Goal: Task Accomplishment & Management: Use online tool/utility

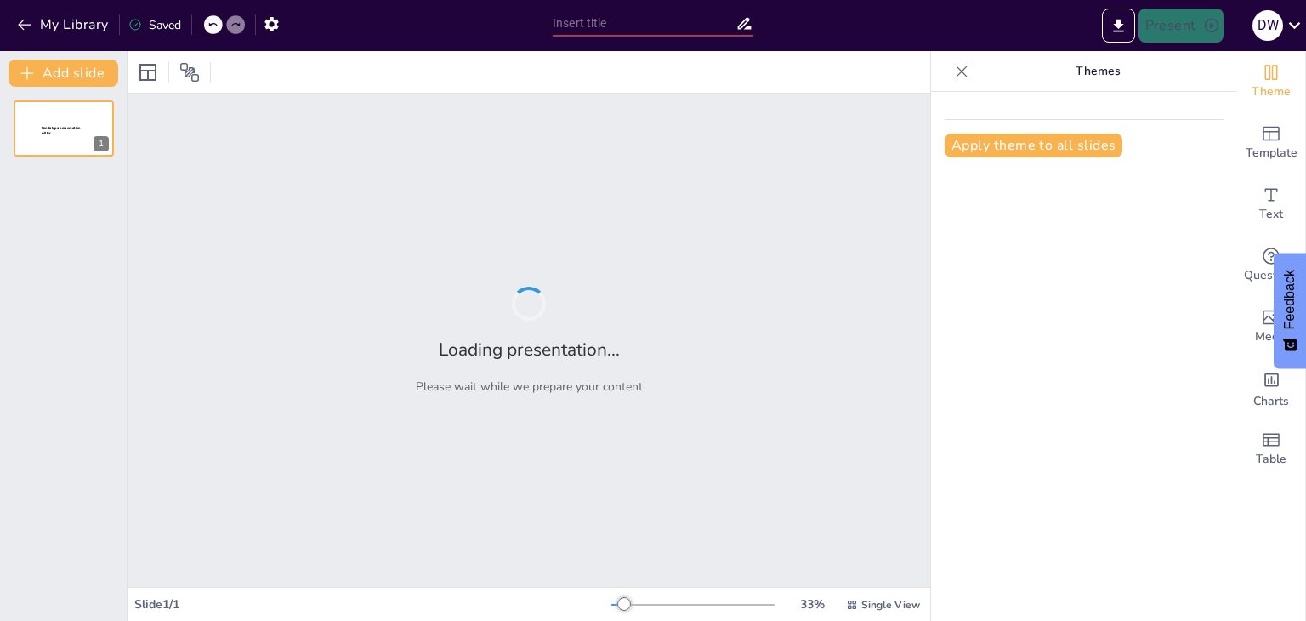
type input "Imported F25_F2F_FIN343_Chapter 2.pptx"
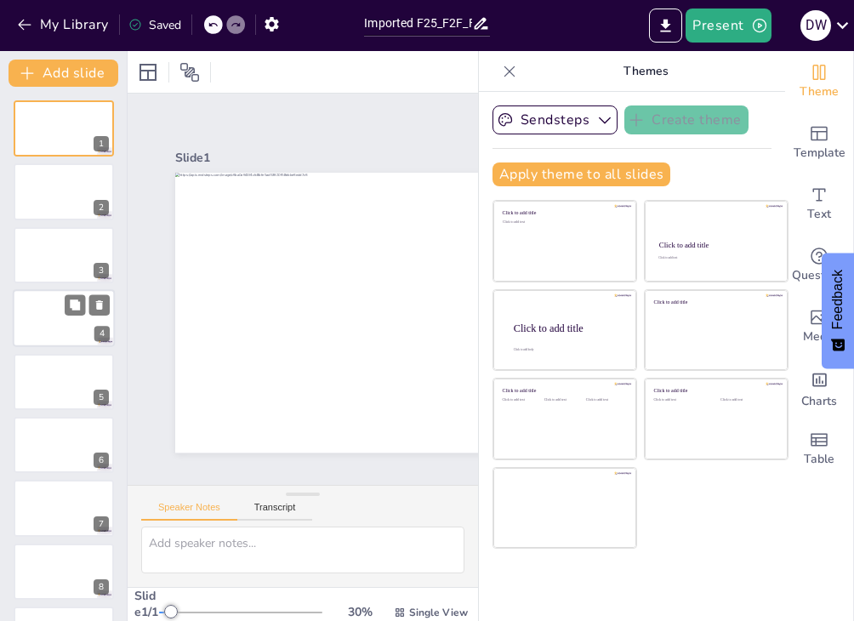
click at [38, 307] on div at bounding box center [64, 318] width 102 height 58
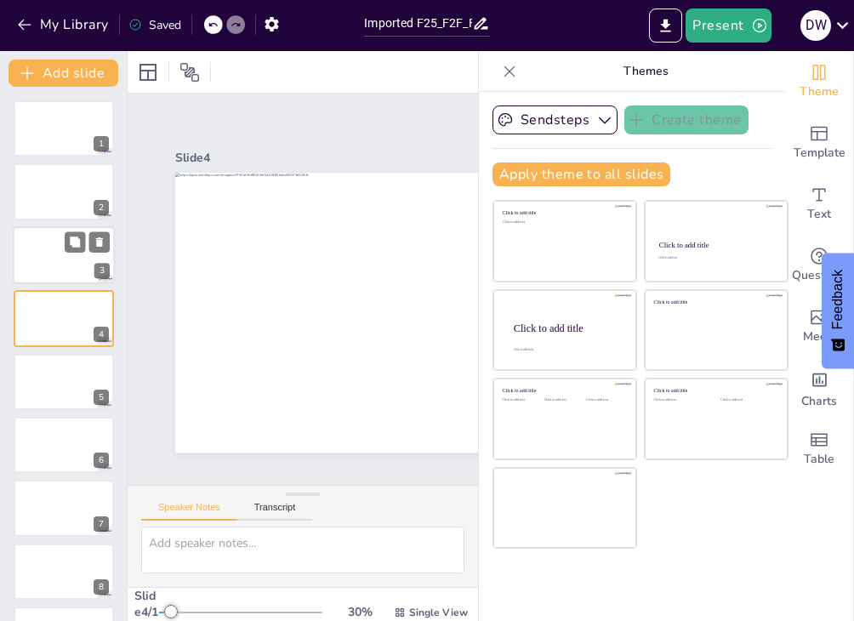
click at [39, 236] on div at bounding box center [64, 255] width 102 height 58
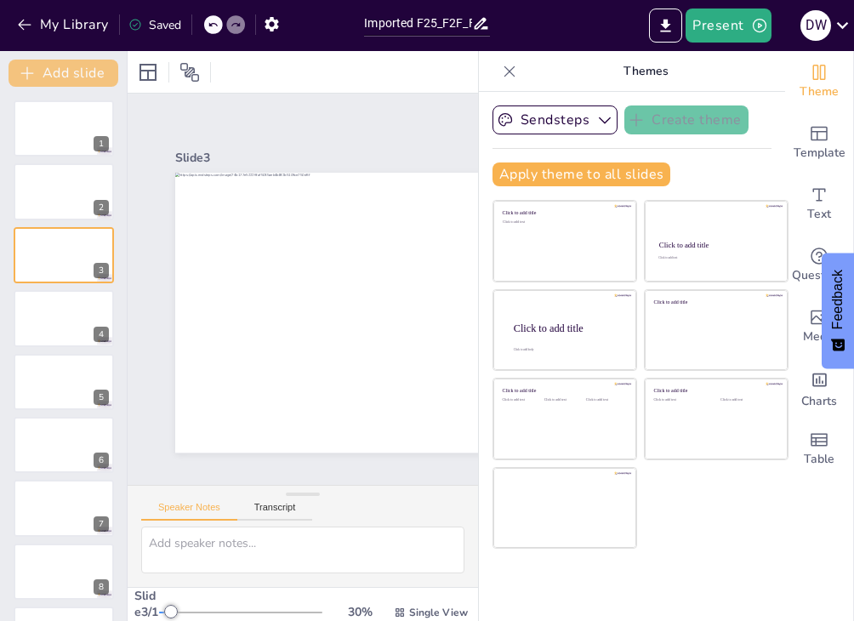
click at [37, 66] on button "Add slide" at bounding box center [64, 73] width 110 height 27
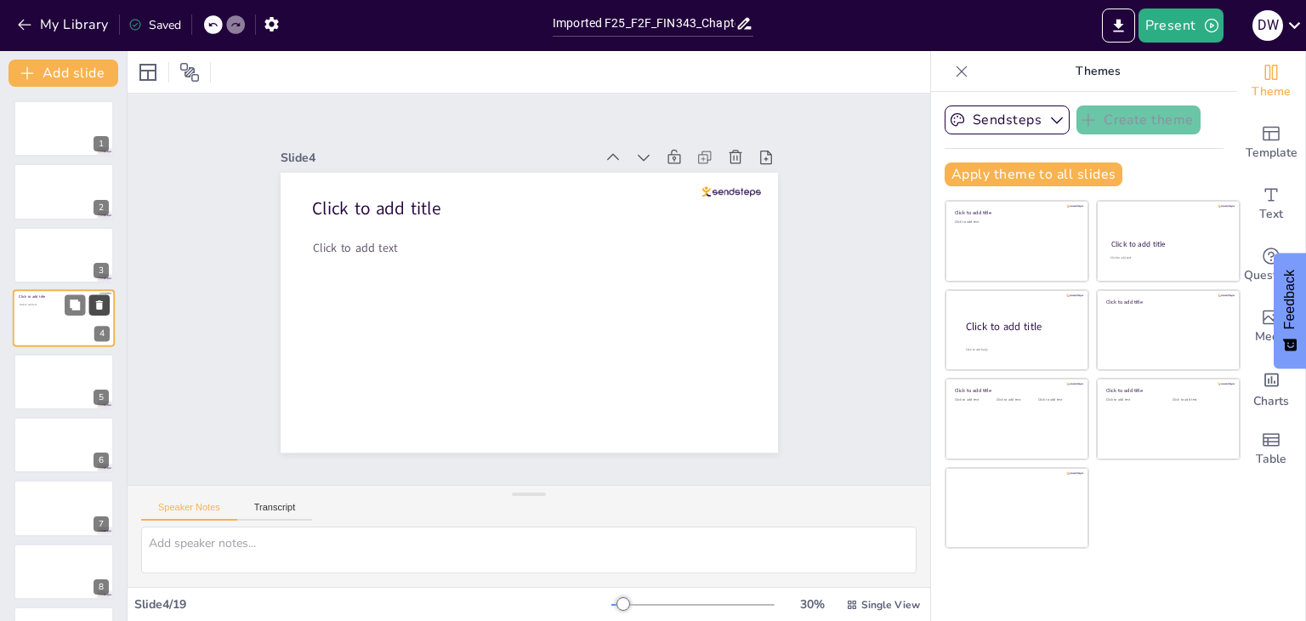
click at [97, 305] on icon at bounding box center [99, 304] width 7 height 9
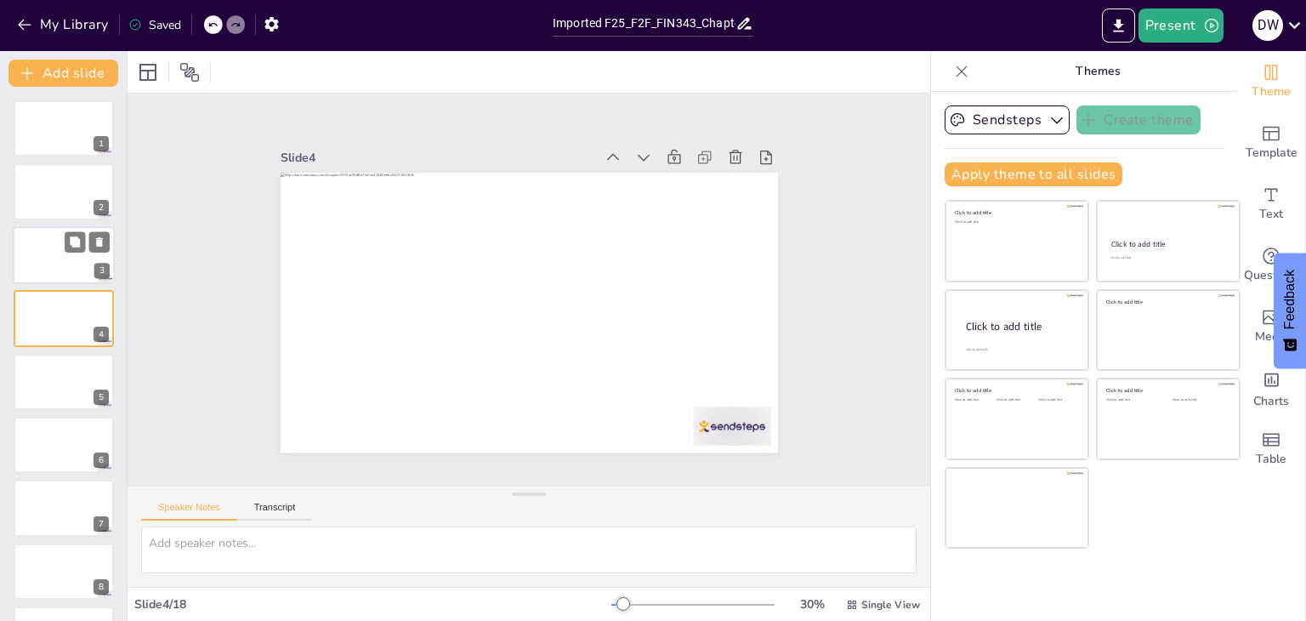
click at [71, 263] on div at bounding box center [64, 255] width 102 height 58
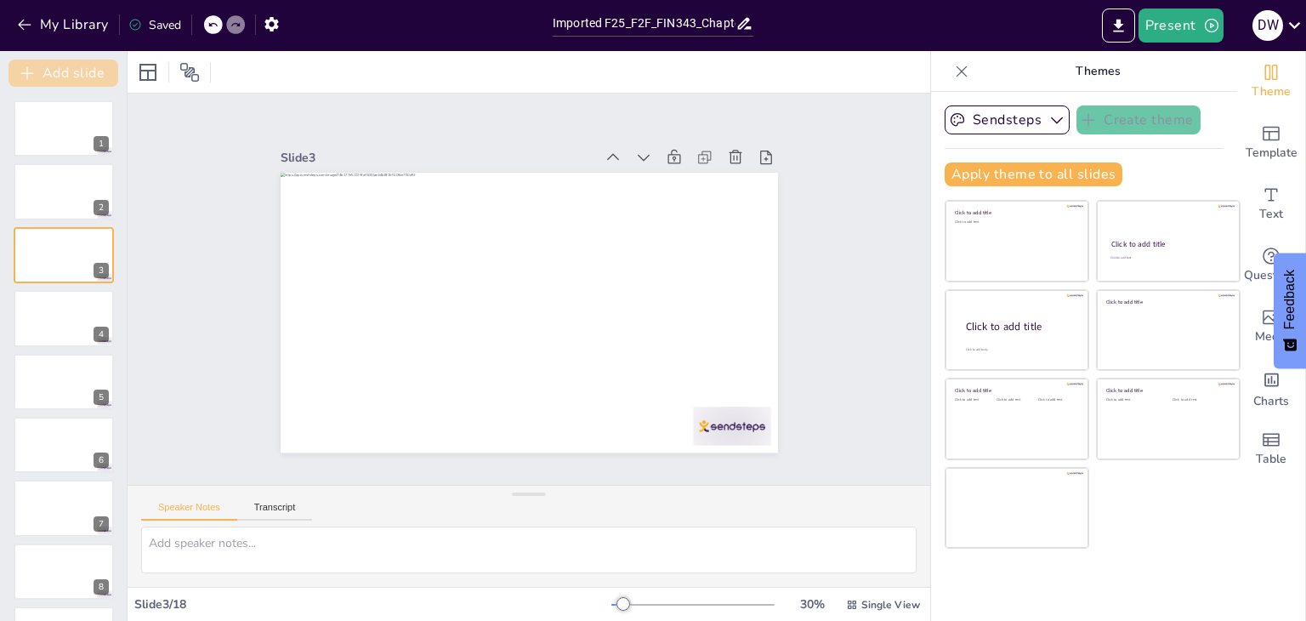
click at [74, 76] on button "Add slide" at bounding box center [64, 73] width 110 height 27
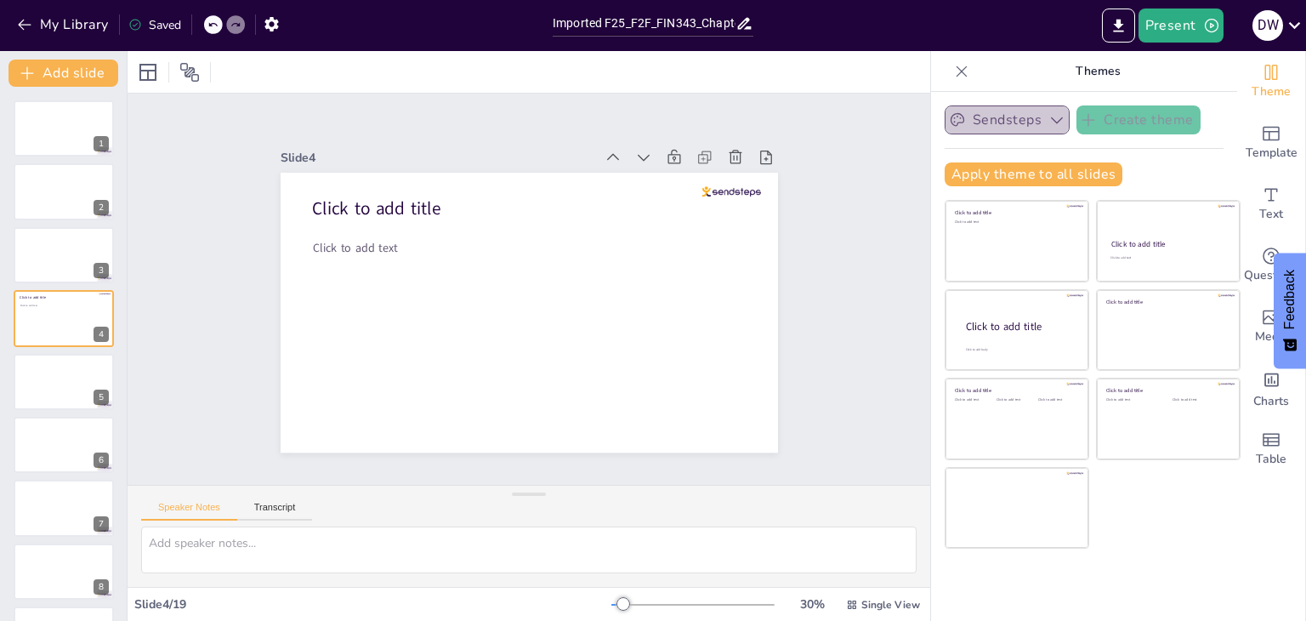
click at [1048, 116] on icon "button" at bounding box center [1056, 119] width 17 height 17
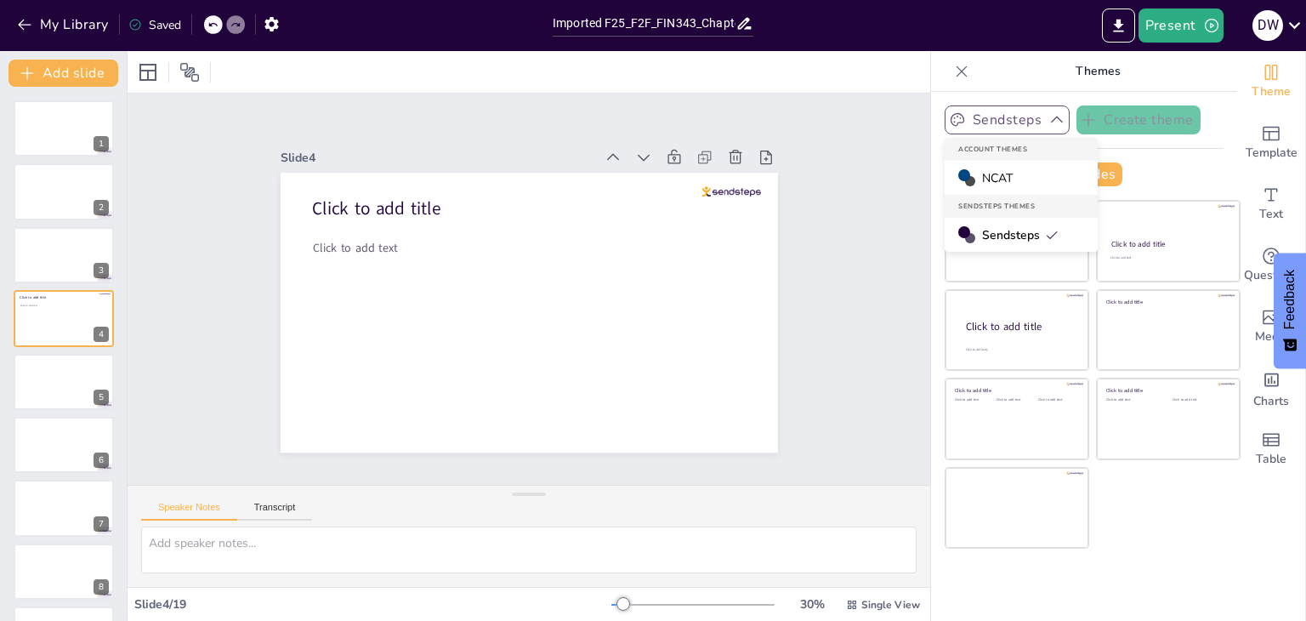
click at [1048, 116] on icon "button" at bounding box center [1056, 119] width 17 height 17
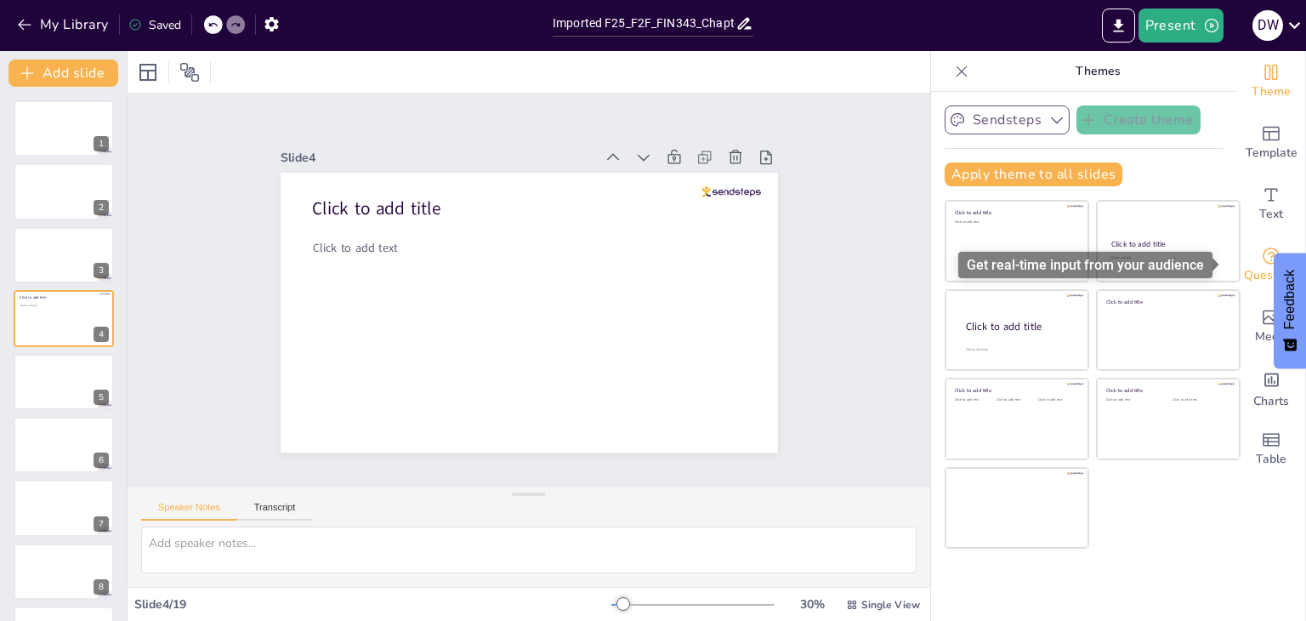
click at [1261, 260] on icon "Get real-time input from your audience" at bounding box center [1271, 256] width 20 height 20
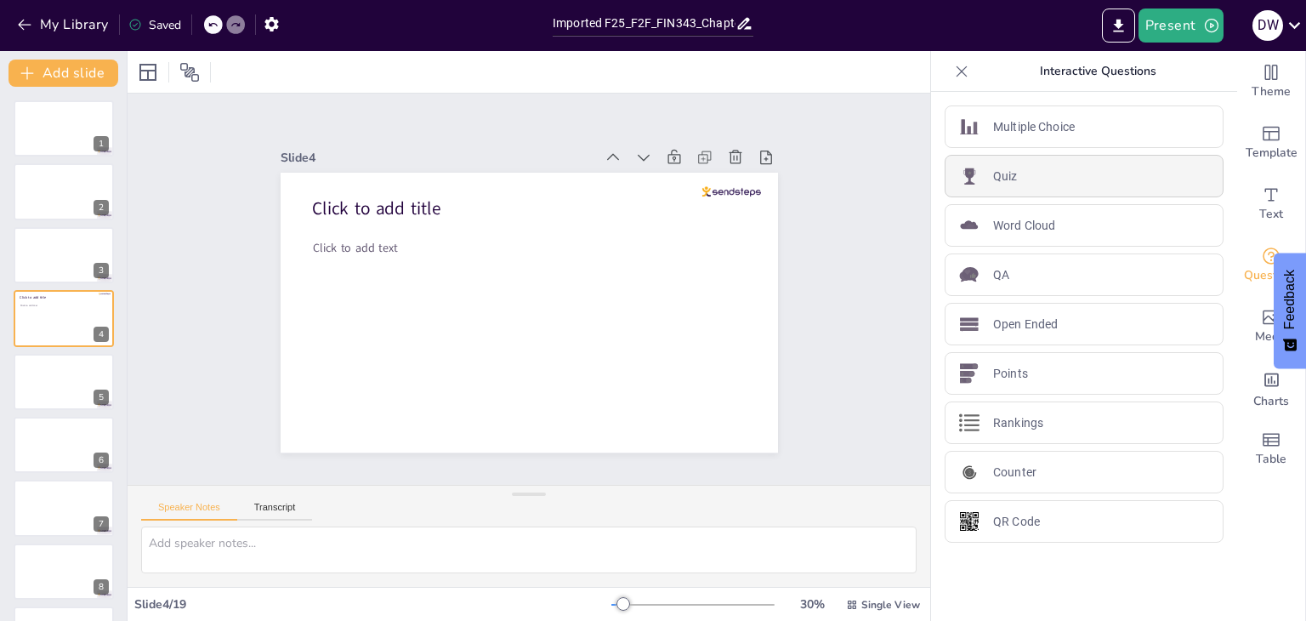
click at [1085, 179] on div "Quiz" at bounding box center [1084, 176] width 279 height 43
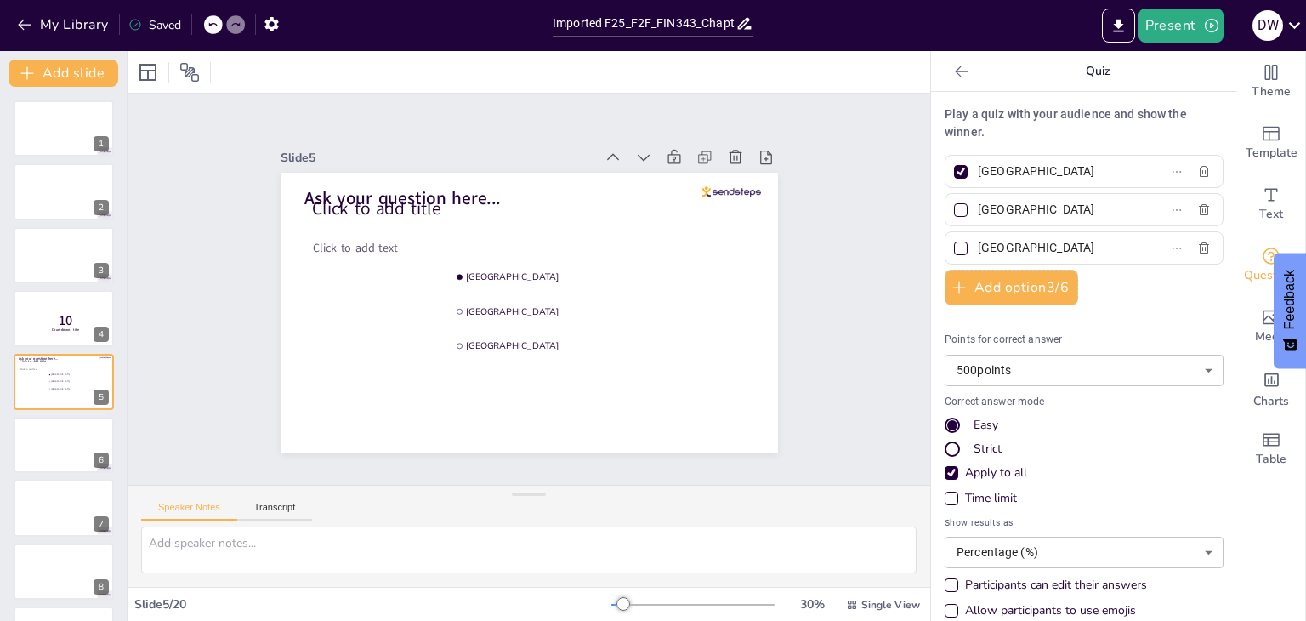
click at [1085, 179] on input "Amsterdam" at bounding box center [1057, 171] width 158 height 25
click at [1017, 210] on input "Rotterdam" at bounding box center [1057, 209] width 158 height 25
click at [954, 212] on div at bounding box center [961, 210] width 14 height 14
click at [978, 212] on input "Rotterdam" at bounding box center [1057, 209] width 158 height 25
checkbox input "true"
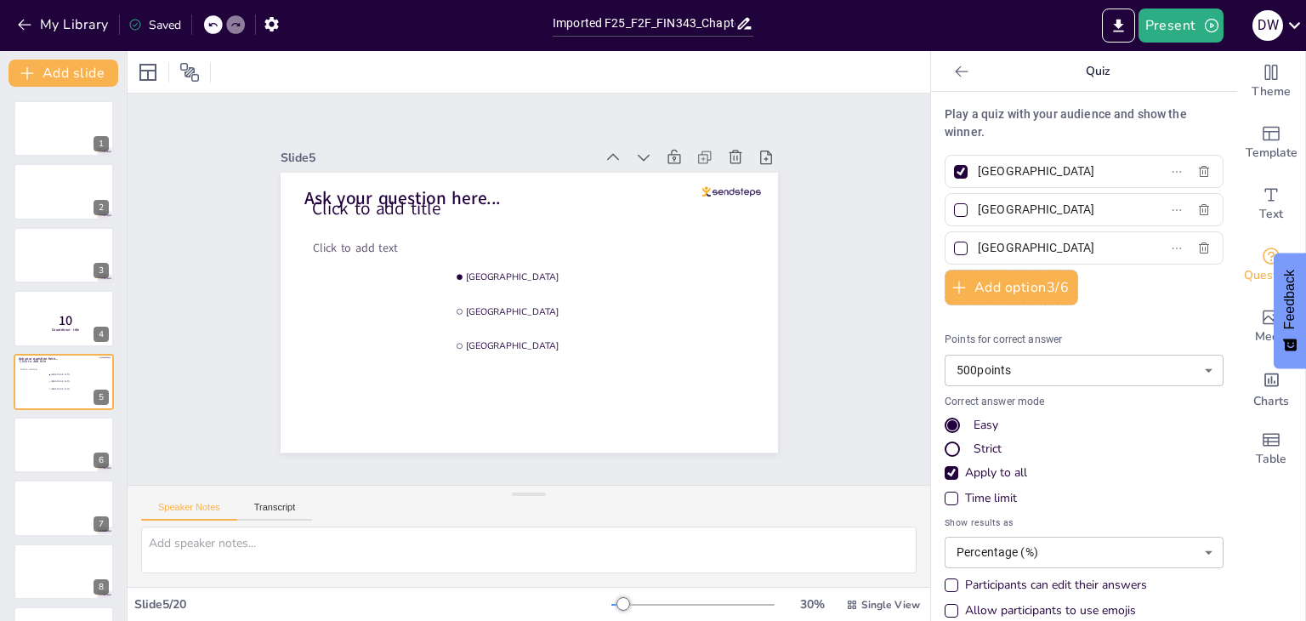
checkbox input "true"
click at [971, 115] on p "Play a quiz with your audience and show the winner." at bounding box center [1084, 123] width 279 height 36
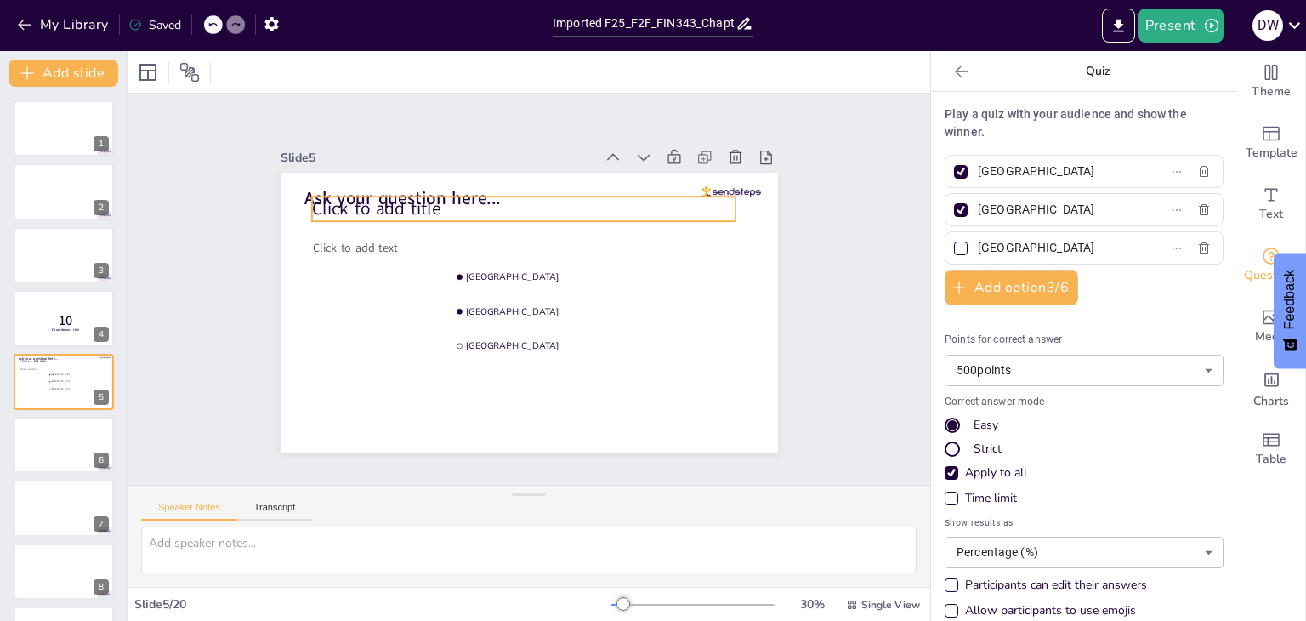
click at [413, 211] on span "Click to add title" at bounding box center [375, 209] width 128 height 24
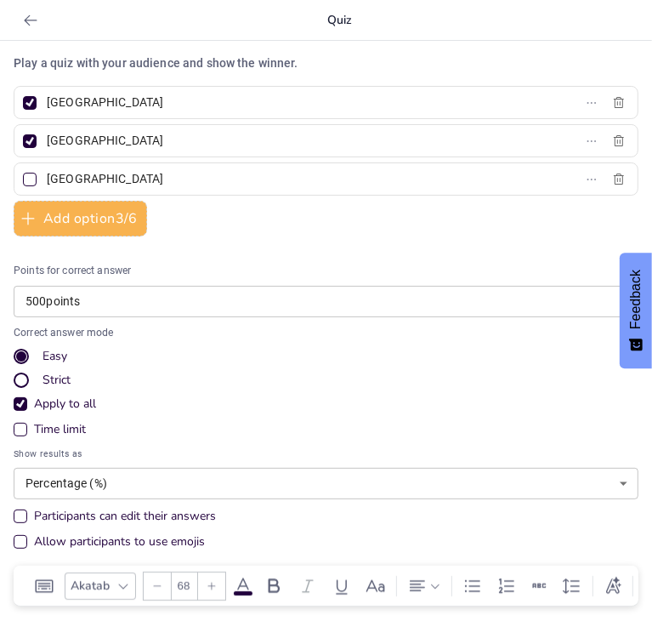
click at [187, 60] on p "Play a quiz with your audience and show the winner." at bounding box center [326, 63] width 625 height 18
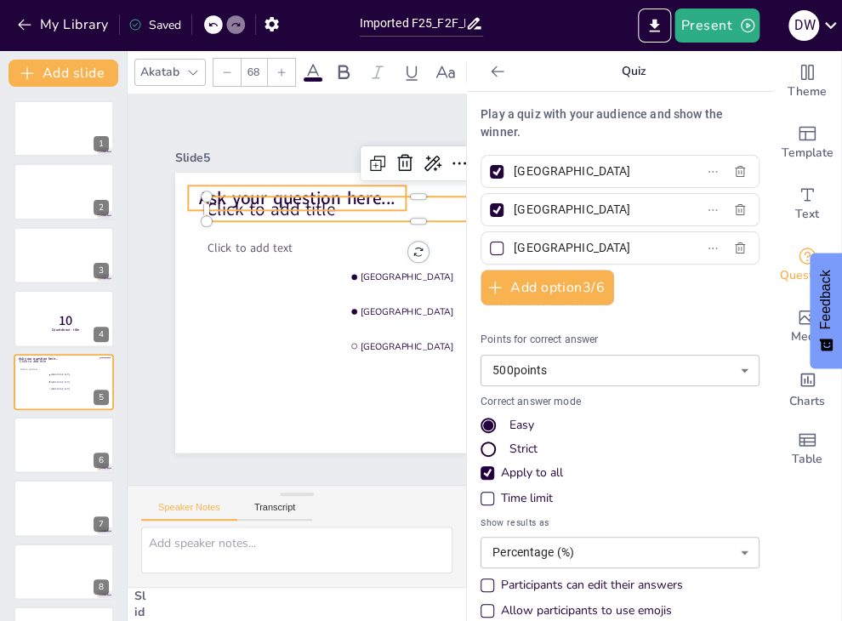
click at [282, 191] on span "Ask your question here..." at bounding box center [315, 200] width 197 height 65
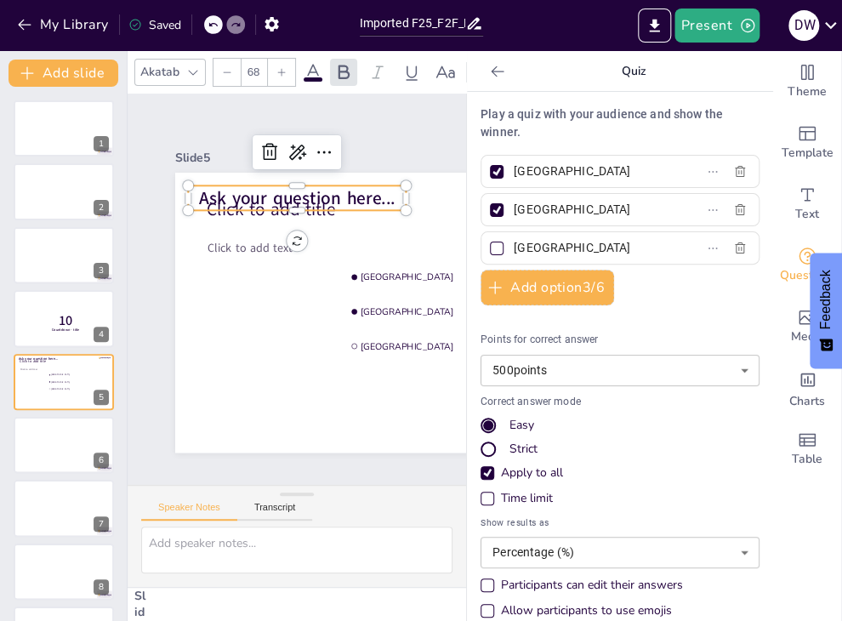
click at [265, 186] on span "Ask your question here..." at bounding box center [297, 198] width 196 height 24
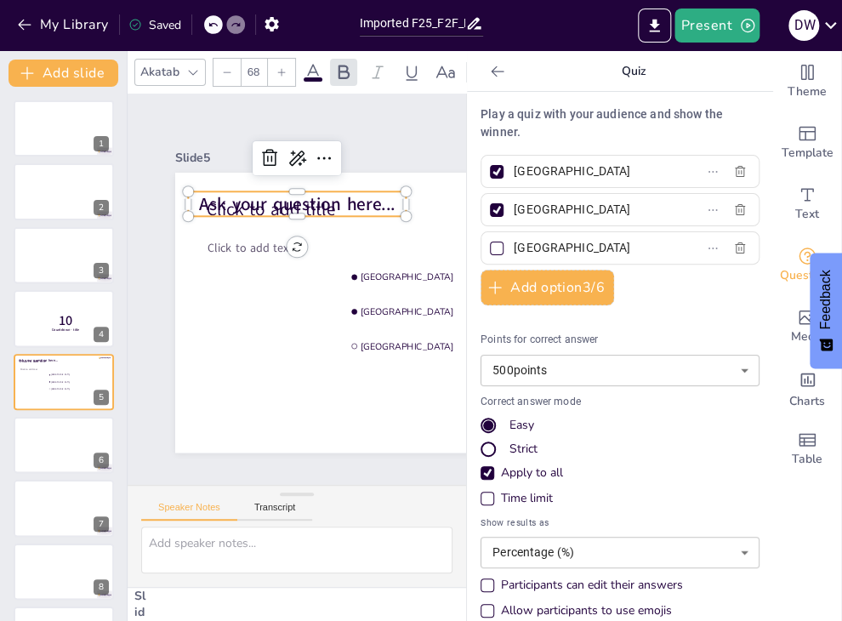
click at [265, 186] on span "Ask your question here..." at bounding box center [306, 205] width 198 height 44
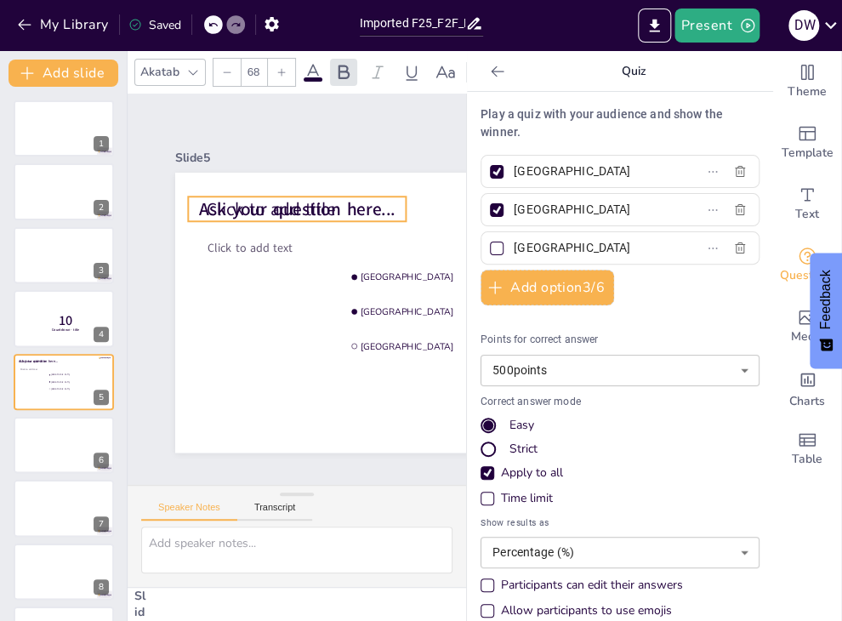
click at [265, 197] on span "Ask your question here..." at bounding box center [297, 209] width 196 height 24
type input "24"
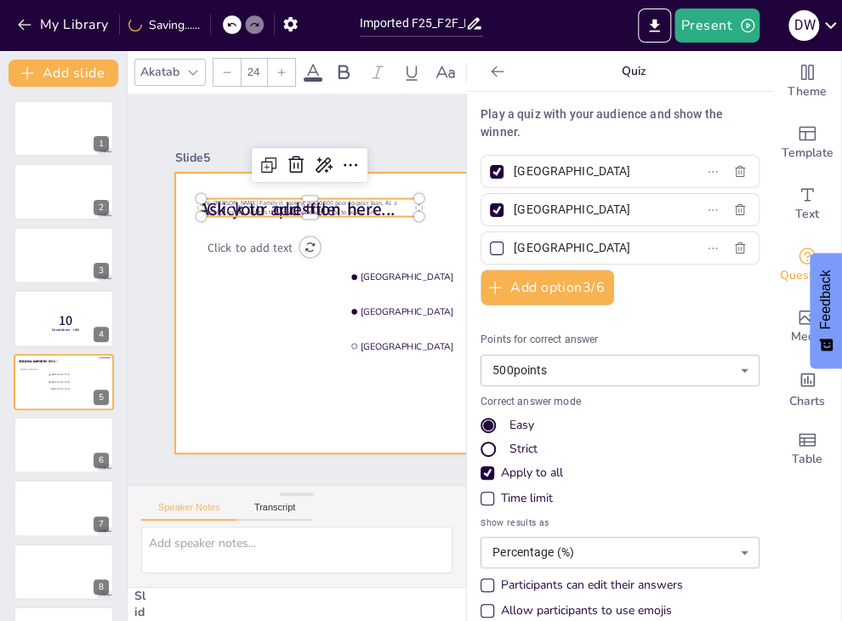
click at [264, 210] on div at bounding box center [423, 313] width 497 height 280
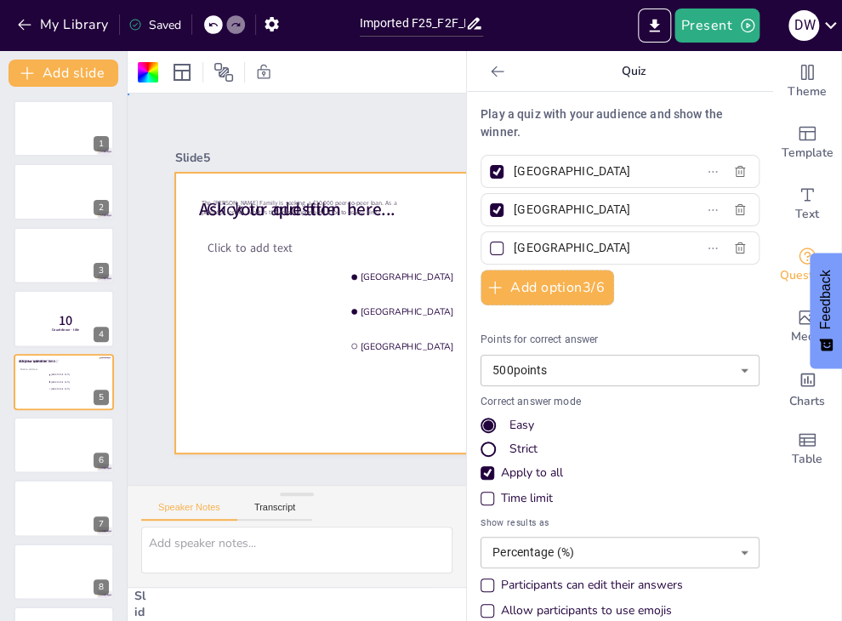
click at [236, 275] on div at bounding box center [423, 313] width 497 height 280
click at [96, 366] on icon at bounding box center [100, 368] width 12 height 12
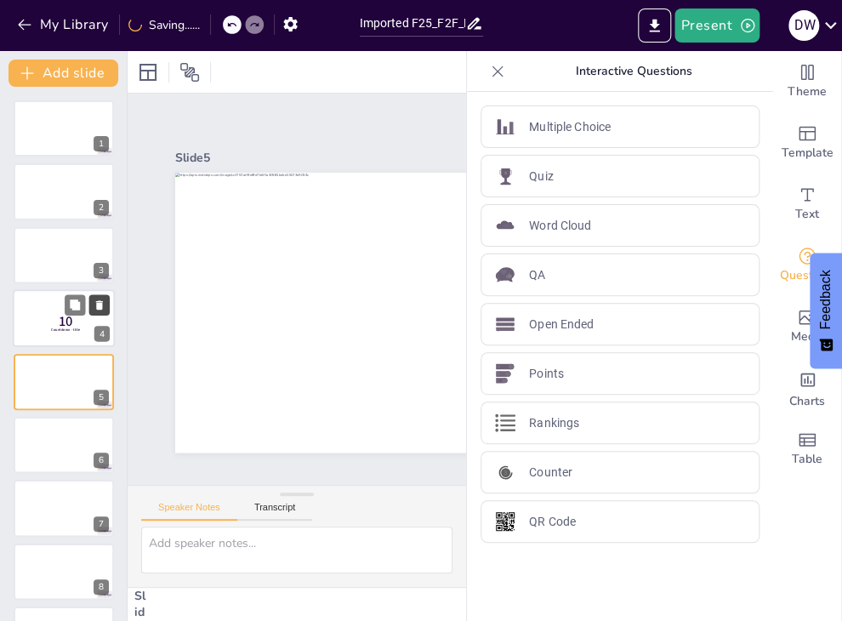
click at [95, 305] on icon at bounding box center [100, 305] width 12 height 12
click at [37, 270] on div at bounding box center [64, 255] width 102 height 58
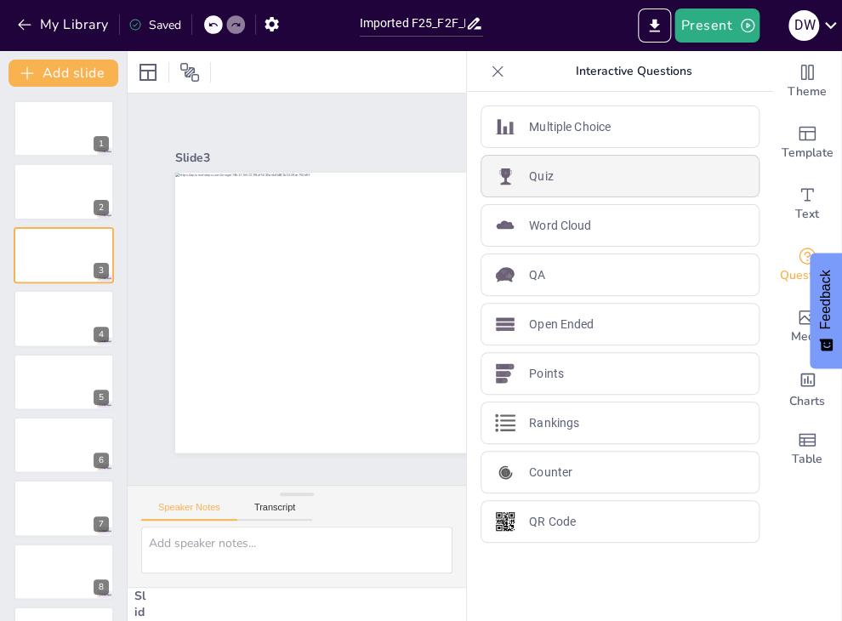
click at [514, 179] on div "Quiz" at bounding box center [619, 176] width 279 height 43
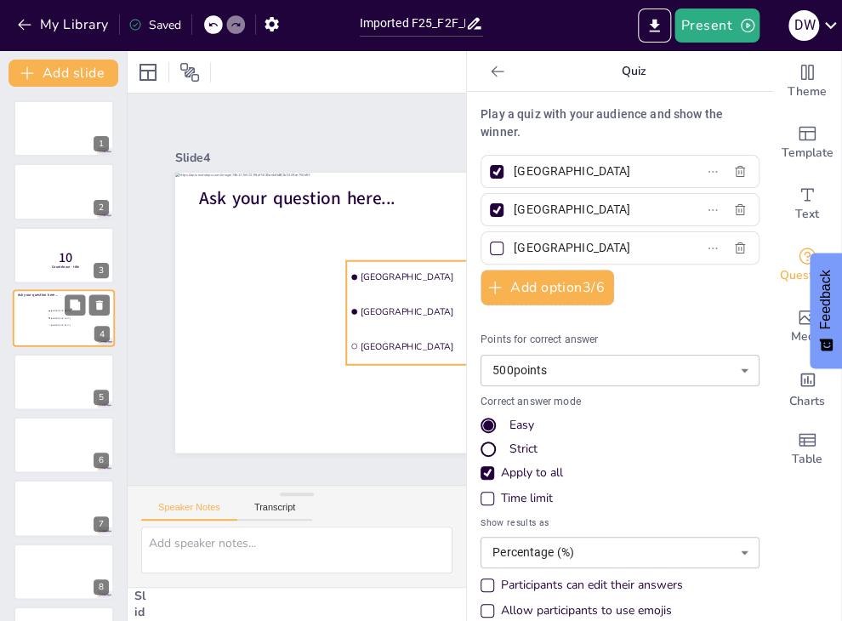
click at [59, 325] on span "The Hague" at bounding box center [75, 325] width 48 height 3
click at [400, 290] on ul "Amsterdam Rotterdam The Hague" at bounding box center [435, 397] width 267 height 214
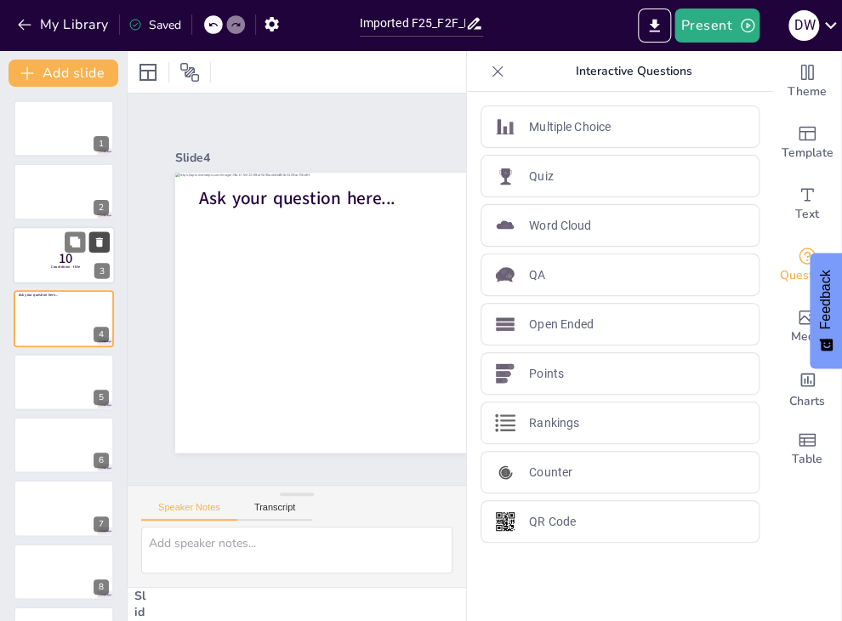
click at [102, 242] on icon at bounding box center [99, 241] width 7 height 9
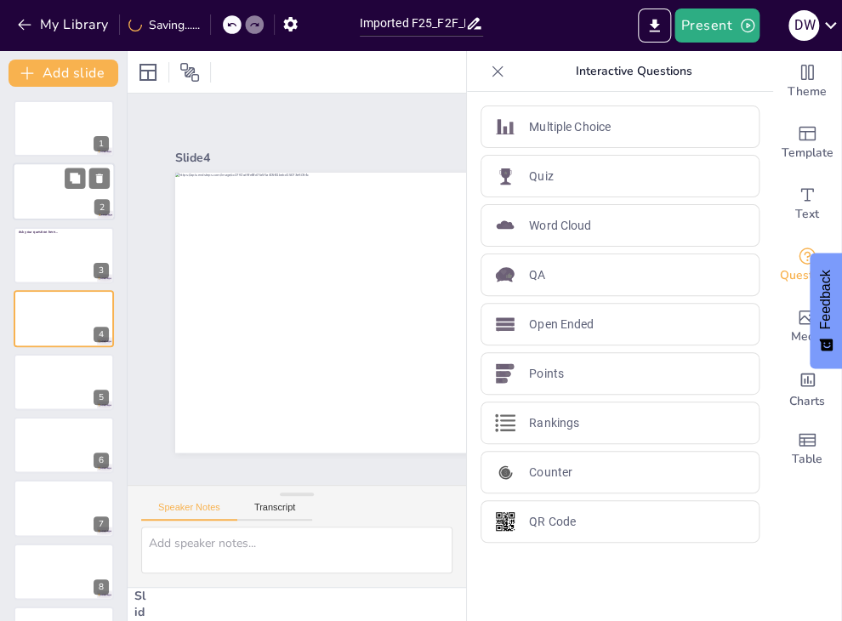
click at [42, 205] on div at bounding box center [64, 192] width 102 height 58
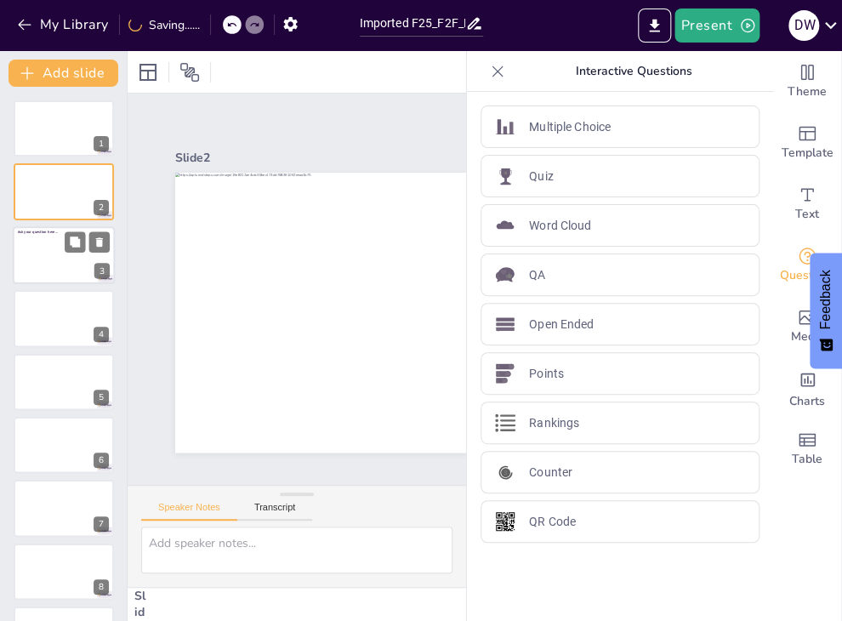
click at [40, 249] on div at bounding box center [64, 255] width 102 height 58
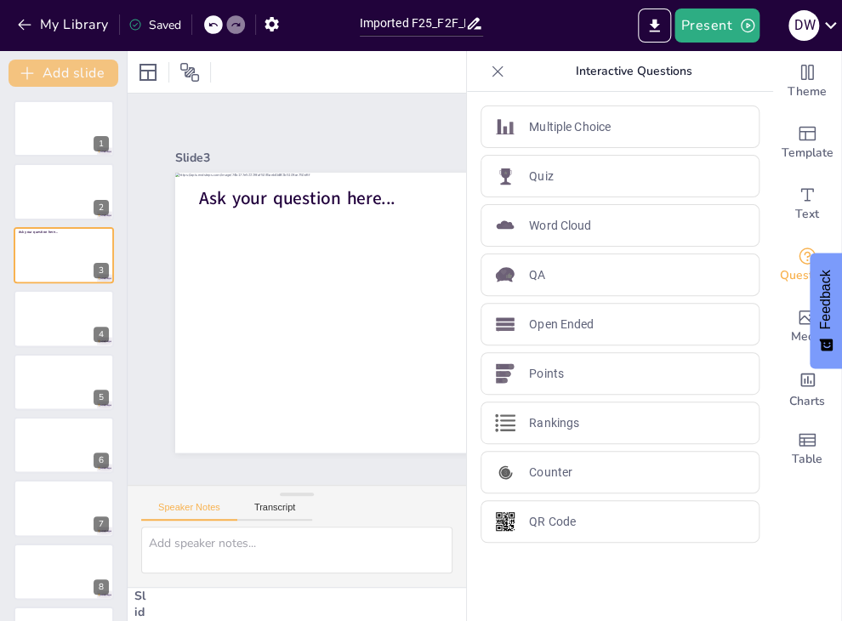
click at [32, 77] on icon "button" at bounding box center [27, 73] width 17 height 17
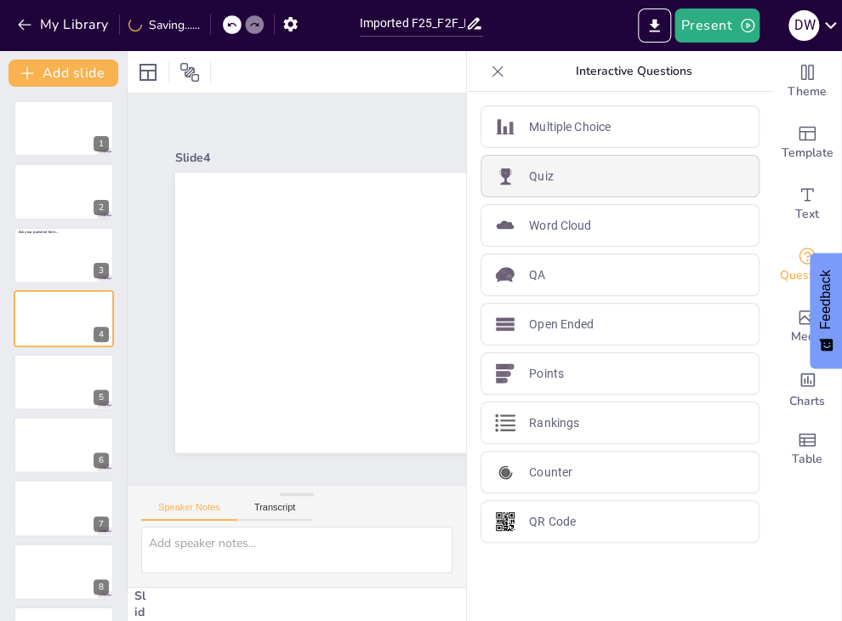
click at [570, 176] on div "Quiz" at bounding box center [619, 176] width 279 height 43
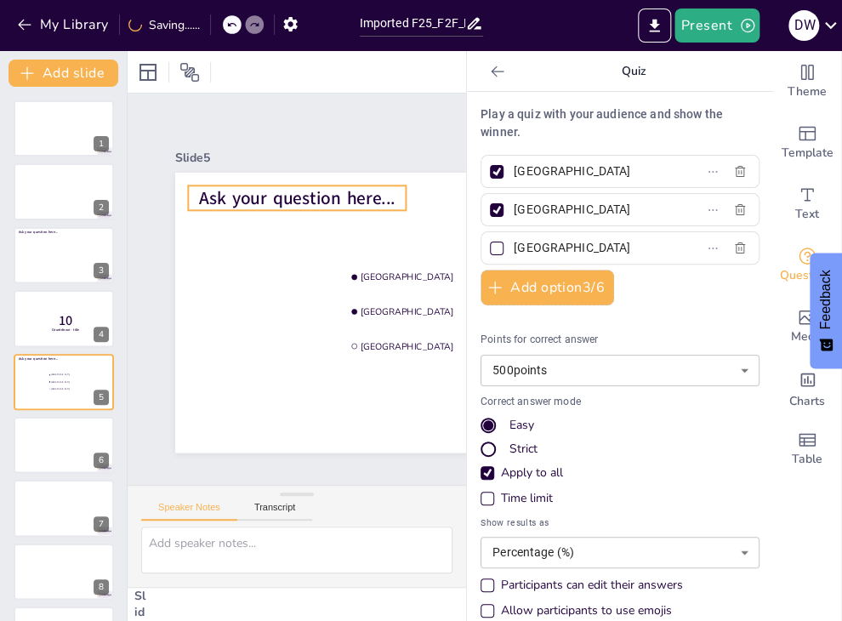
click at [247, 186] on span "Ask your question here..." at bounding box center [297, 198] width 196 height 24
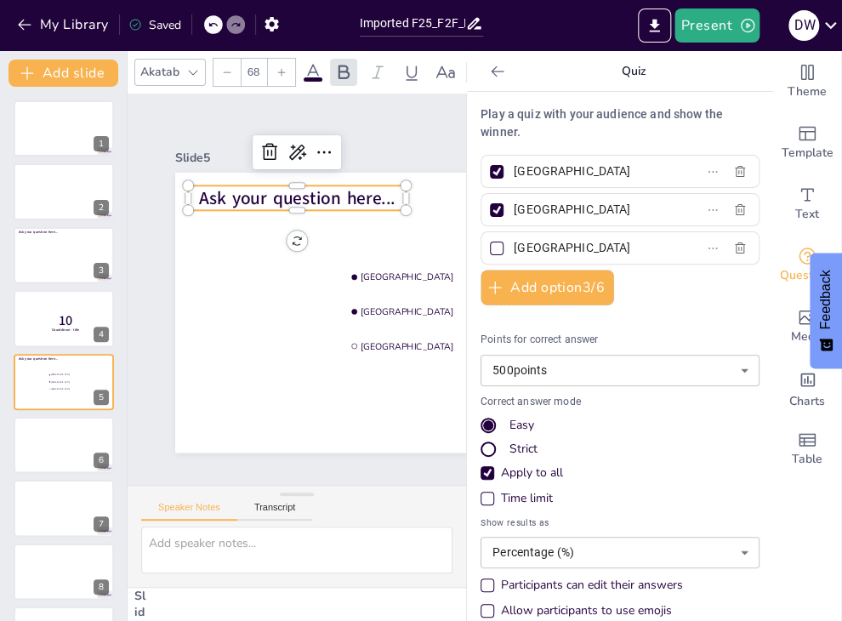
click at [247, 186] on span "Ask your question here..." at bounding box center [297, 198] width 196 height 24
click at [247, 181] on span "Ask your question here..." at bounding box center [306, 199] width 198 height 44
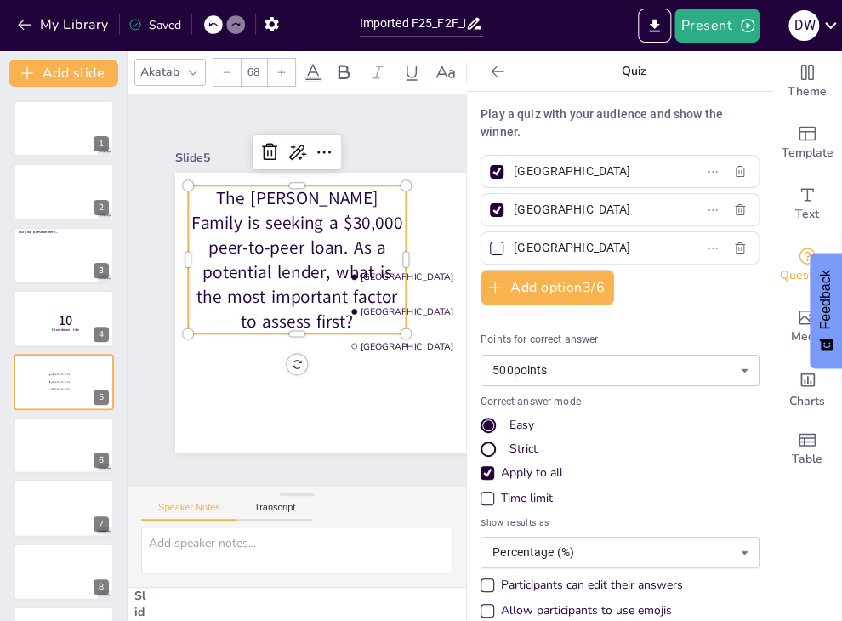
click at [571, 173] on input "Amsterdam" at bounding box center [593, 171] width 158 height 25
paste input "The family’s favorite car brand"
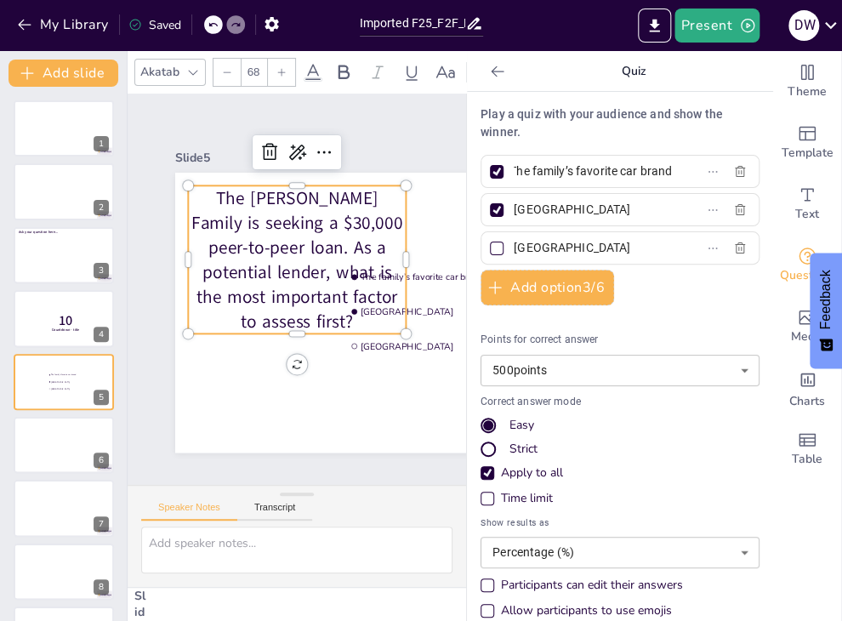
type input "The family’s favorite car brand"
click at [492, 173] on div at bounding box center [496, 171] width 9 height 9
click at [514, 173] on input "The family’s favorite car brand" at bounding box center [593, 171] width 158 height 25
checkbox input "false"
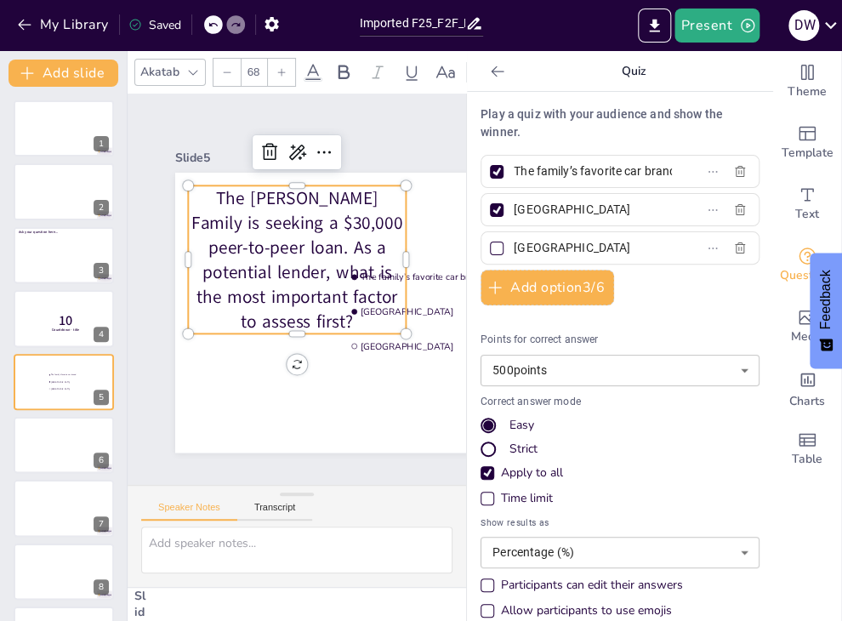
checkbox input "false"
click at [538, 211] on input "Rotterdam" at bounding box center [593, 209] width 158 height 25
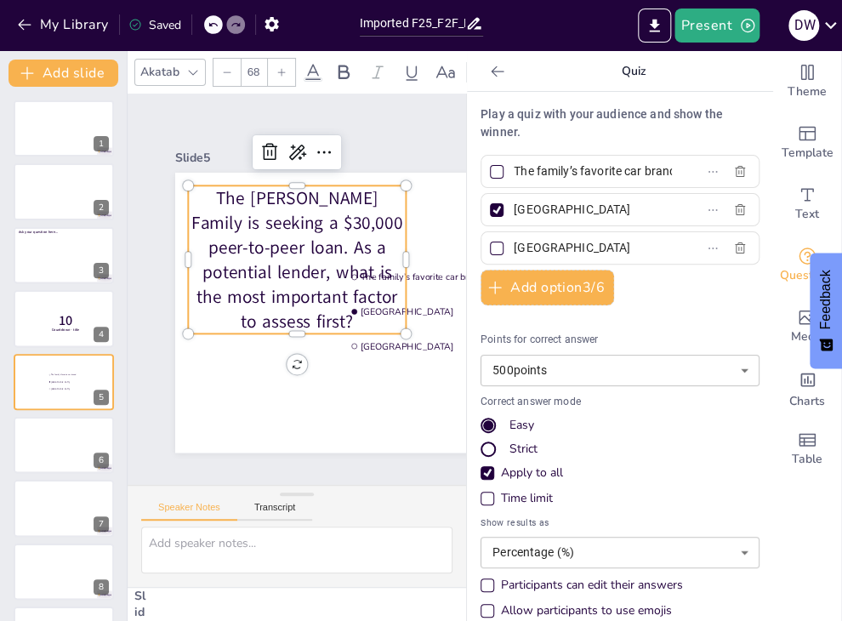
paste input "The family’s creditworthiness and repayment history"
click at [538, 211] on input "The family’s creditworthiness and repayment history" at bounding box center [593, 209] width 158 height 25
type input "The family’s creditworthiness and repayment history"
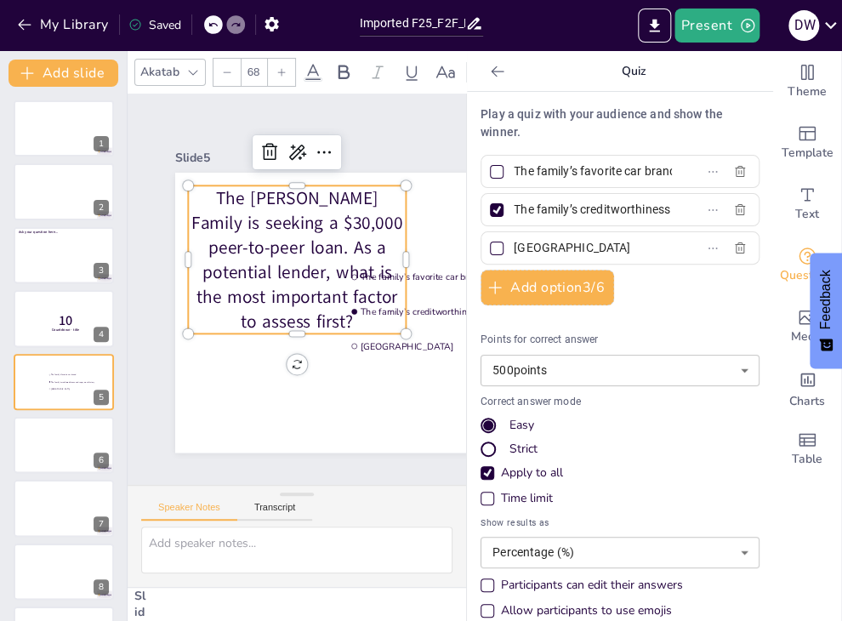
click at [521, 246] on input "The Hague" at bounding box center [593, 248] width 158 height 25
paste input "The family’s choice of peer-to-peer platform"
click at [521, 246] on input "TheThe family’s choice of peer-to-peer platform Hague" at bounding box center [593, 248] width 158 height 25
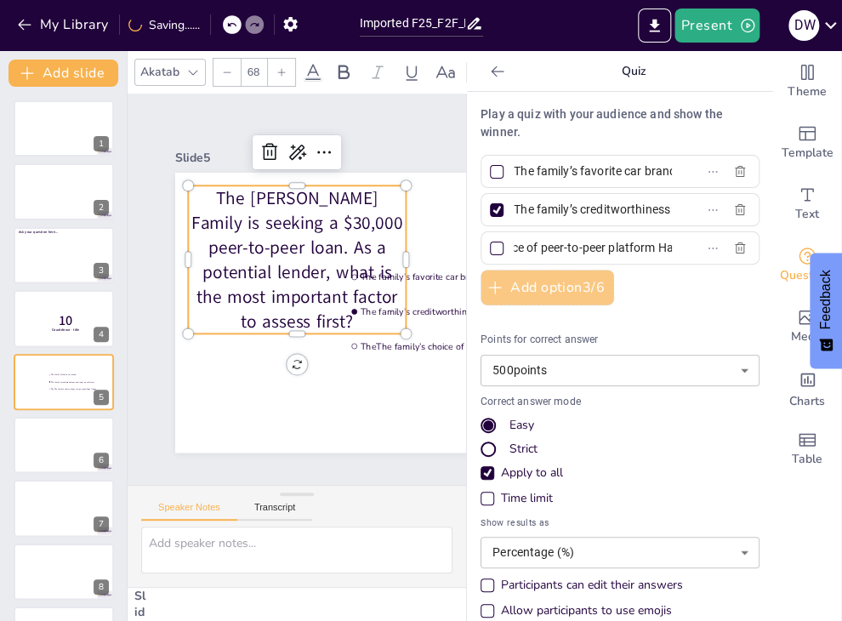
type input "TheThe family’s choice of peer-to-peer platform Hague"
click at [518, 290] on button "Add option 3 / 6" at bounding box center [546, 288] width 133 height 36
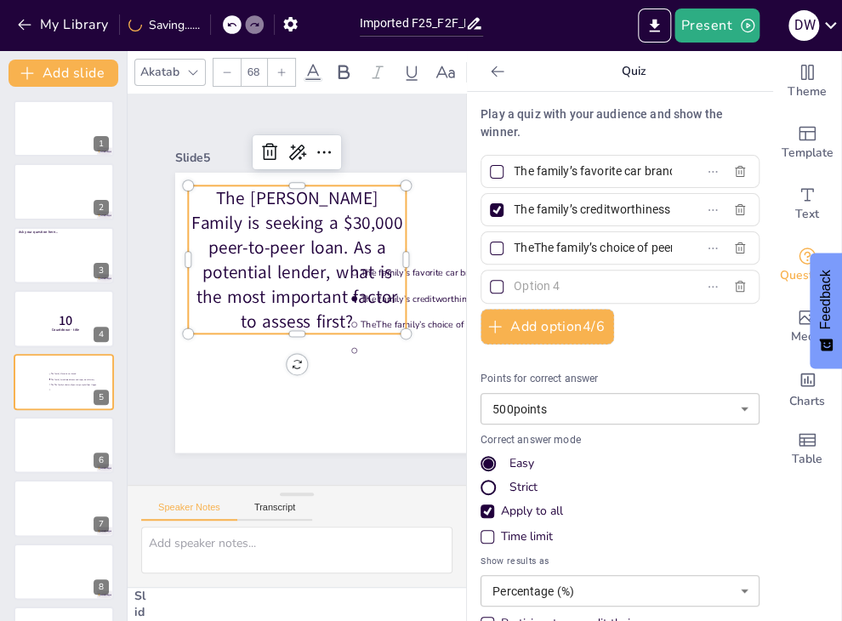
click at [521, 283] on input "text" at bounding box center [593, 286] width 158 height 25
paste input "The family’s current home value"
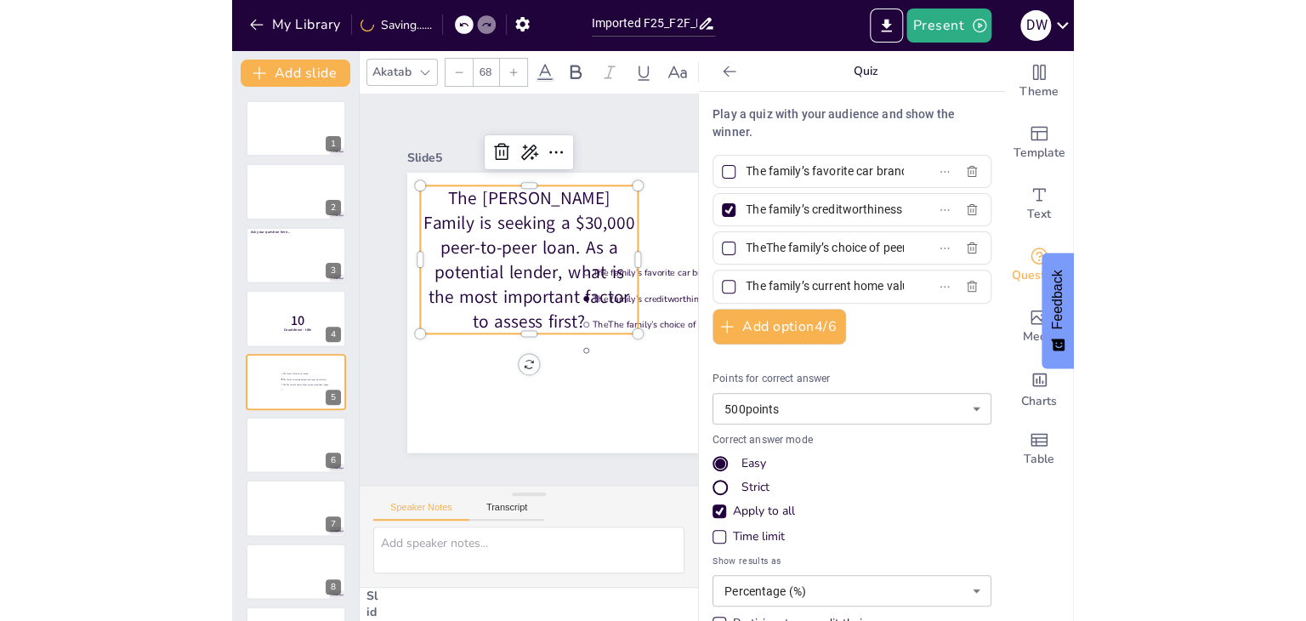
scroll to position [0, 26]
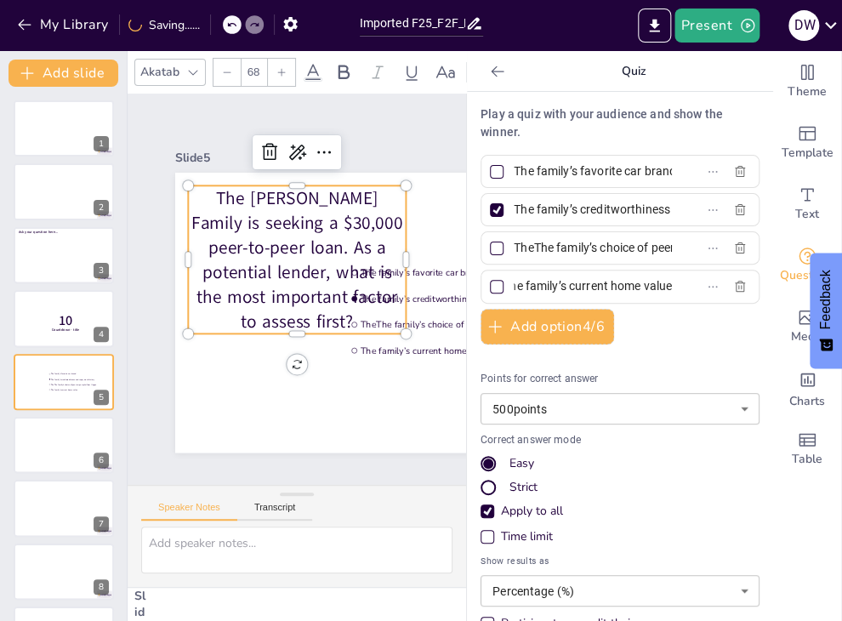
click at [521, 283] on input "The family’s current home value" at bounding box center [593, 286] width 158 height 25
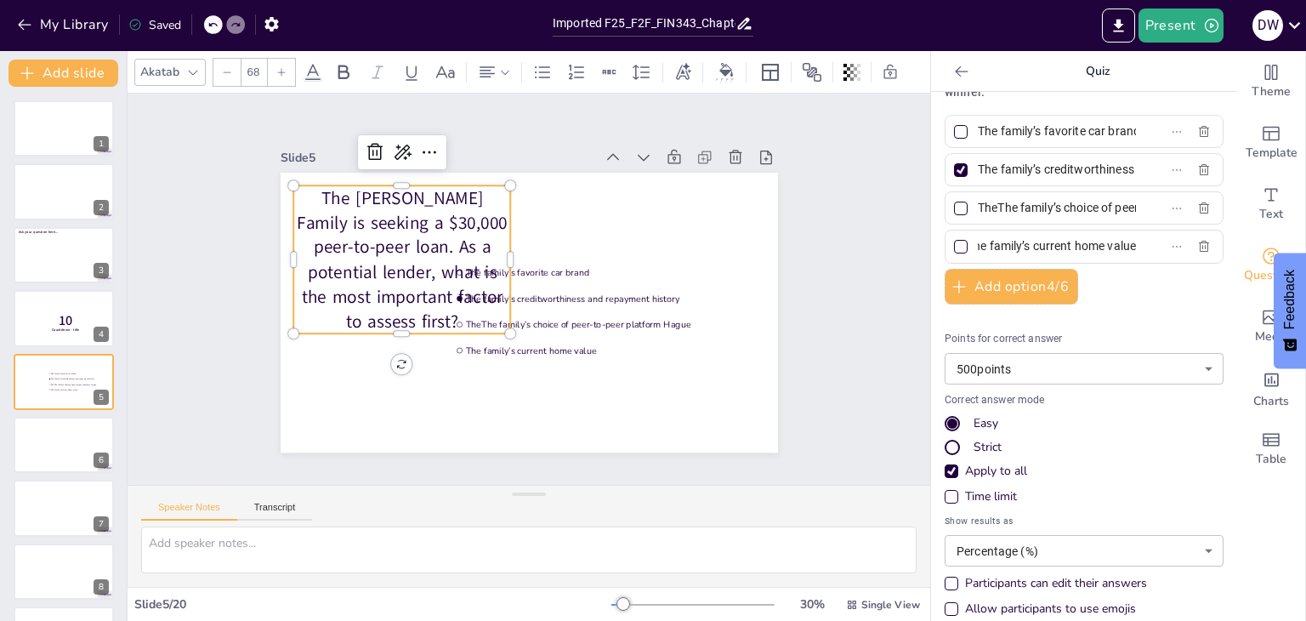
scroll to position [58, 0]
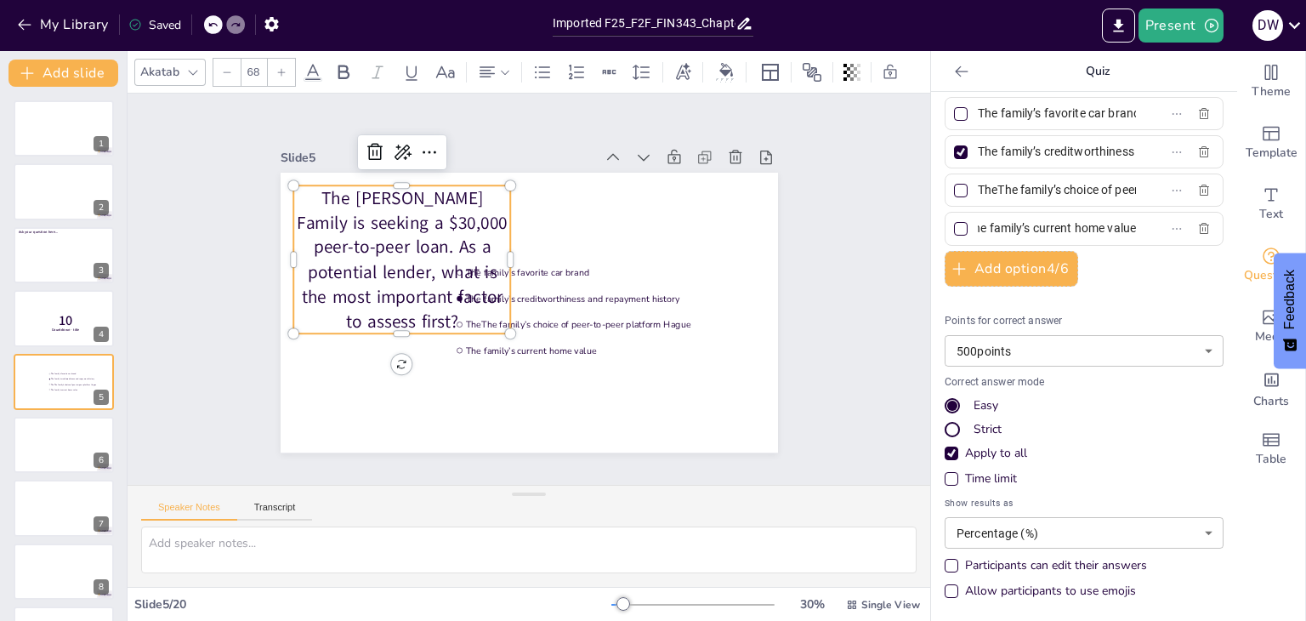
type input "The family’s current home value"
click at [945, 475] on div "Time limit" at bounding box center [952, 479] width 14 height 14
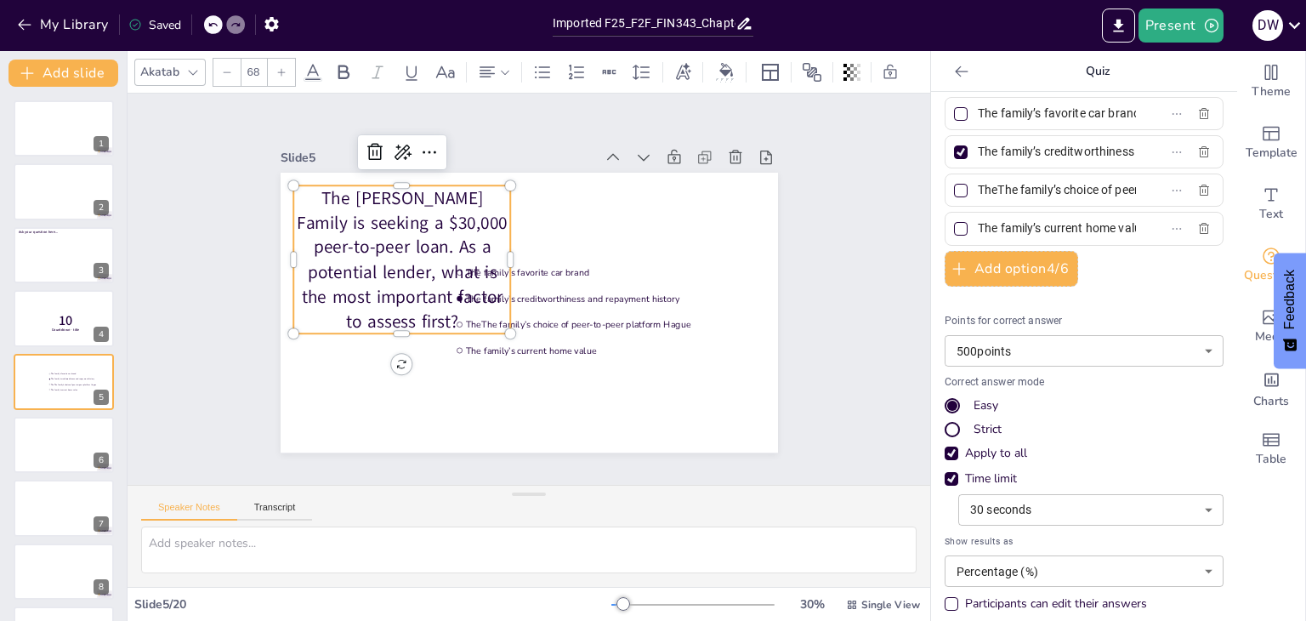
scroll to position [95, 0]
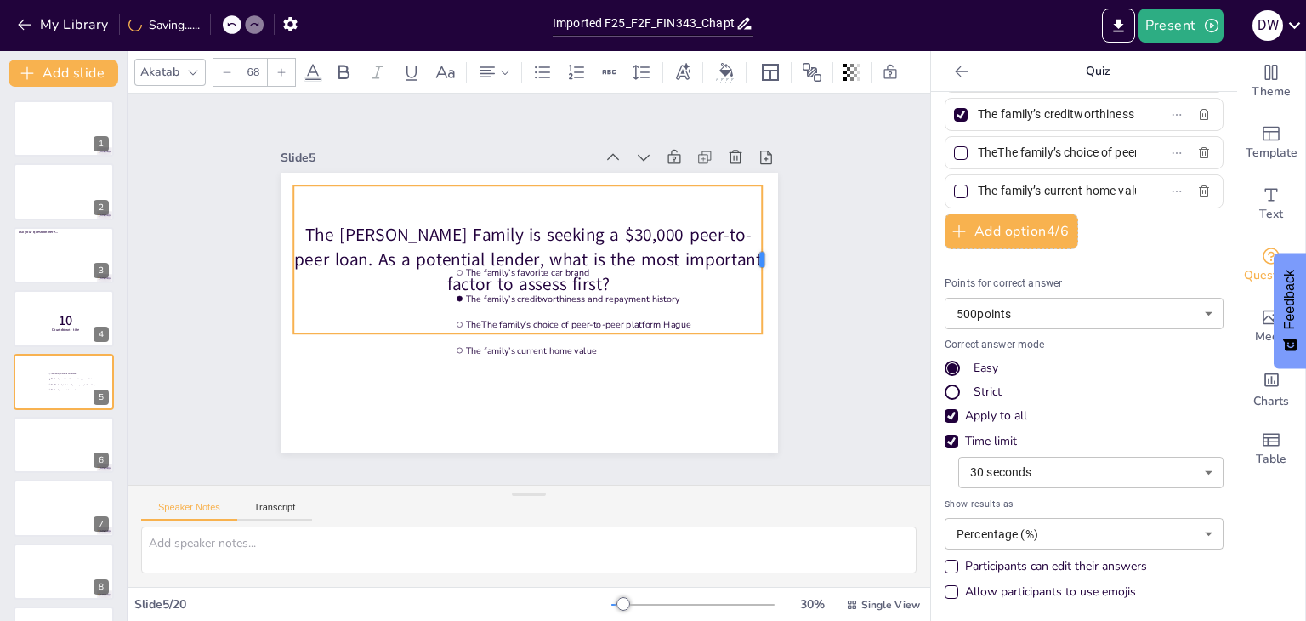
drag, startPoint x: 500, startPoint y: 252, endPoint x: 752, endPoint y: 240, distance: 251.9
click at [763, 240] on div at bounding box center [770, 260] width 14 height 148
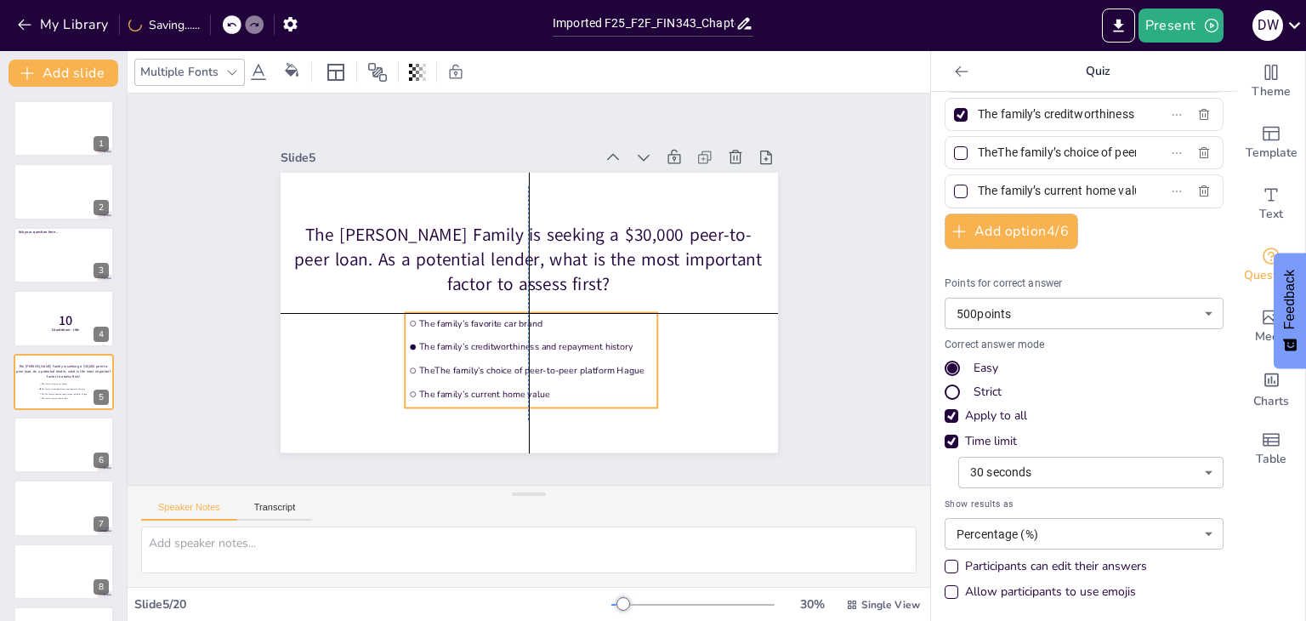
drag, startPoint x: 571, startPoint y: 342, endPoint x: 525, endPoint y: 397, distance: 72.4
click at [525, 397] on li "The family’s current home value" at bounding box center [509, 393] width 253 height 74
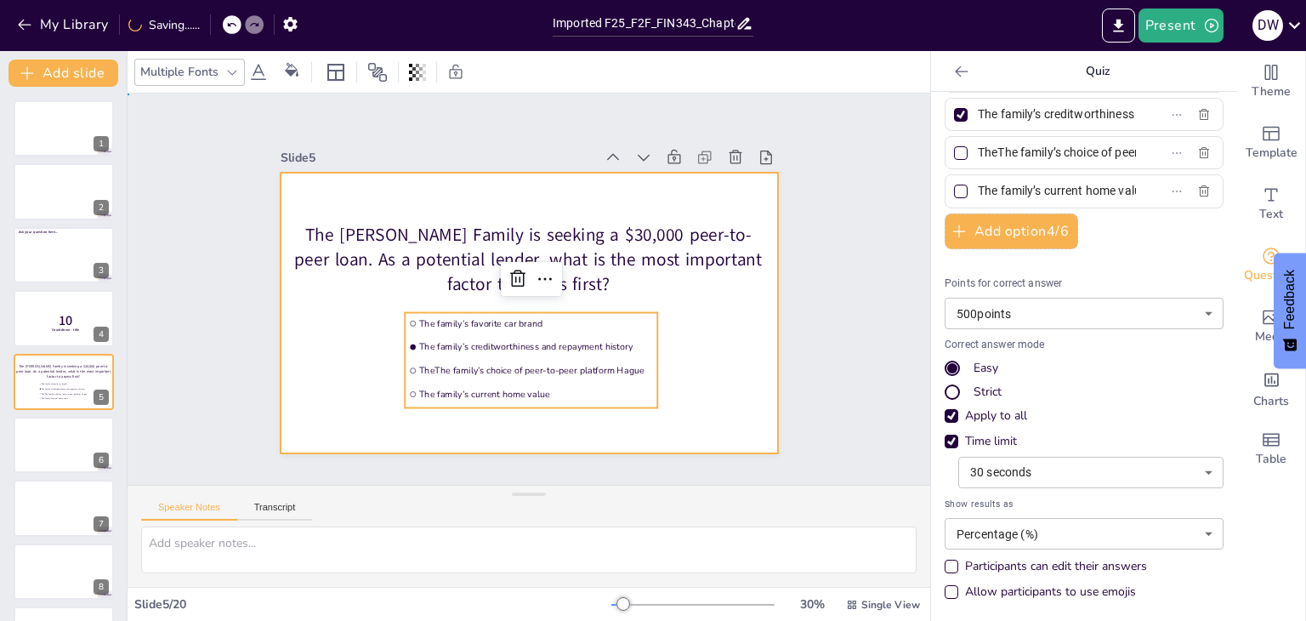
click at [708, 385] on div at bounding box center [511, 304] width 541 height 557
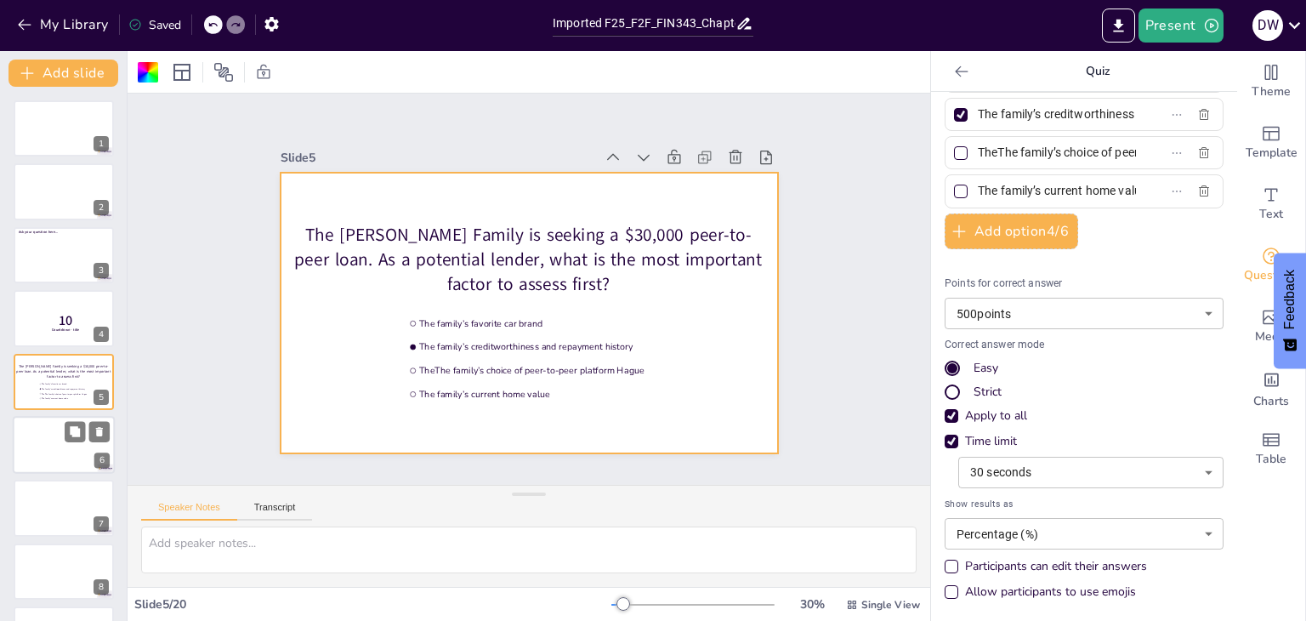
click at [48, 446] on div at bounding box center [64, 445] width 102 height 58
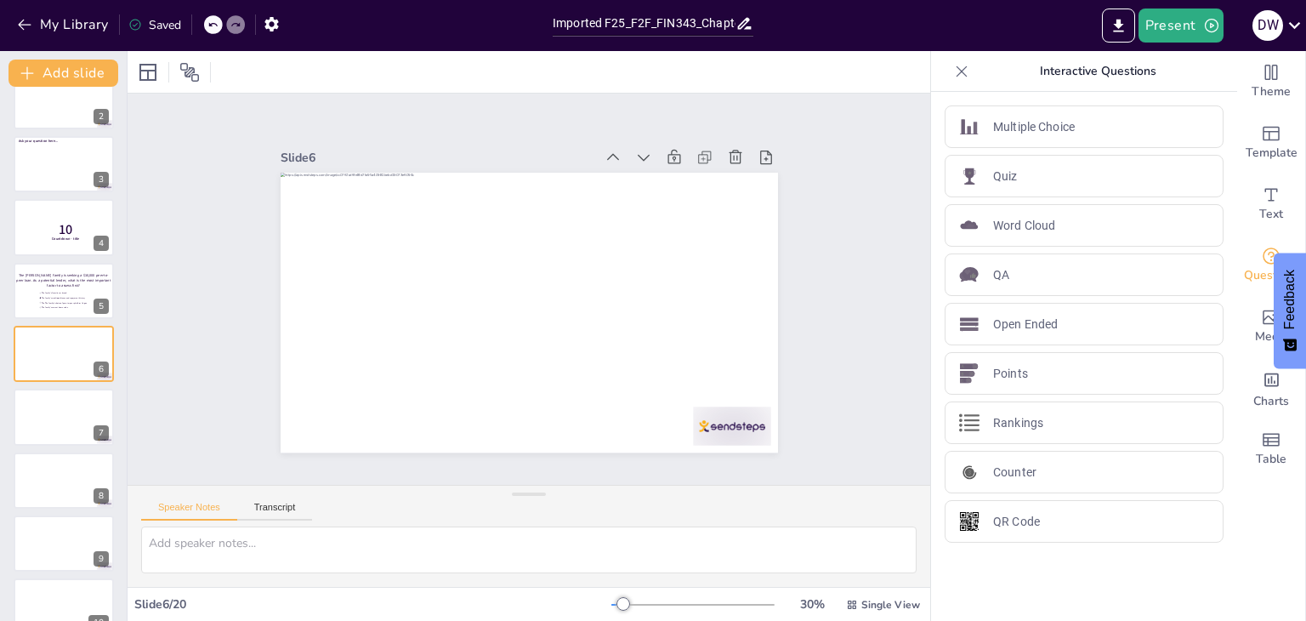
click at [953, 73] on icon at bounding box center [961, 71] width 17 height 17
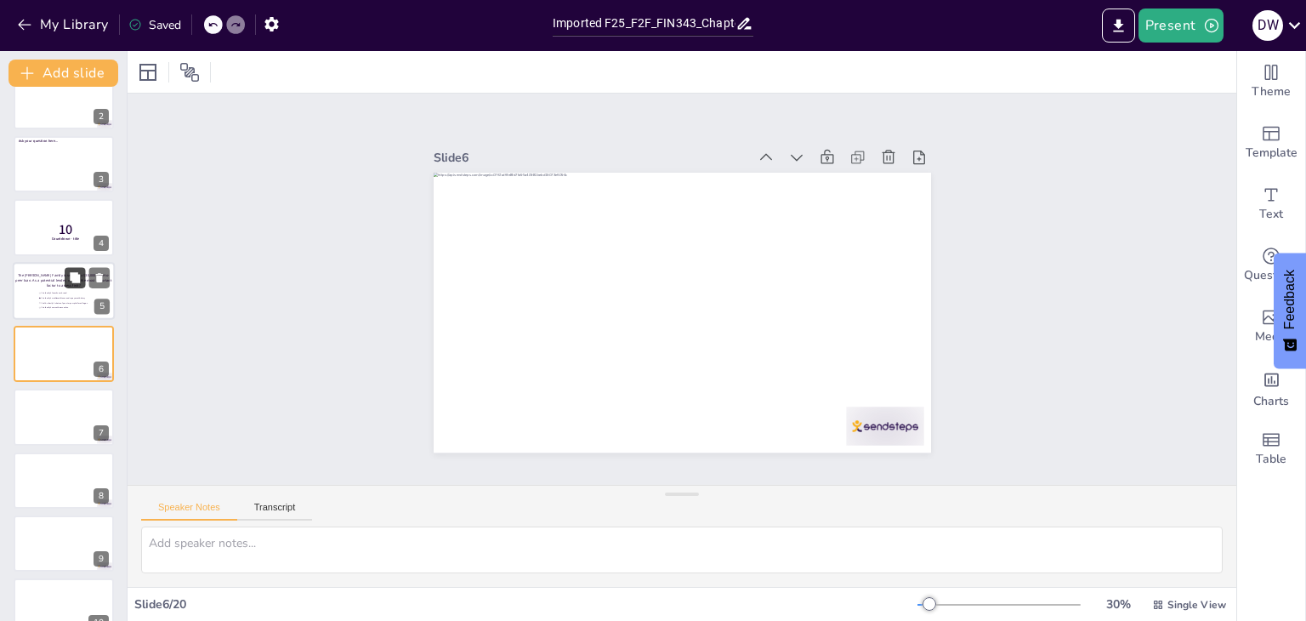
click at [71, 285] on button at bounding box center [75, 277] width 20 height 20
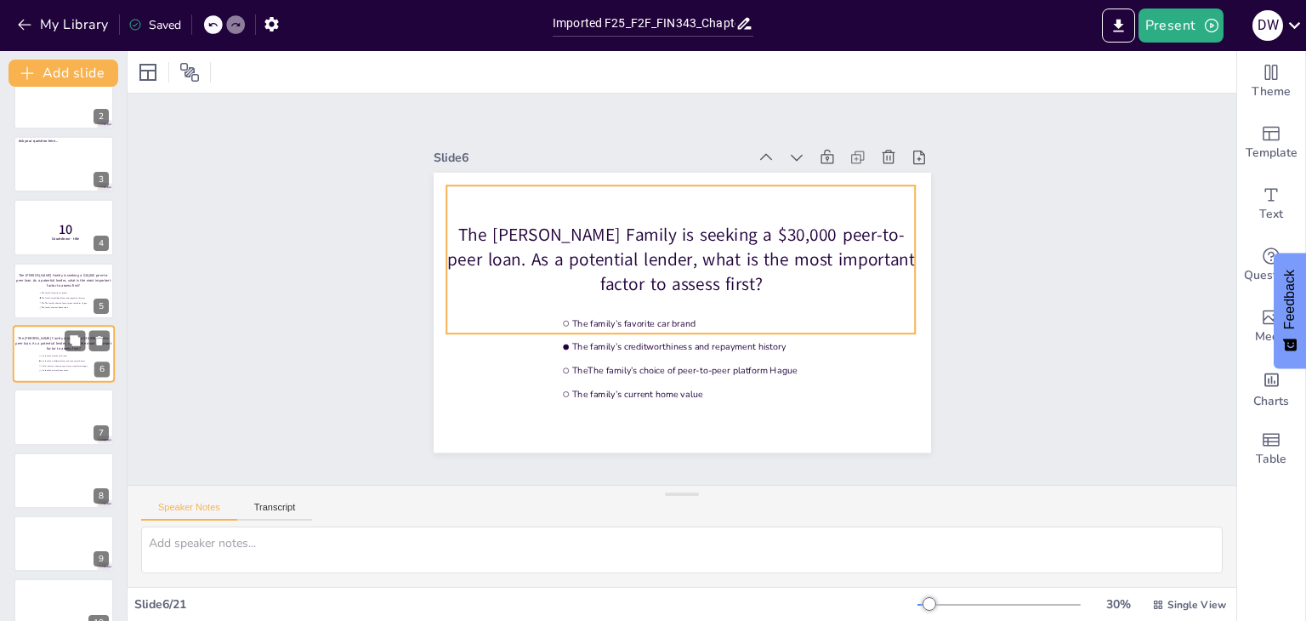
click at [42, 344] on p "The [PERSON_NAME] Family is seeking a $30,000 peer-to-peer loan. As a potential…" at bounding box center [63, 342] width 97 height 15
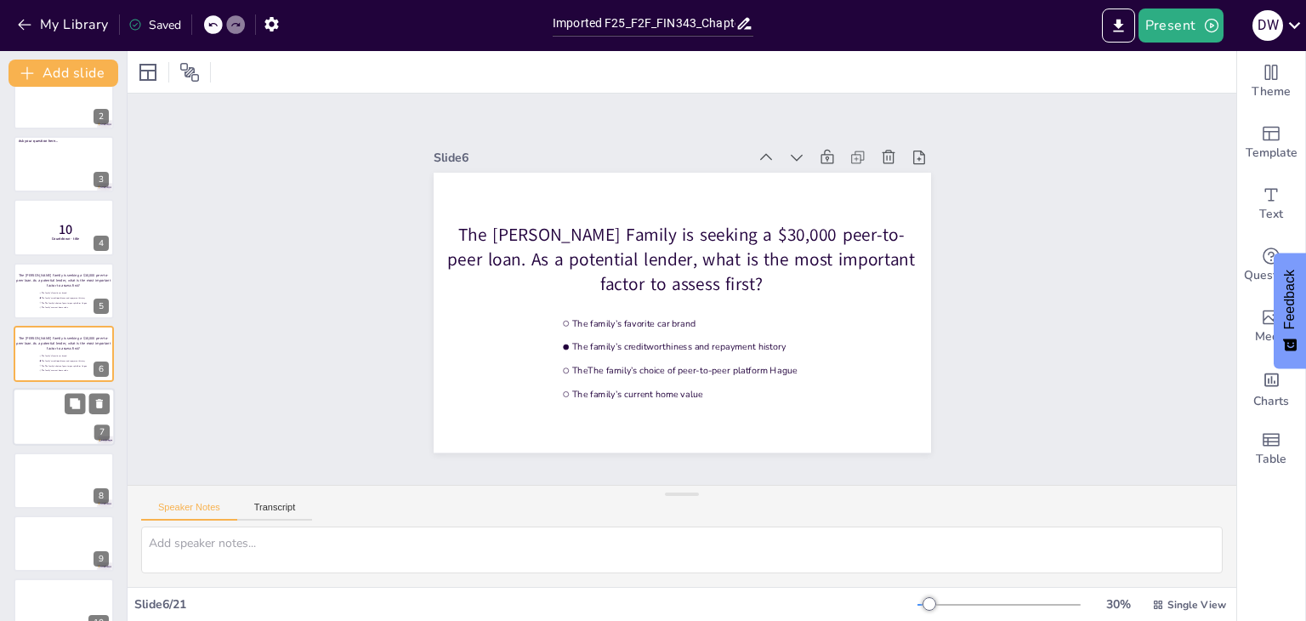
click at [41, 402] on div at bounding box center [64, 418] width 102 height 58
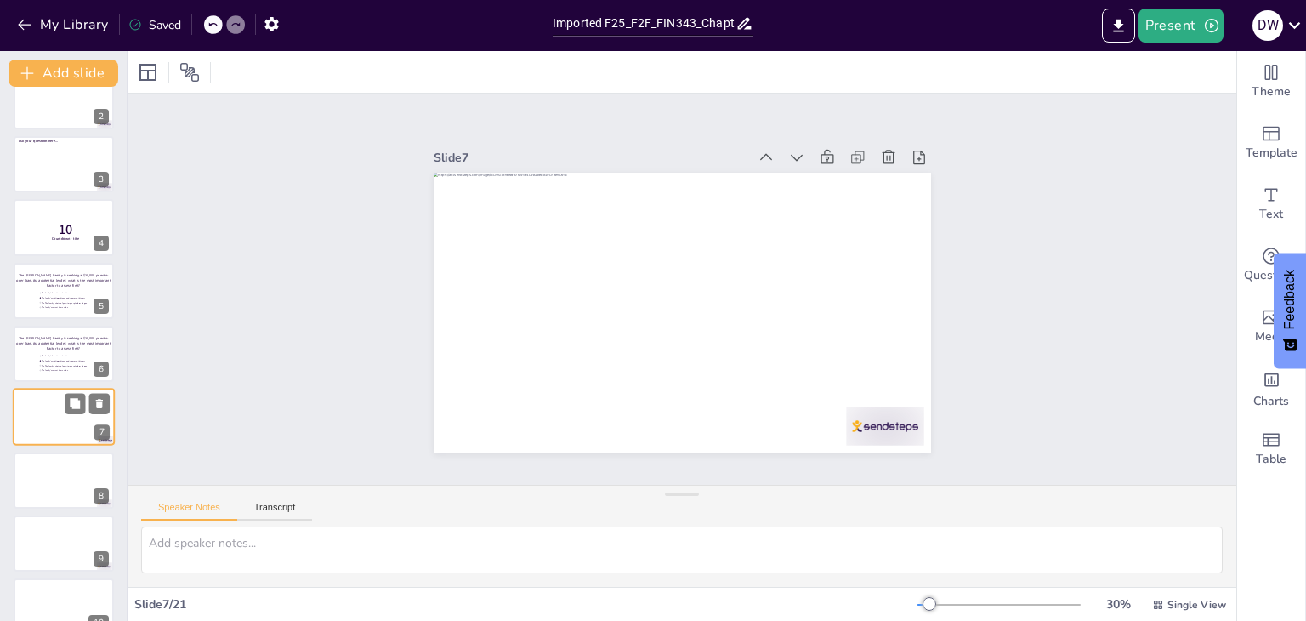
scroll to position [154, 0]
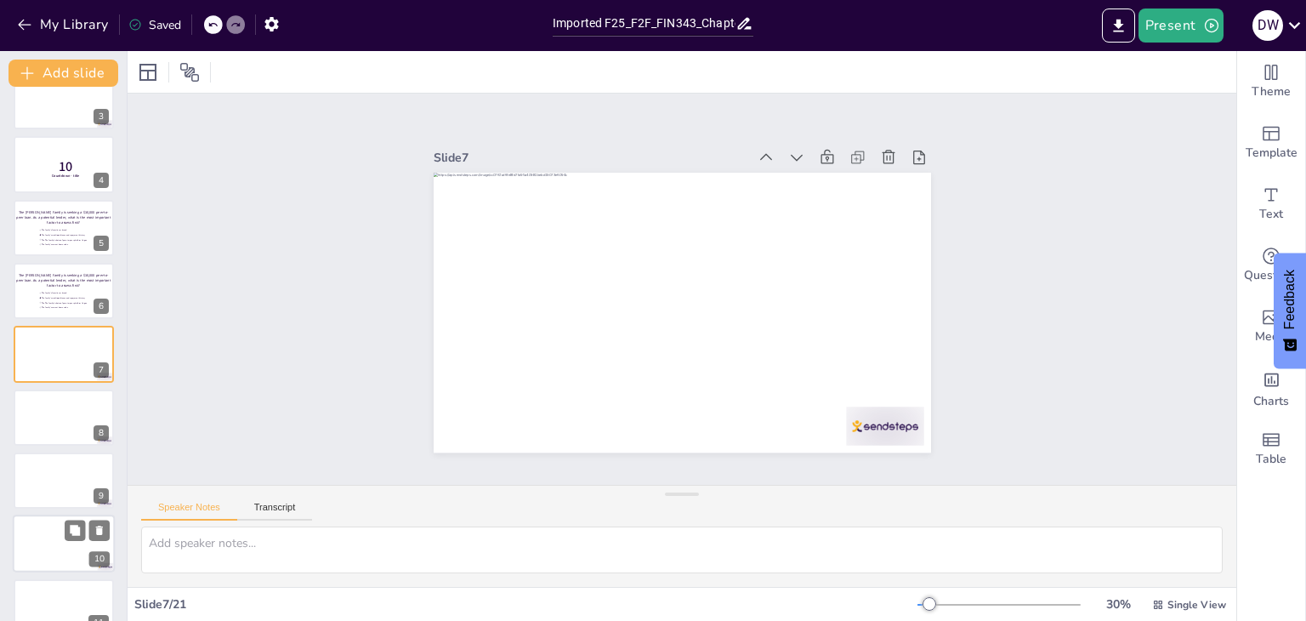
click at [28, 528] on div at bounding box center [64, 544] width 102 height 58
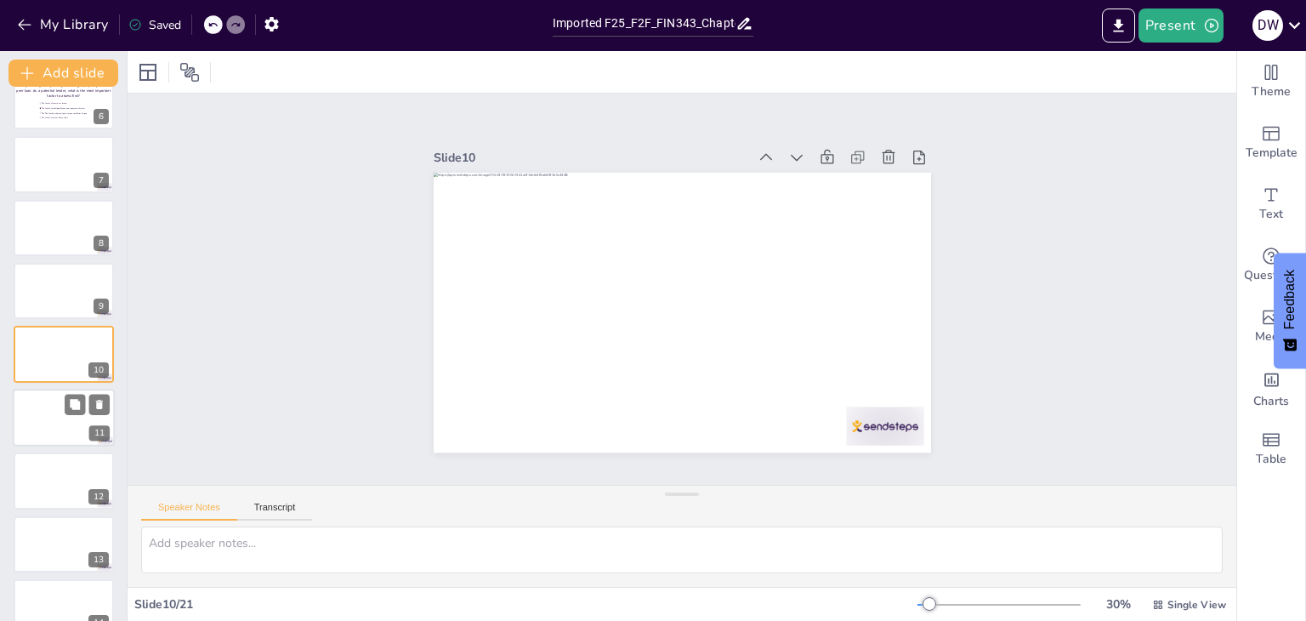
click at [37, 417] on div at bounding box center [64, 418] width 102 height 58
click at [34, 304] on div at bounding box center [64, 291] width 102 height 58
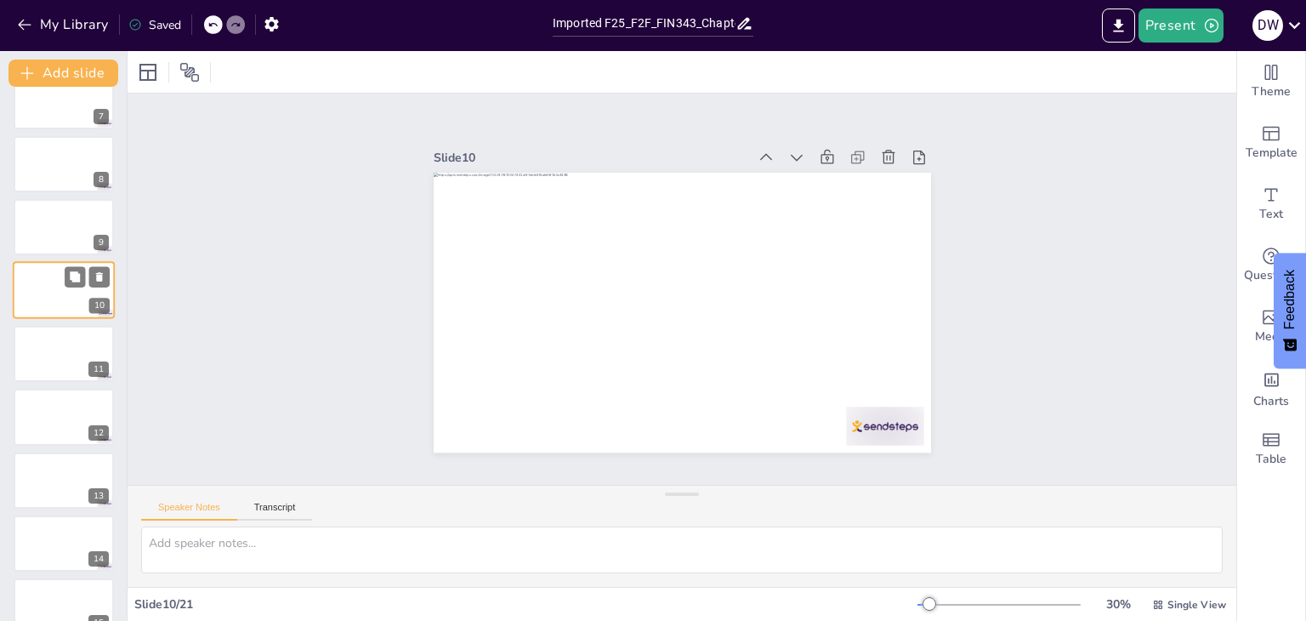
scroll to position [343, 0]
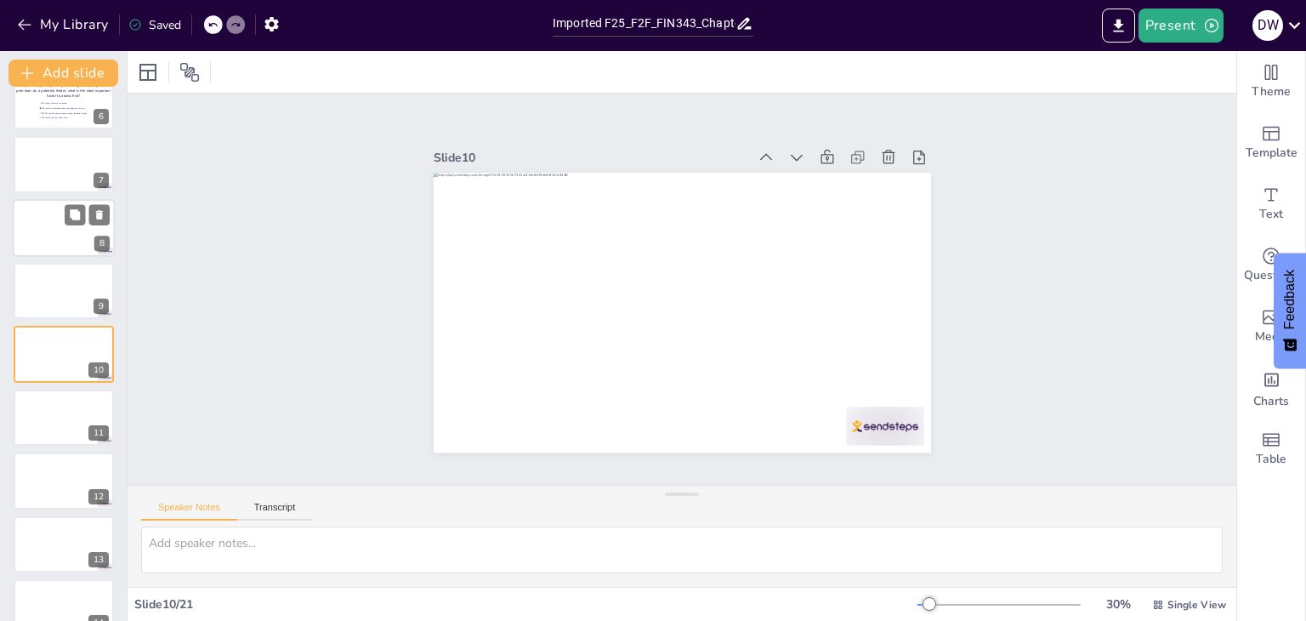
click at [34, 240] on div at bounding box center [64, 228] width 102 height 58
click at [36, 293] on div at bounding box center [64, 291] width 102 height 58
click at [33, 401] on div at bounding box center [64, 418] width 102 height 58
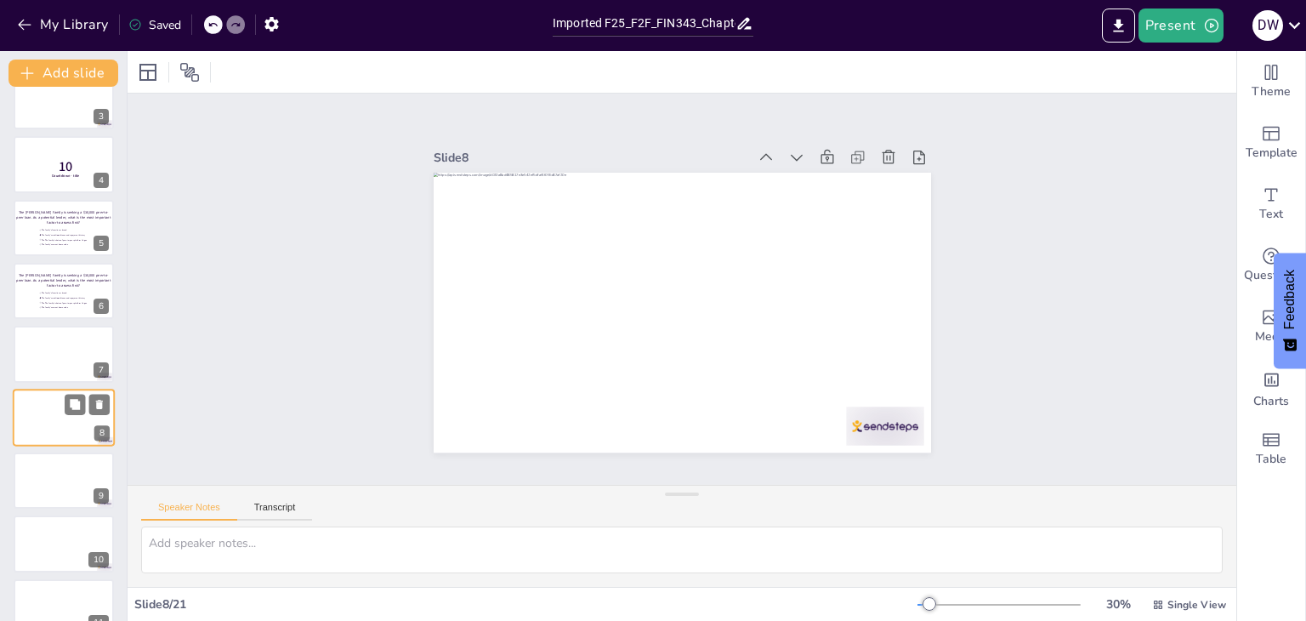
scroll to position [218, 0]
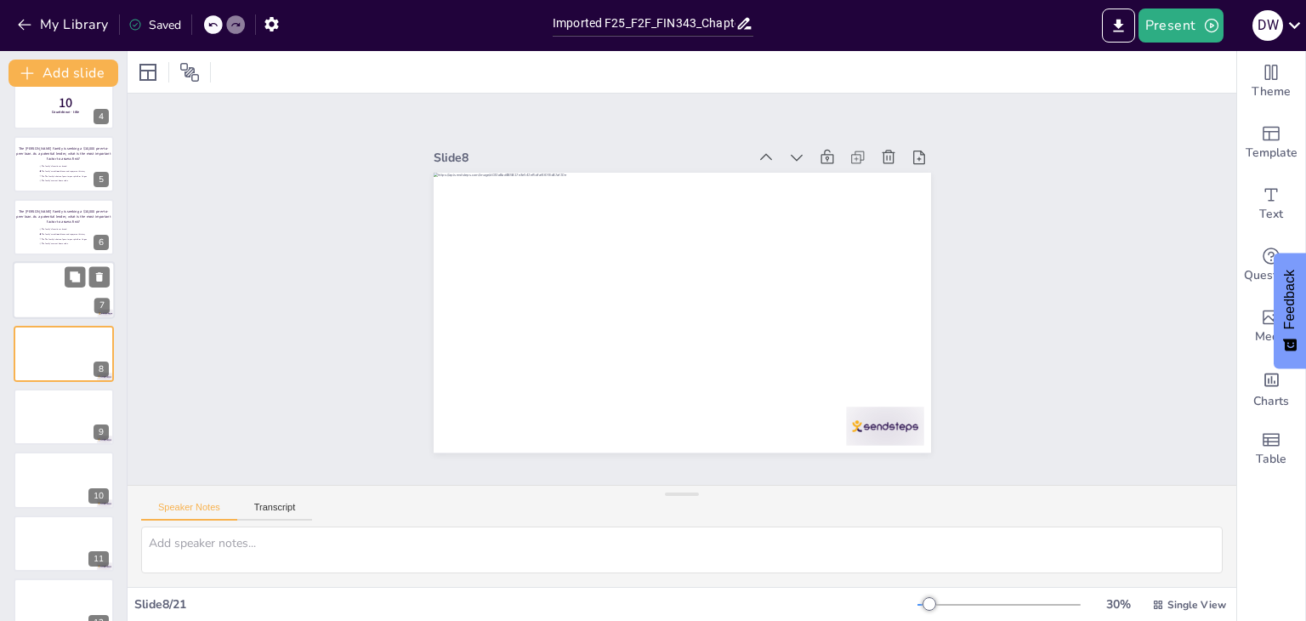
click at [45, 302] on div at bounding box center [64, 291] width 102 height 58
click at [31, 402] on div at bounding box center [64, 418] width 102 height 58
click at [24, 415] on div at bounding box center [64, 417] width 102 height 58
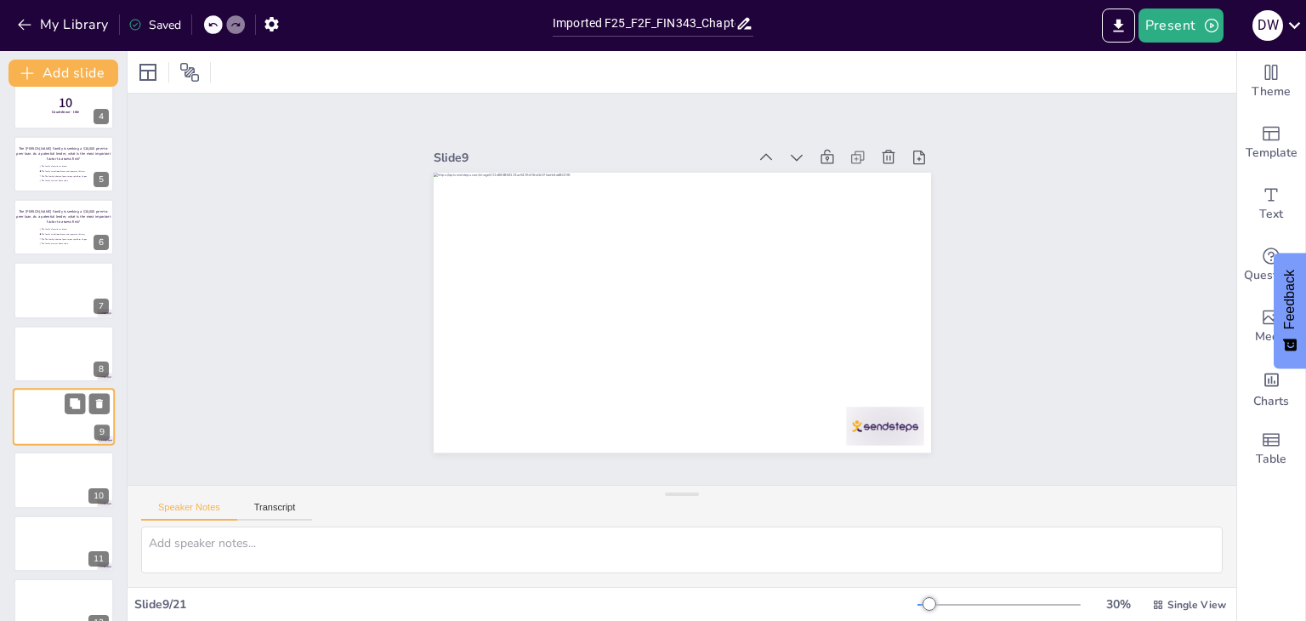
scroll to position [281, 0]
click at [33, 412] on div at bounding box center [64, 418] width 102 height 58
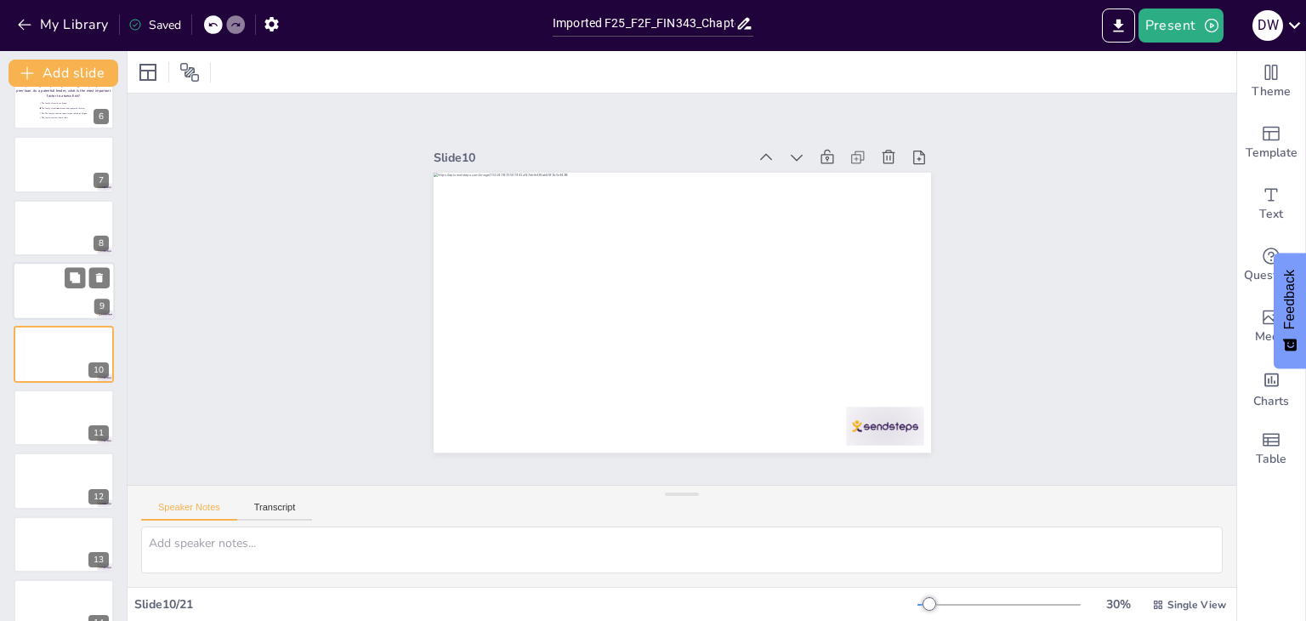
click at [42, 311] on div at bounding box center [64, 291] width 102 height 58
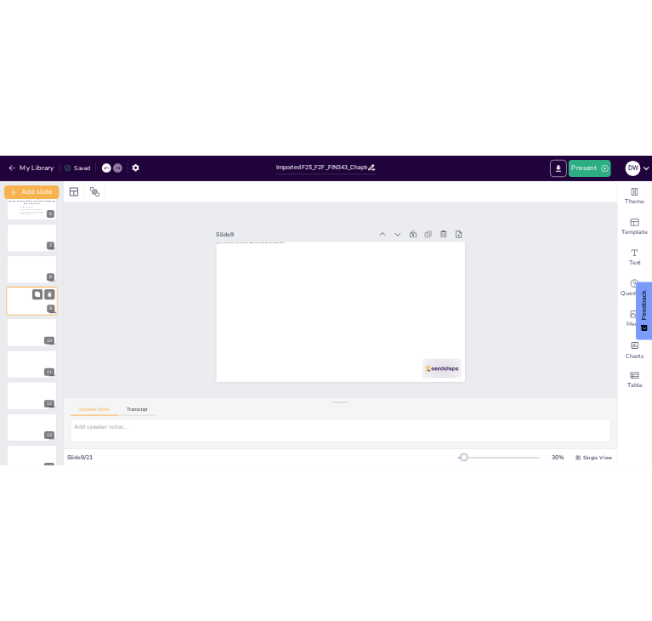
scroll to position [281, 0]
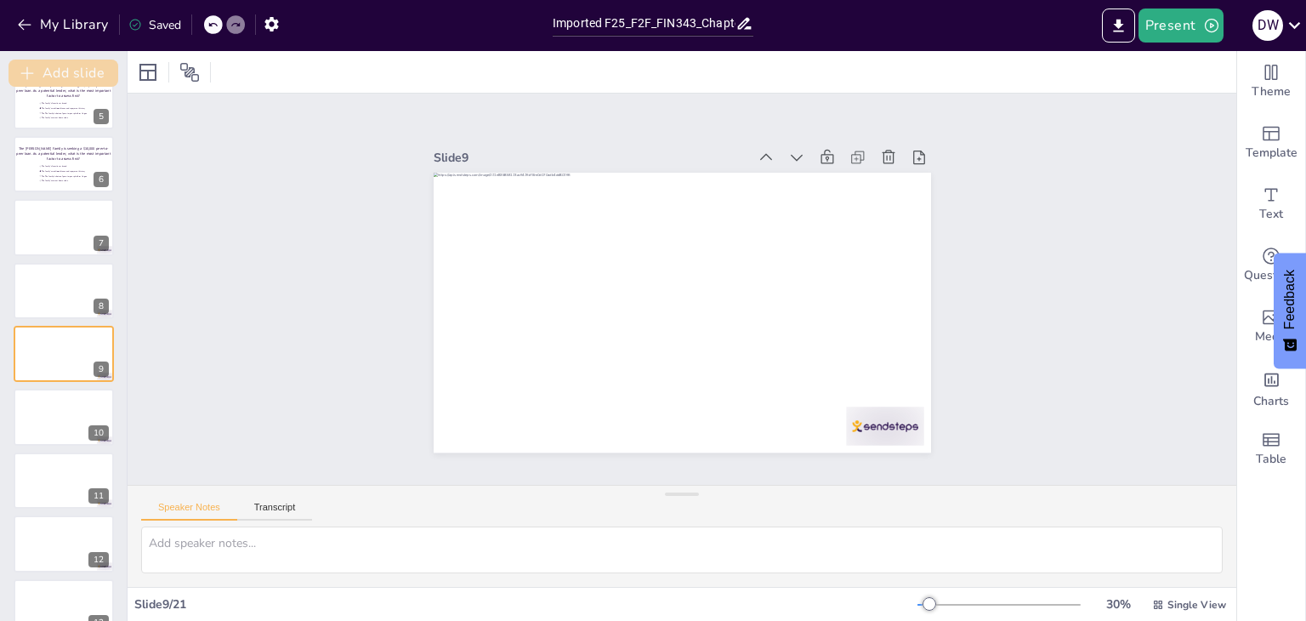
click at [54, 80] on button "Add slide" at bounding box center [64, 73] width 110 height 27
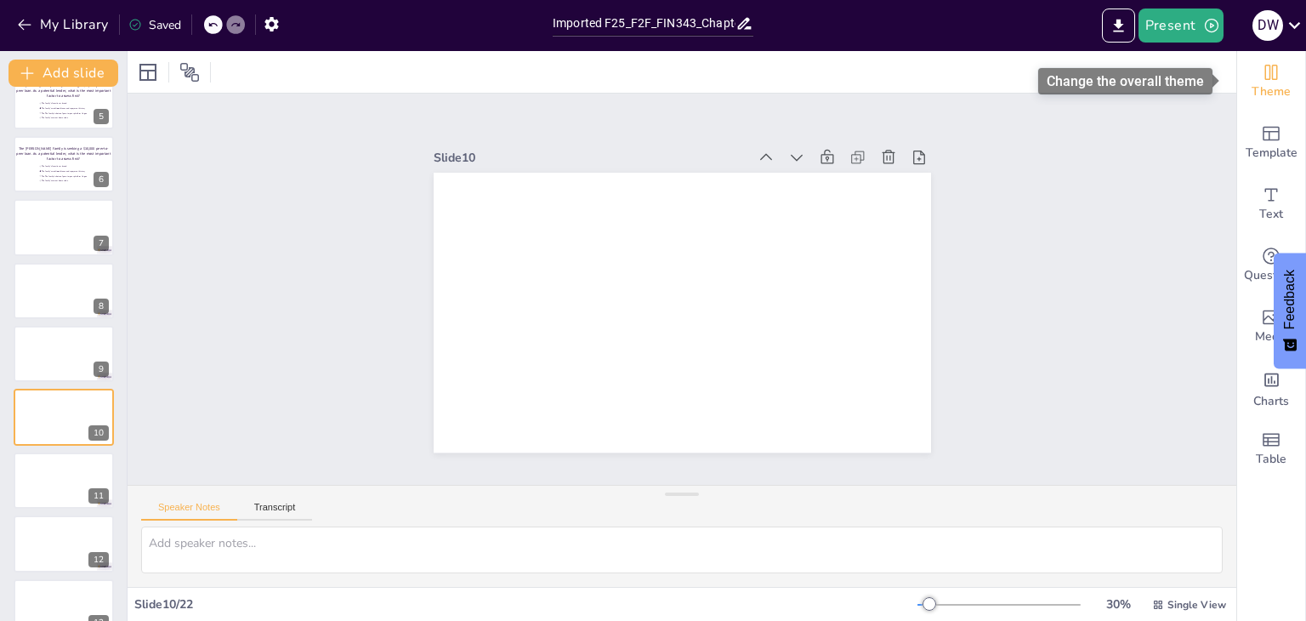
click at [1265, 72] on icon "Change the overall theme" at bounding box center [1271, 72] width 13 height 15
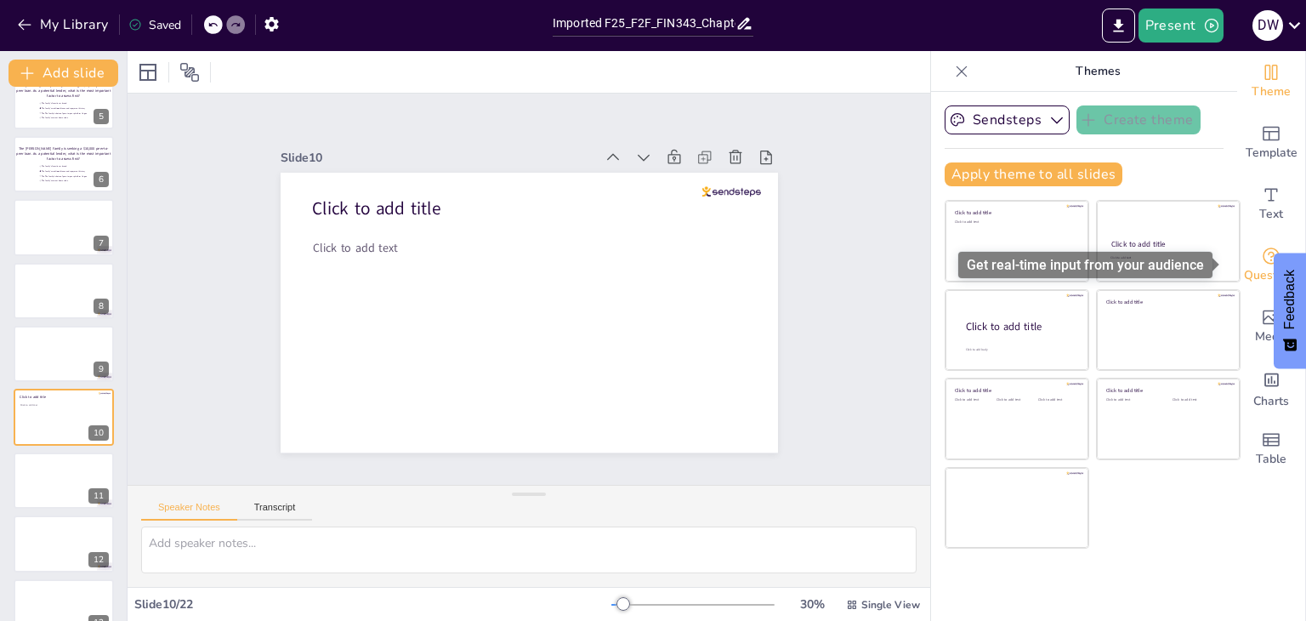
click at [1261, 254] on icon "Get real-time input from your audience" at bounding box center [1271, 256] width 20 height 20
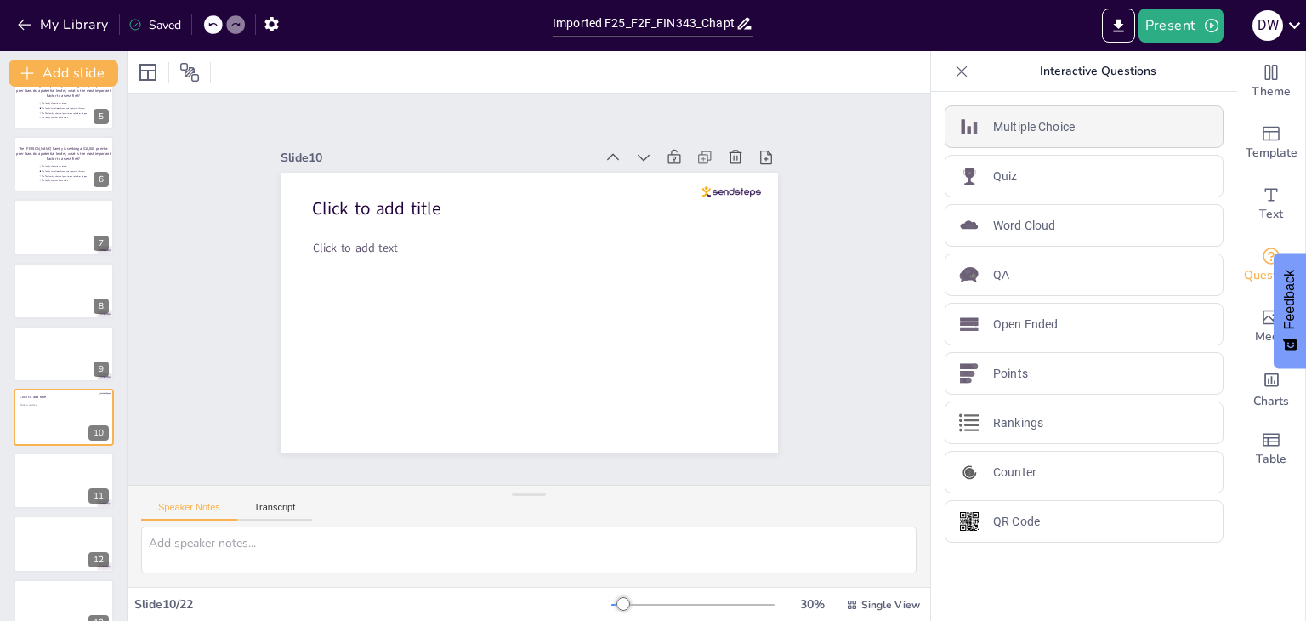
click at [1058, 128] on p "Multiple Choice" at bounding box center [1034, 127] width 82 height 18
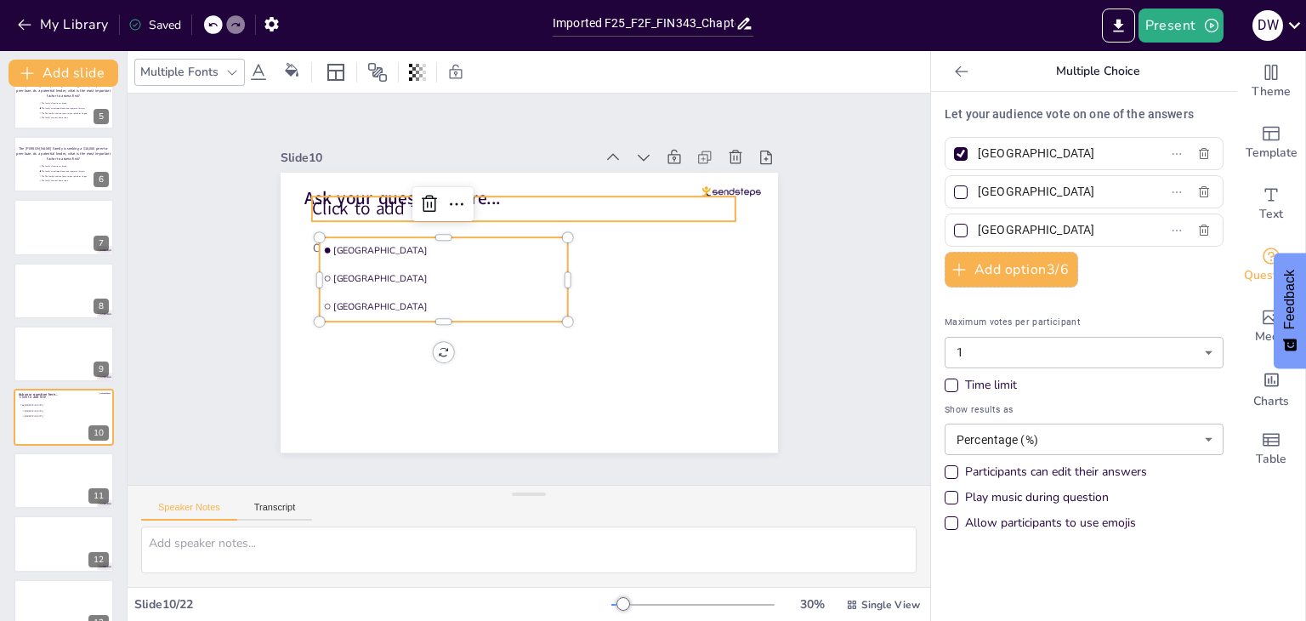
click at [376, 209] on span "Click to add title" at bounding box center [375, 209] width 128 height 24
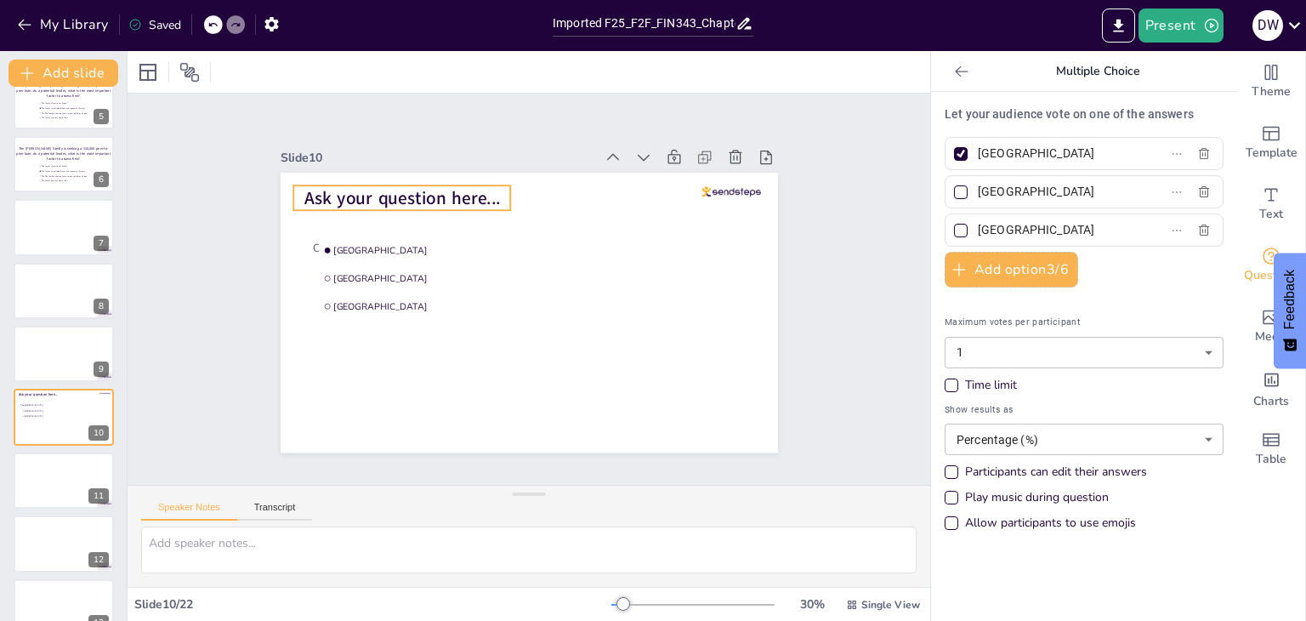
click at [462, 192] on span "Ask your question here..." at bounding box center [423, 174] width 197 height 65
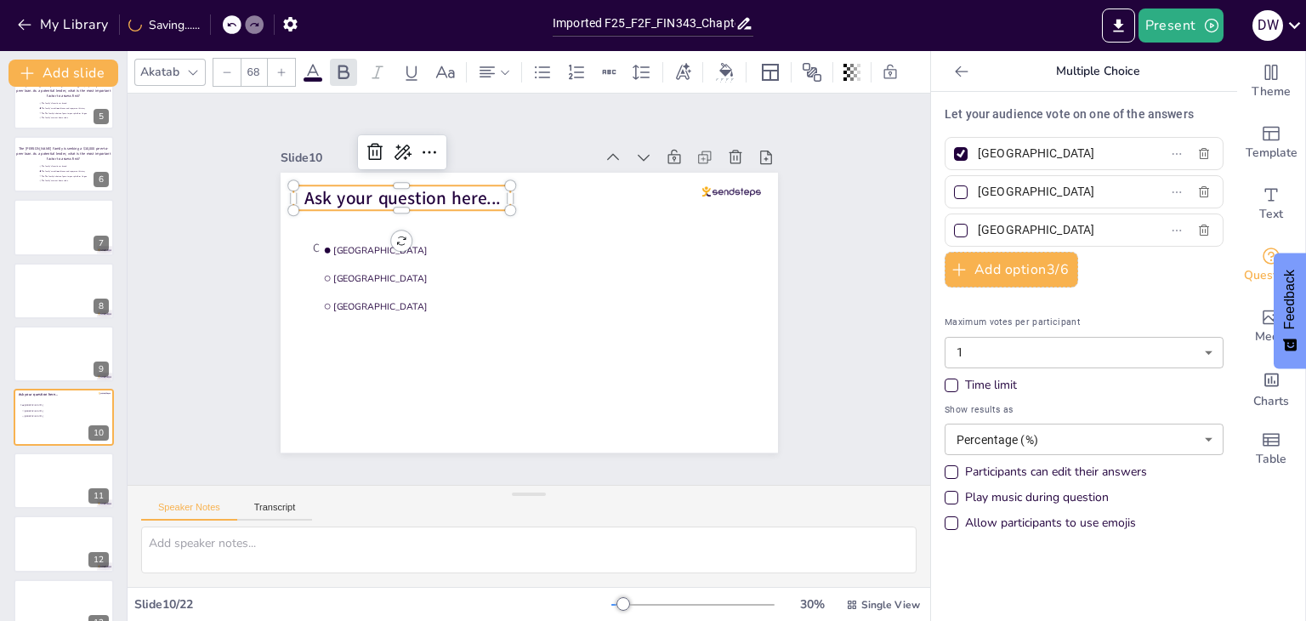
click at [462, 192] on span "Ask your question here..." at bounding box center [402, 198] width 196 height 24
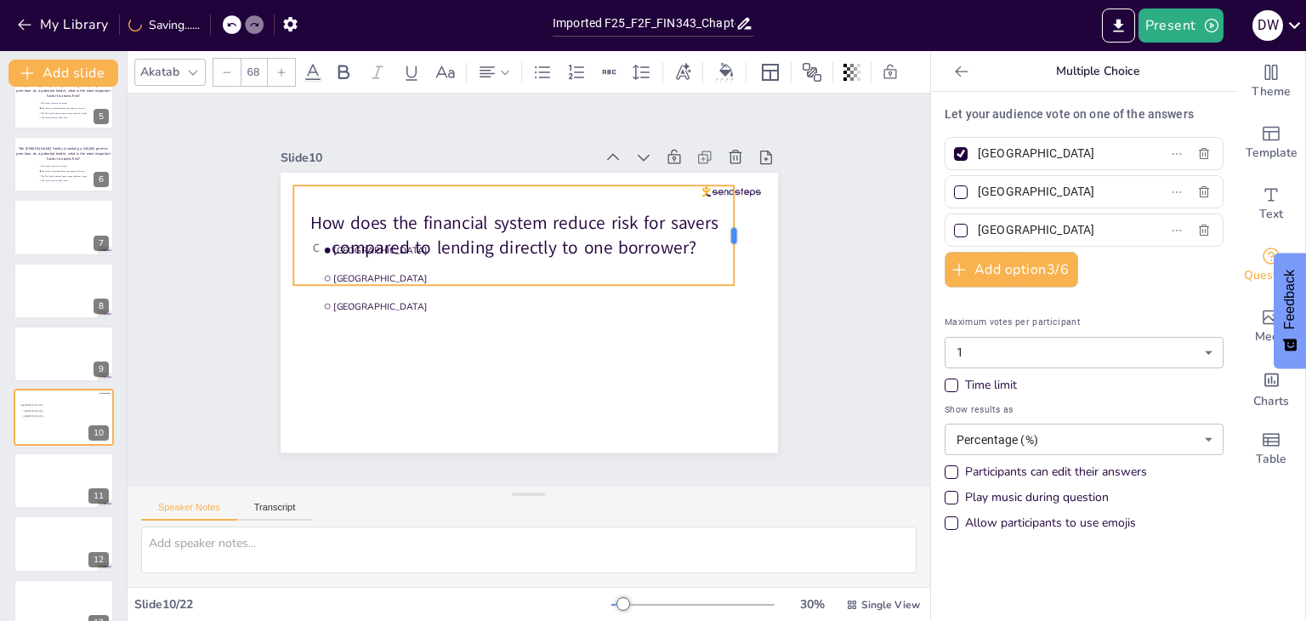
drag, startPoint x: 497, startPoint y: 226, endPoint x: 723, endPoint y: 206, distance: 226.2
click at [734, 208] on div at bounding box center [746, 257] width 24 height 99
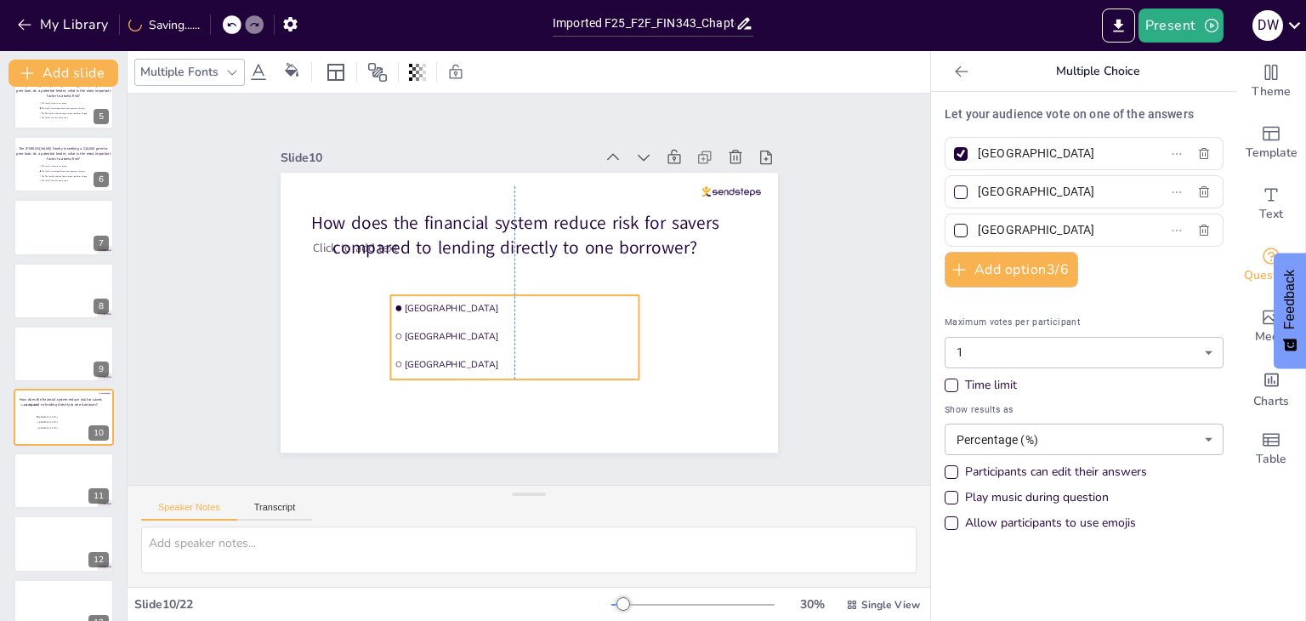
drag, startPoint x: 352, startPoint y: 300, endPoint x: 424, endPoint y: 358, distance: 92.5
click at [424, 359] on span "The Hague" at bounding box center [519, 365] width 230 height 12
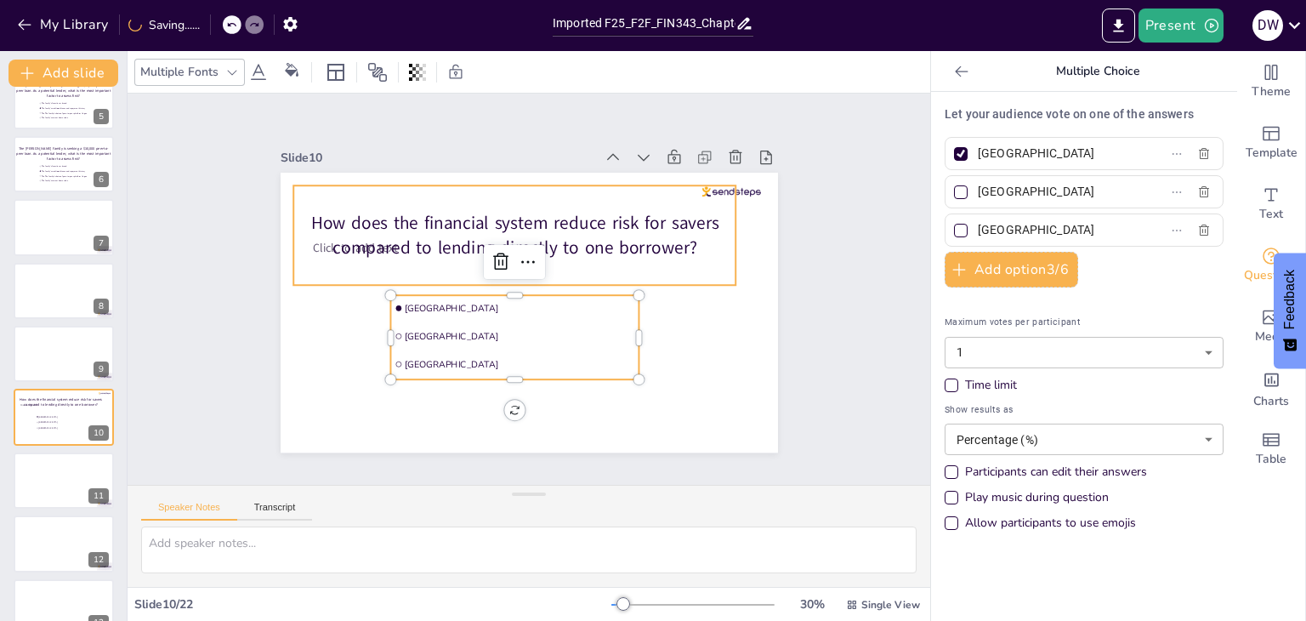
click at [492, 241] on p "How does the financial system reduce risk for savers compared to lending direct…" at bounding box center [584, 292] width 184 height 436
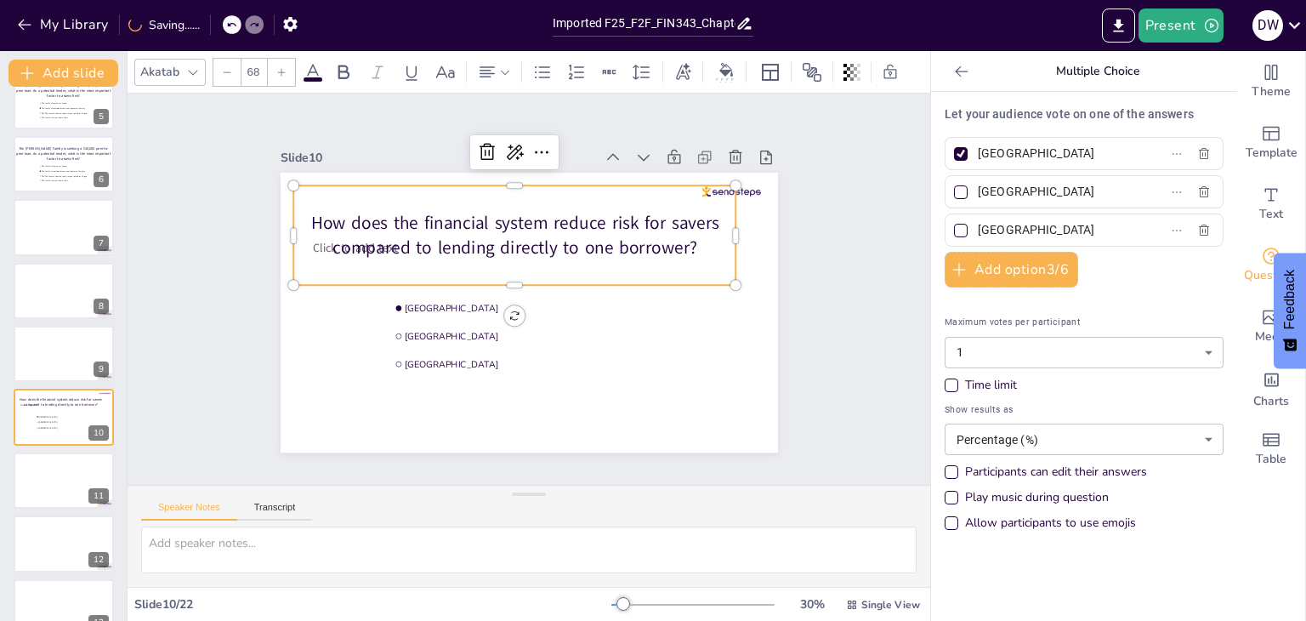
click at [304, 246] on p "How does the financial system reduce risk for savers compared to lending direct…" at bounding box center [514, 235] width 443 height 49
click at [309, 253] on p "How does the financial system reduce risk for savers compared to lending direct…" at bounding box center [526, 345] width 436 height 184
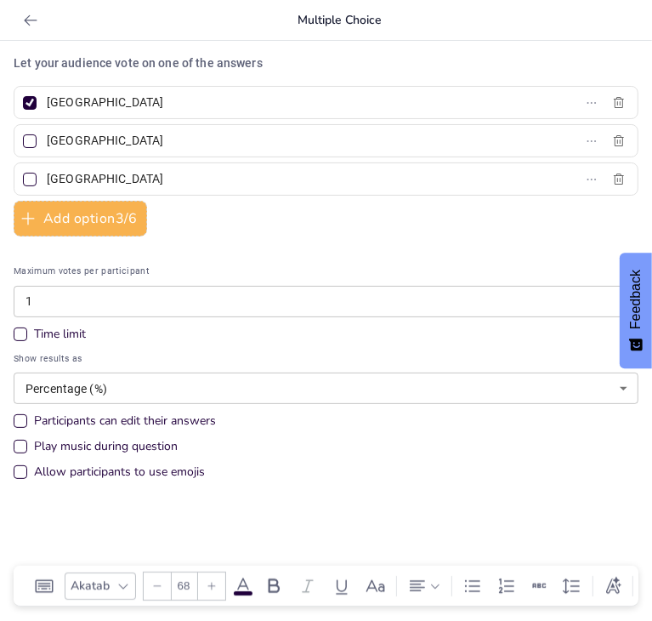
click at [63, 139] on input "Rotterdam" at bounding box center [126, 140] width 158 height 25
click at [62, 103] on input "Amsterdam" at bounding box center [126, 102] width 158 height 25
paste input "By guaranteeing that no one defaults"
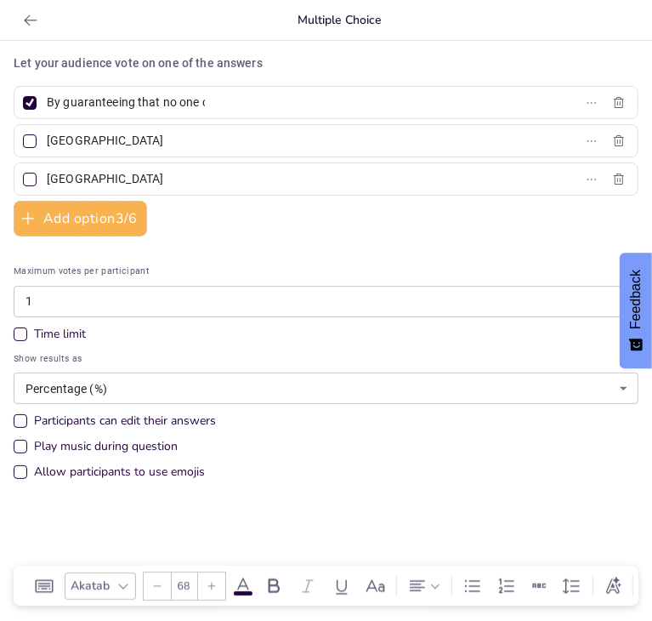
scroll to position [0, 52]
type input "By guaranteeing that no one defaults"
click at [85, 139] on input "Rotterdam" at bounding box center [126, 140] width 158 height 25
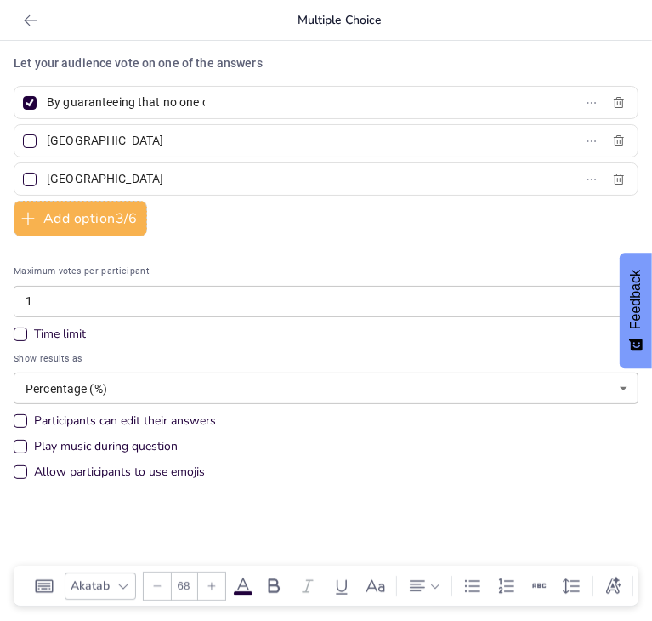
click at [85, 139] on input "Rotterdam" at bounding box center [126, 140] width 158 height 25
paste input "By lending only to families like the [PERSON_NAME]"
type input "By lending only to families like the [PERSON_NAME]"
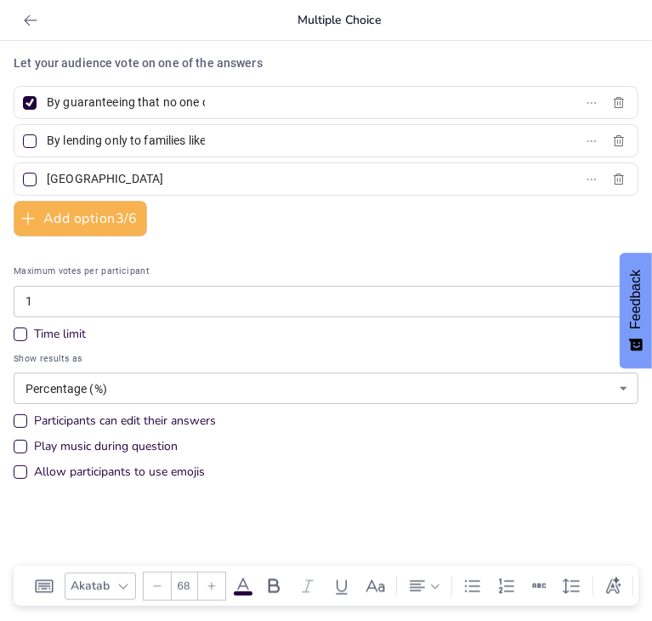
click at [81, 188] on input "The Hague" at bounding box center [126, 179] width 158 height 25
paste input "By lending only to families like the [PERSON_NAME]"
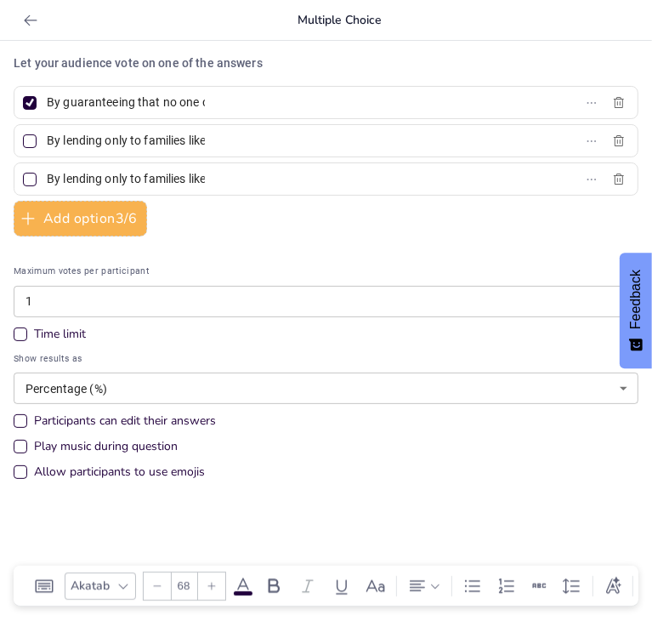
scroll to position [0, 80]
click at [81, 188] on input "By lending only to families like the [PERSON_NAME]" at bounding box center [126, 179] width 158 height 25
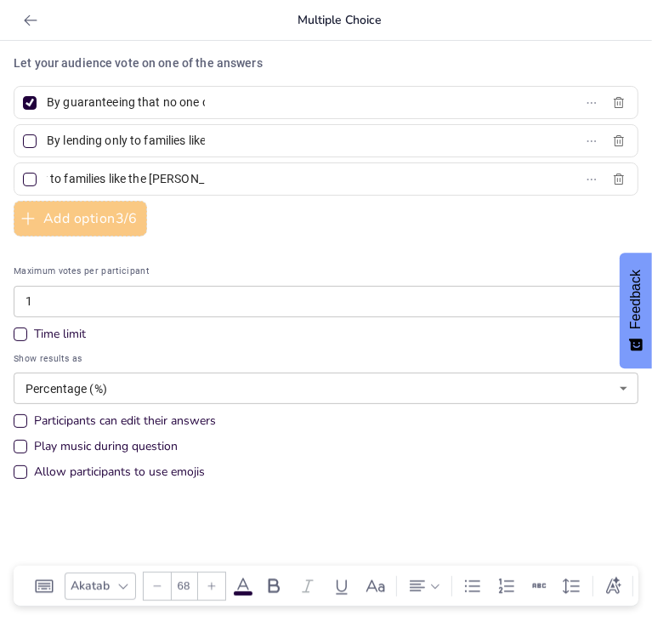
type input "By lending only to families like the [PERSON_NAME]"
click at [76, 221] on button "Add option 3 / 6" at bounding box center [80, 219] width 133 height 36
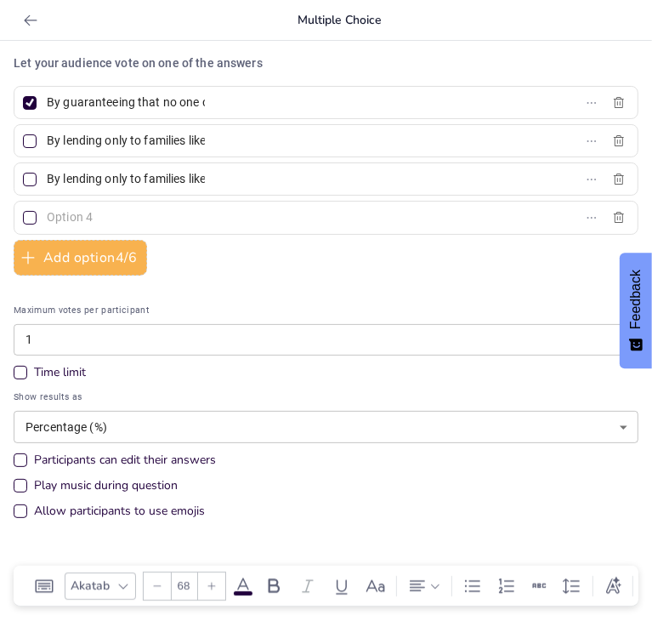
click at [93, 214] on input "text" at bounding box center [126, 217] width 158 height 25
paste input "By pooling money and spreading risk across many borrowers"
type input "By pooling money from savers and spreading risk across many borrowers"
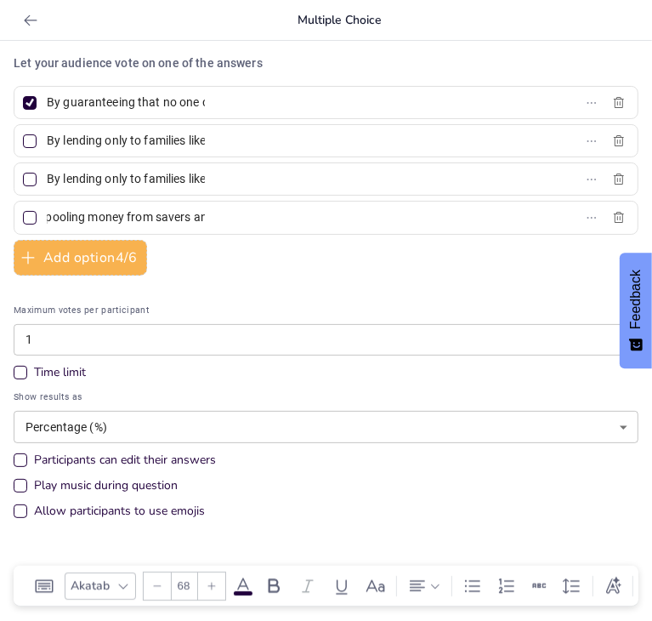
scroll to position [0, 0]
click at [31, 219] on div at bounding box center [30, 218] width 14 height 14
click at [47, 219] on input "By pooling money from savers and spreading risk across many borrowers" at bounding box center [126, 217] width 158 height 25
click at [31, 219] on div at bounding box center [30, 218] width 14 height 14
click at [47, 219] on input "By pooling money from savers and spreading risk across many borrowers" at bounding box center [126, 217] width 158 height 25
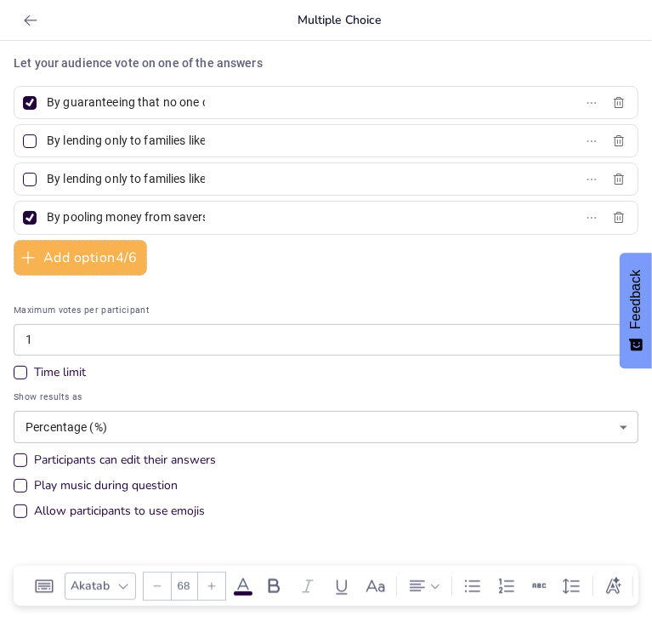
checkbox input "false"
click at [33, 218] on div at bounding box center [30, 218] width 14 height 14
click at [47, 218] on input "By pooling money from savers and spreading risk across many borrowers" at bounding box center [126, 217] width 158 height 25
checkbox input "true"
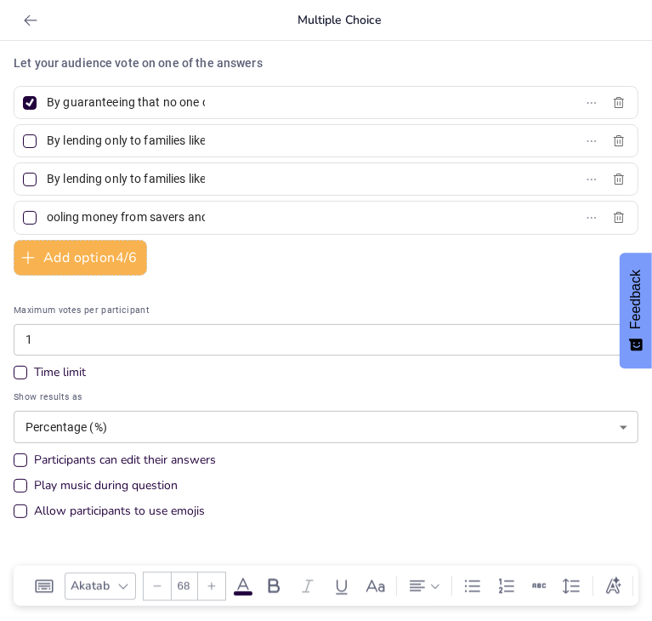
checkbox input "true"
click at [34, 102] on div at bounding box center [30, 103] width 14 height 14
click at [47, 102] on input "By guaranteeing that no one defaults" at bounding box center [126, 102] width 158 height 25
checkbox input "false"
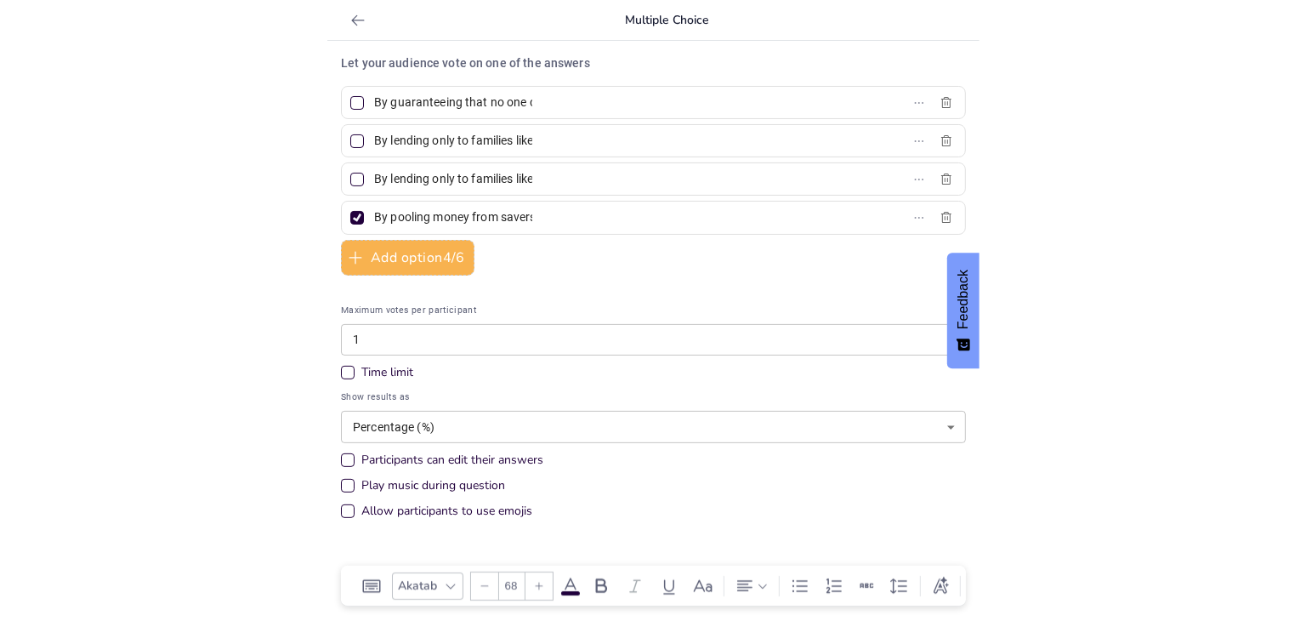
scroll to position [0, 52]
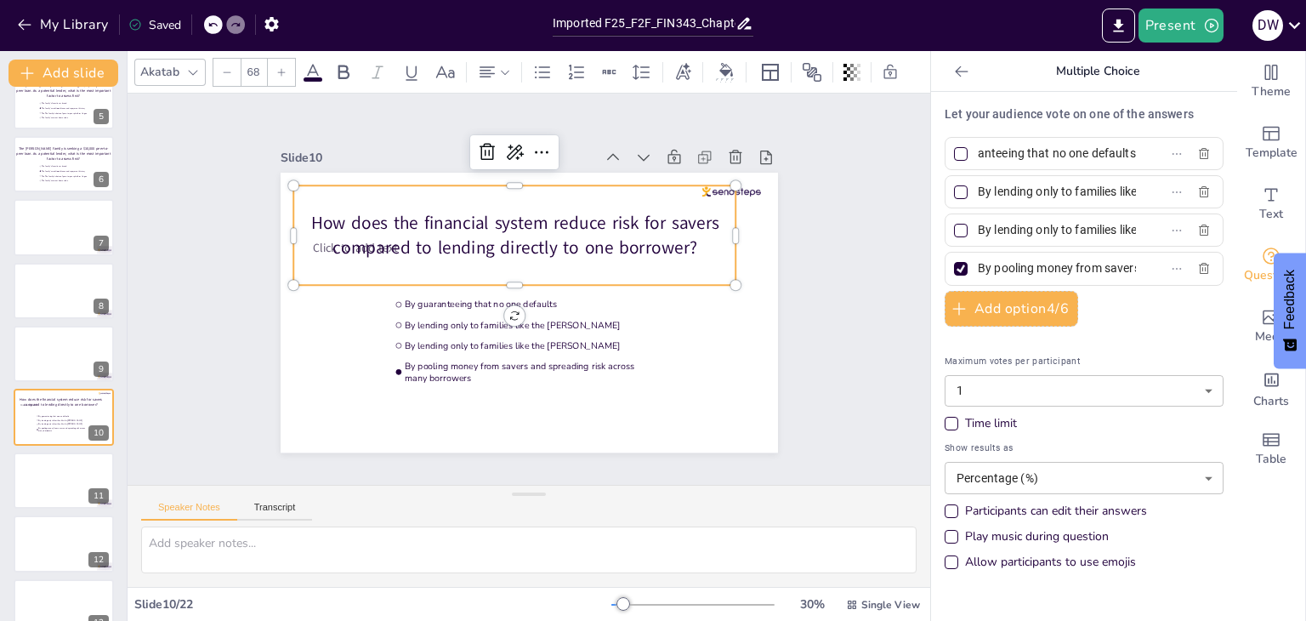
click at [945, 424] on div "Time limit" at bounding box center [952, 424] width 14 height 14
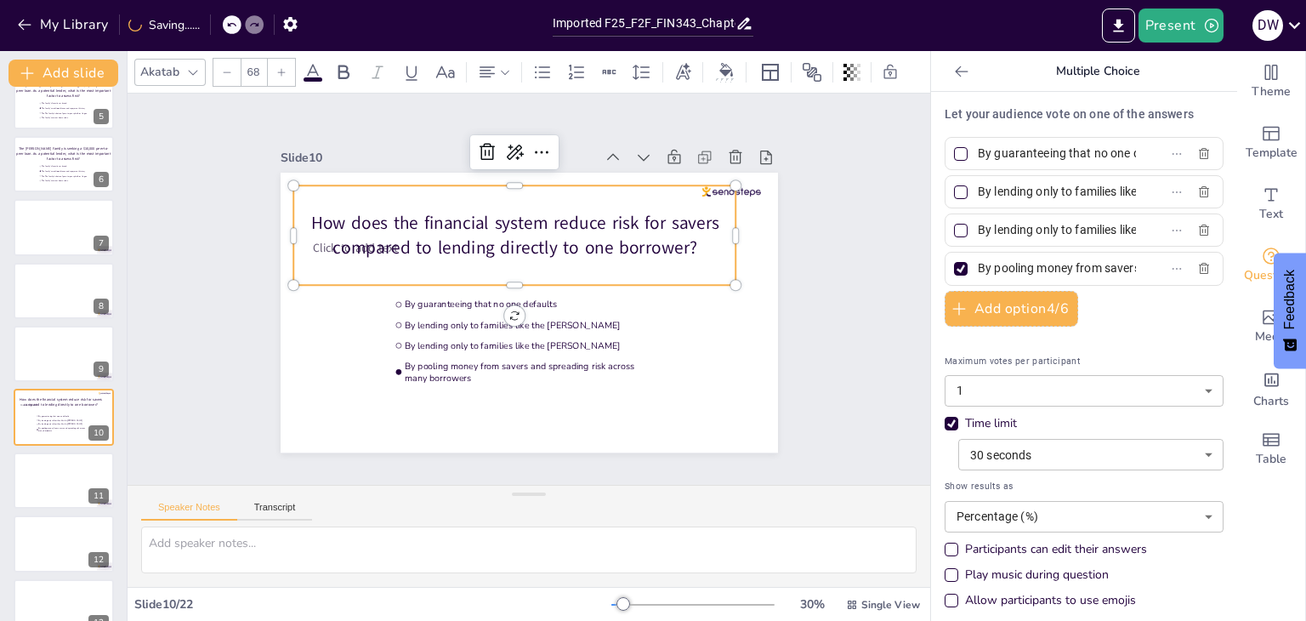
scroll to position [9, 0]
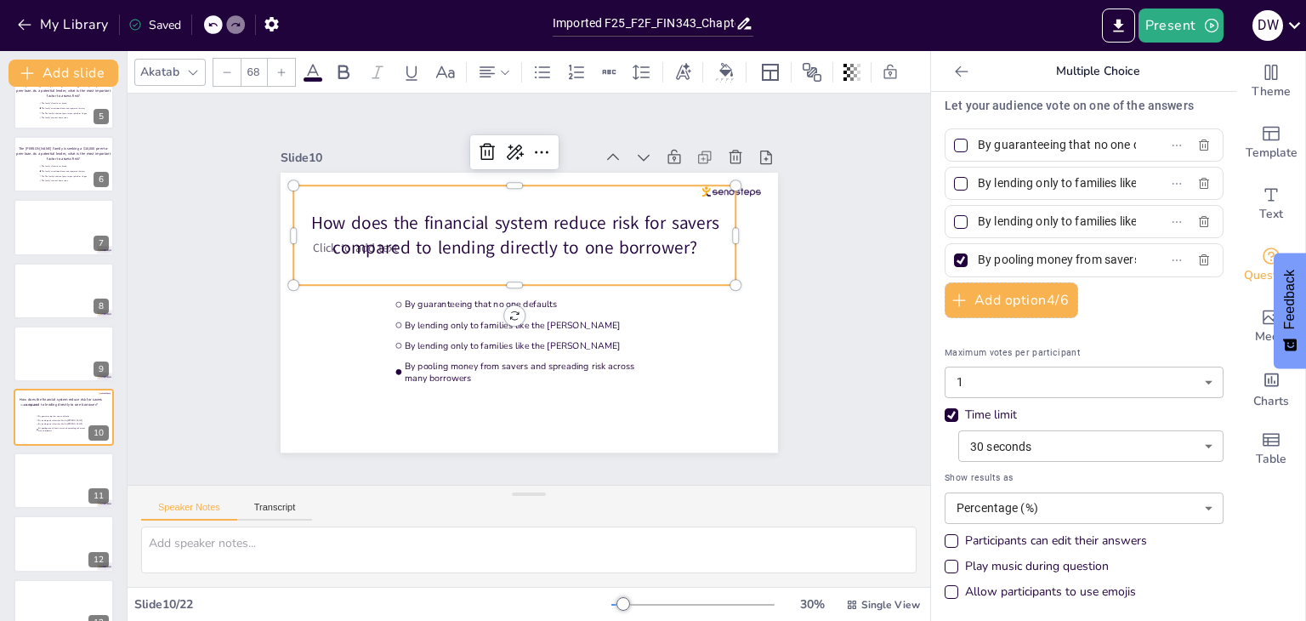
click at [817, 380] on div "Slide 1 Slide 2 Slide 3 Ask your question here... Slide 4 10 Countdown - title …" at bounding box center [529, 289] width 839 height 473
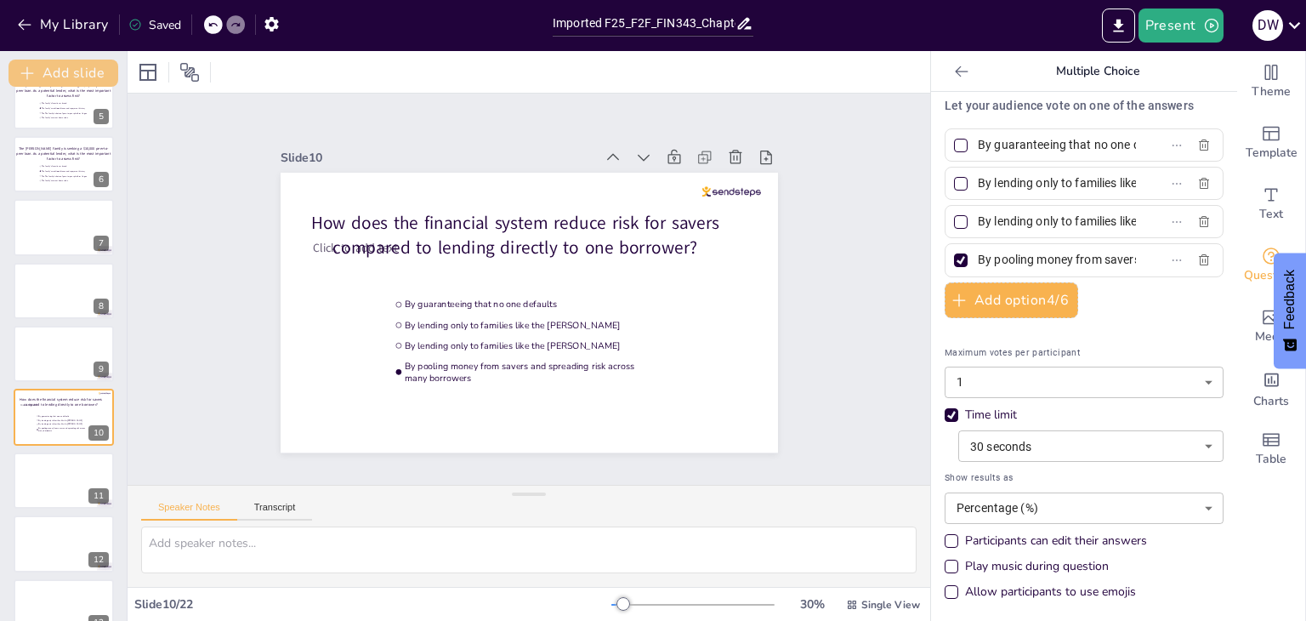
click at [66, 75] on button "Add slide" at bounding box center [64, 73] width 110 height 27
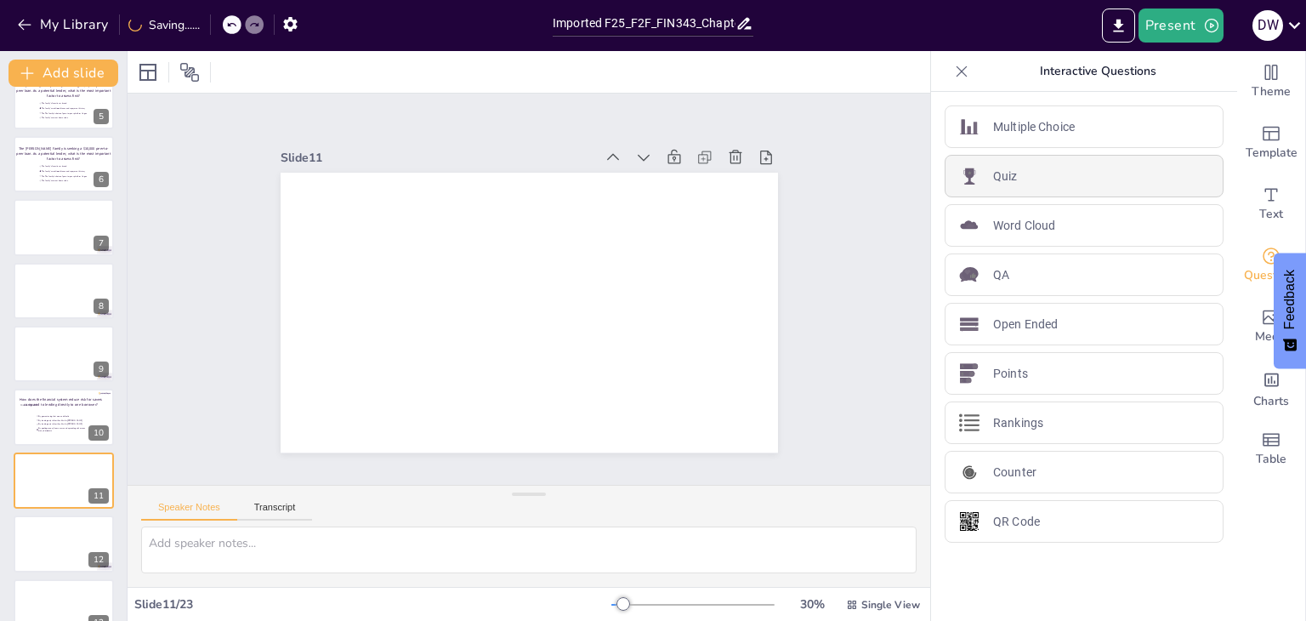
click at [1010, 172] on div "Quiz" at bounding box center [1084, 176] width 279 height 43
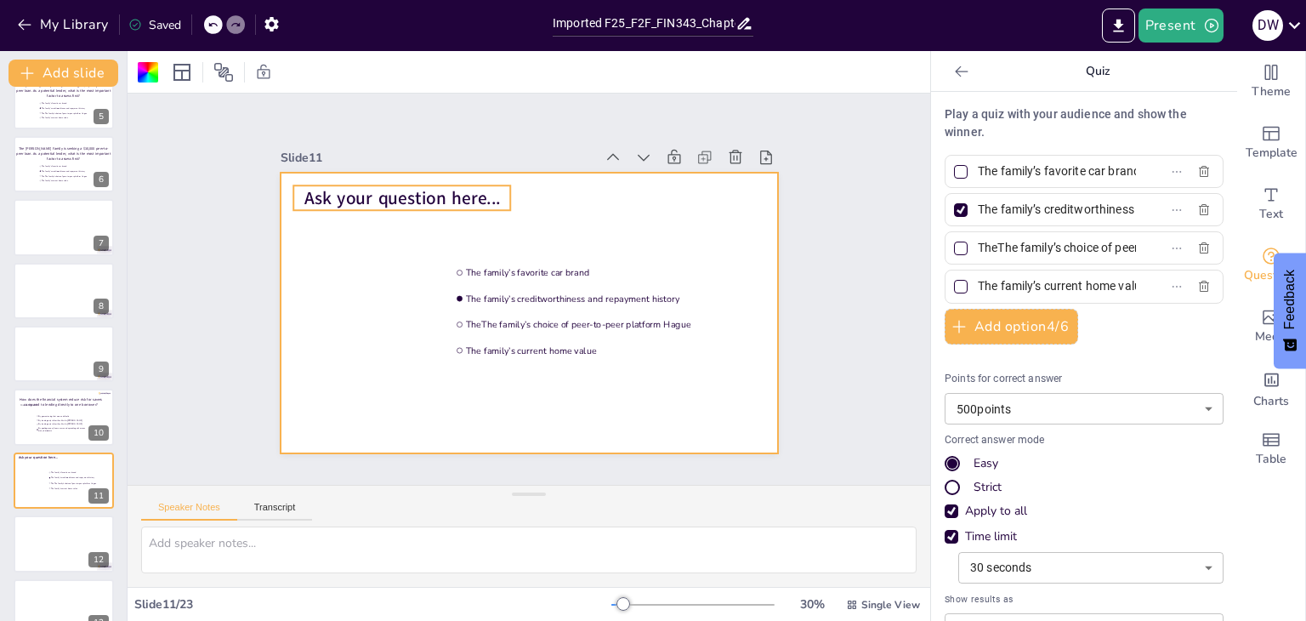
click at [494, 198] on div "Ask your question here... The family’s favorite car brand The family’s creditwo…" at bounding box center [526, 313] width 524 height 330
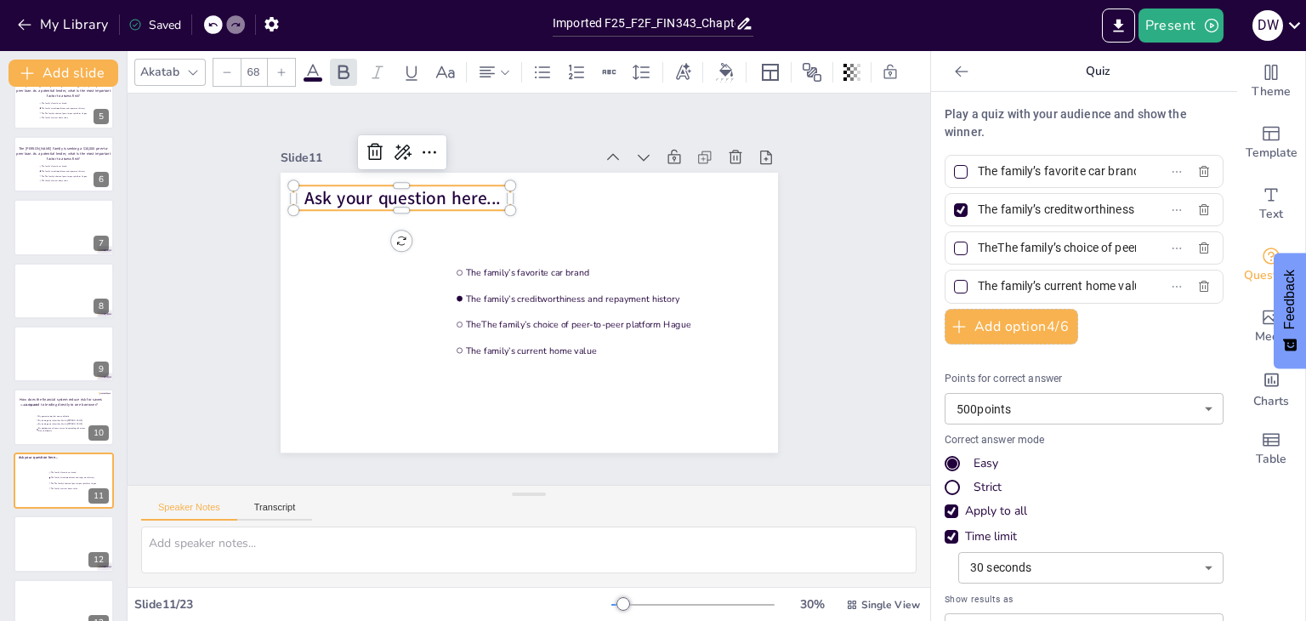
click at [458, 196] on span "Ask your question here..." at bounding box center [402, 198] width 196 height 24
click at [458, 196] on span "Ask your question here..." at bounding box center [412, 185] width 198 height 44
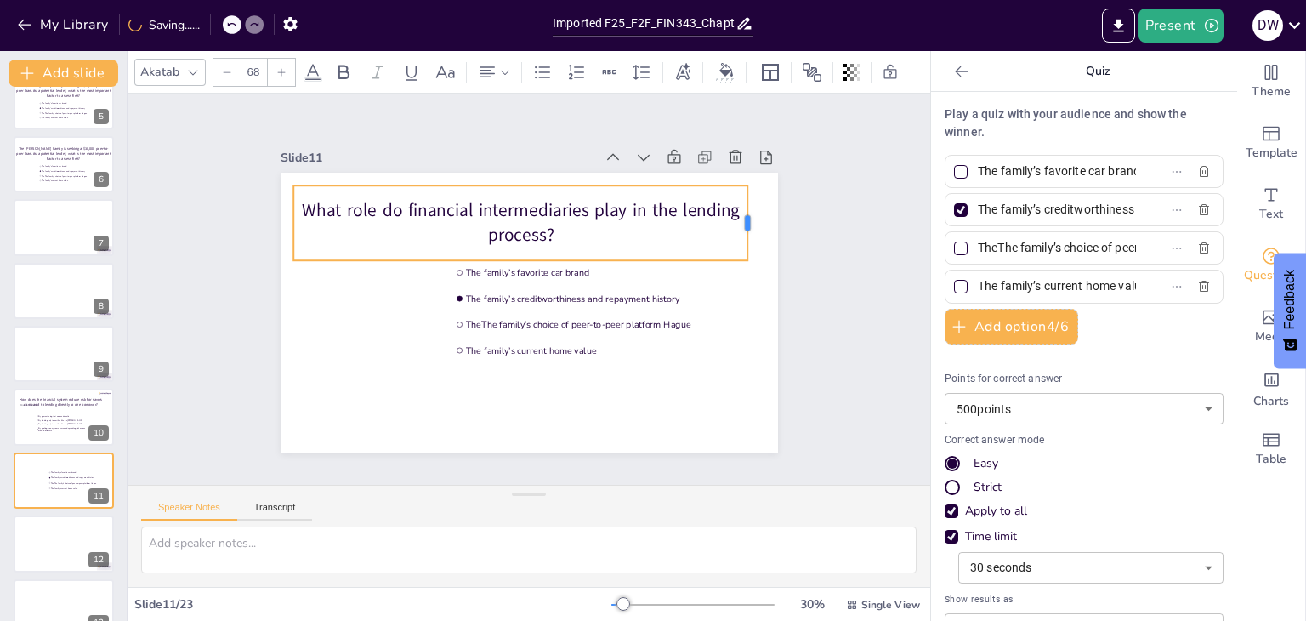
drag, startPoint x: 499, startPoint y: 215, endPoint x: 736, endPoint y: 214, distance: 237.2
click at [748, 214] on div at bounding box center [755, 223] width 14 height 74
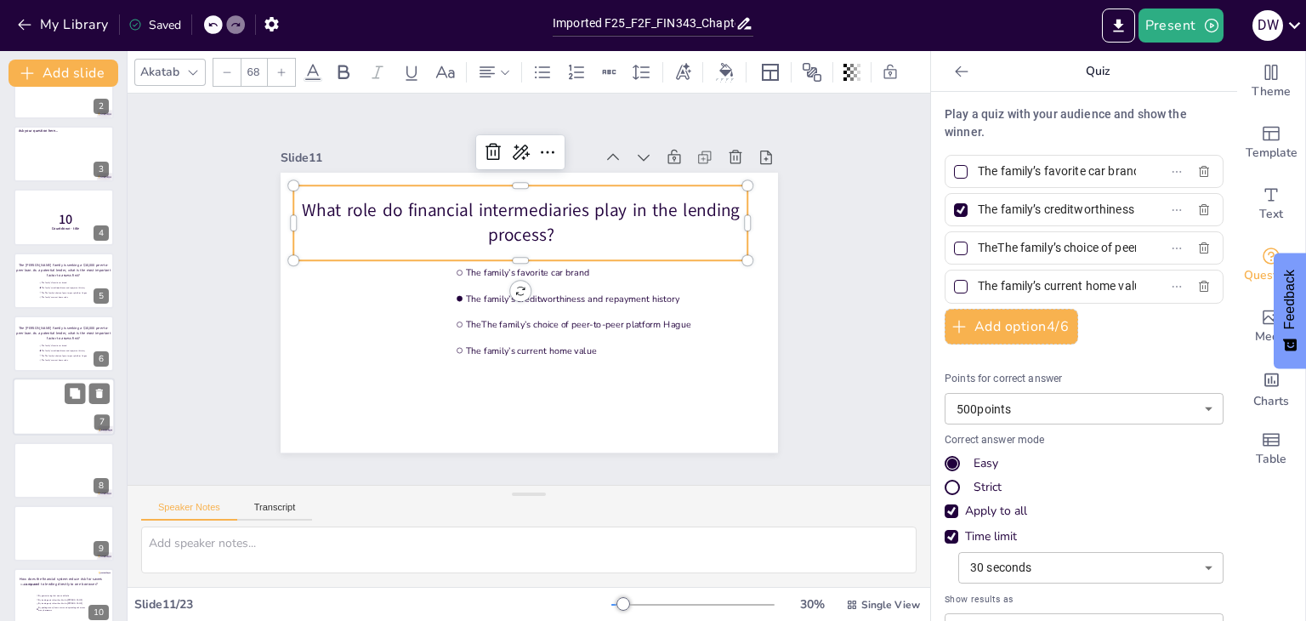
scroll to position [97, 0]
click at [38, 296] on li "TheThe family’s choice of peer-to-peer platform Hague" at bounding box center [64, 296] width 52 height 4
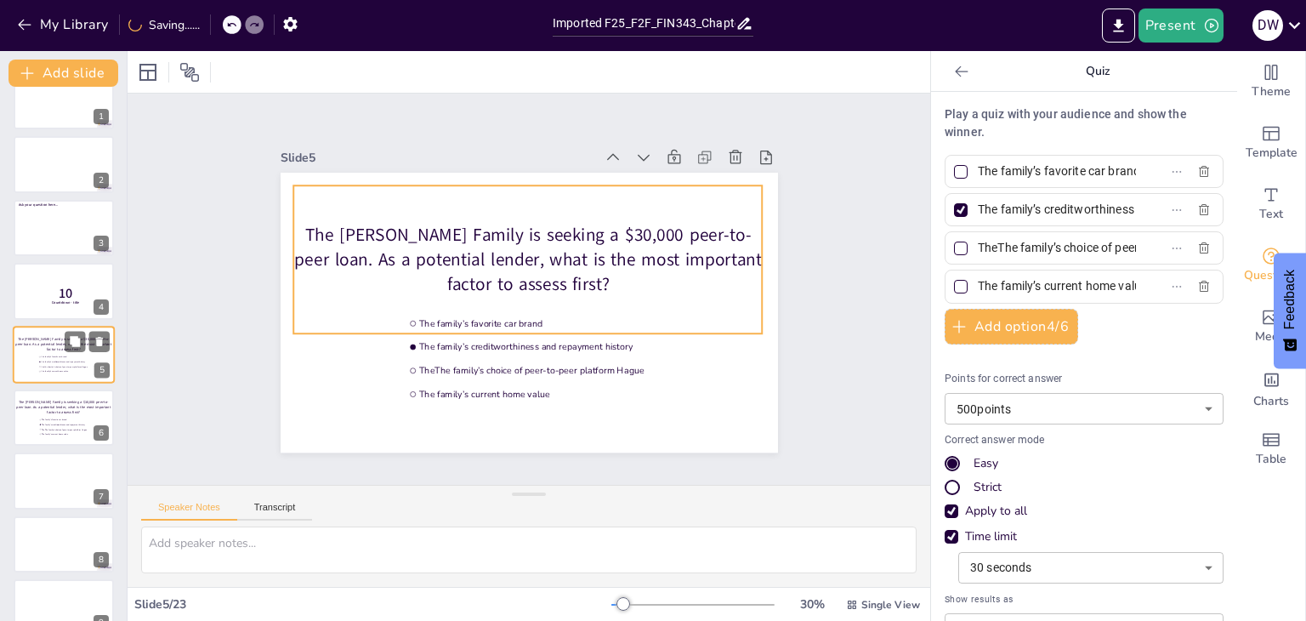
click at [31, 336] on p "The [PERSON_NAME] Family is seeking a $30,000 peer-to-peer loan. As a potential…" at bounding box center [63, 343] width 97 height 15
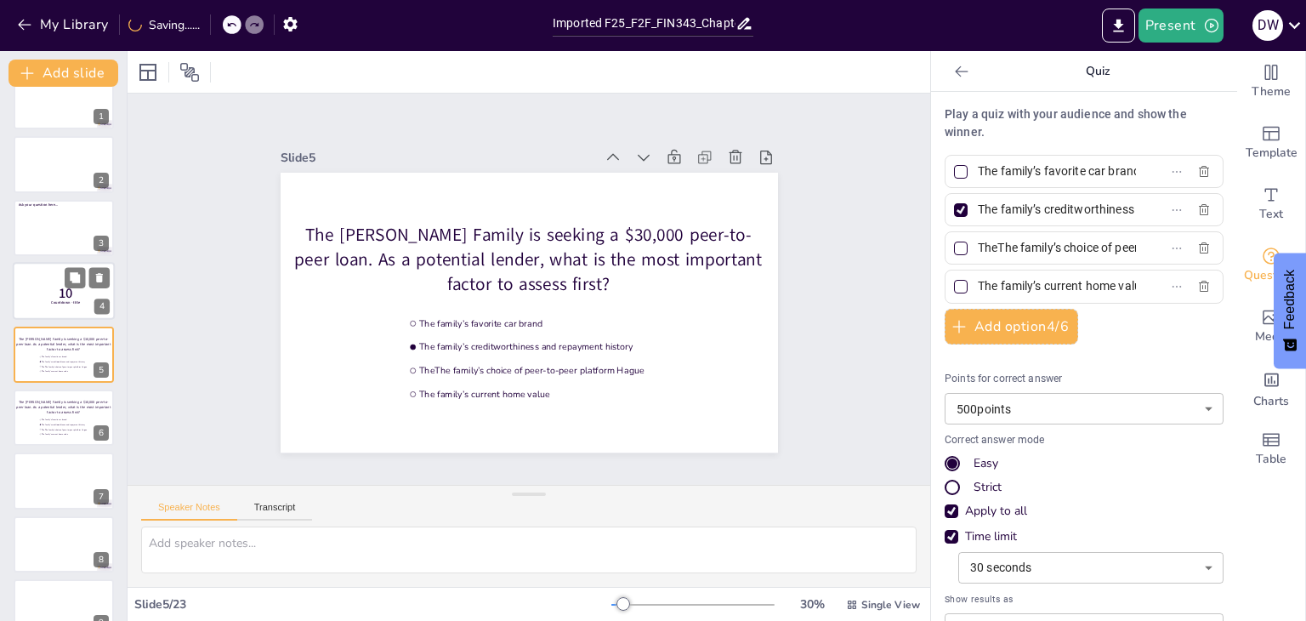
click at [44, 281] on div at bounding box center [64, 291] width 102 height 58
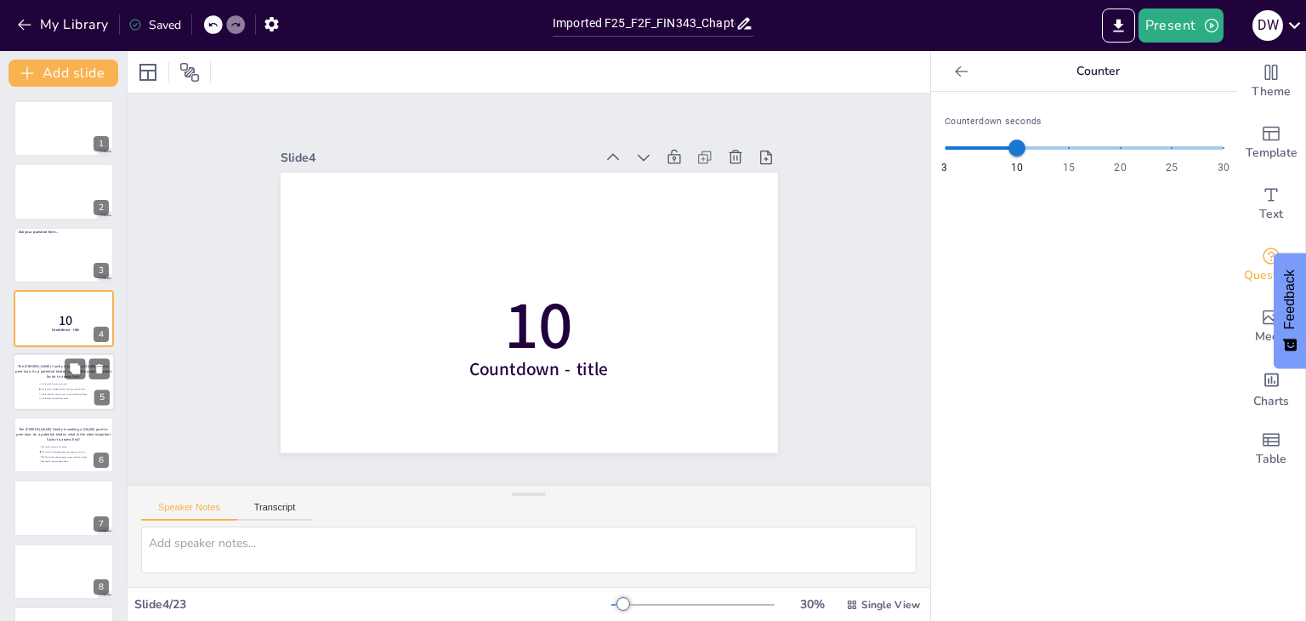
click at [41, 377] on div "The [PERSON_NAME] Family is seeking a $30,000 peer-to-peer loan. As a potential…" at bounding box center [63, 370] width 97 height 31
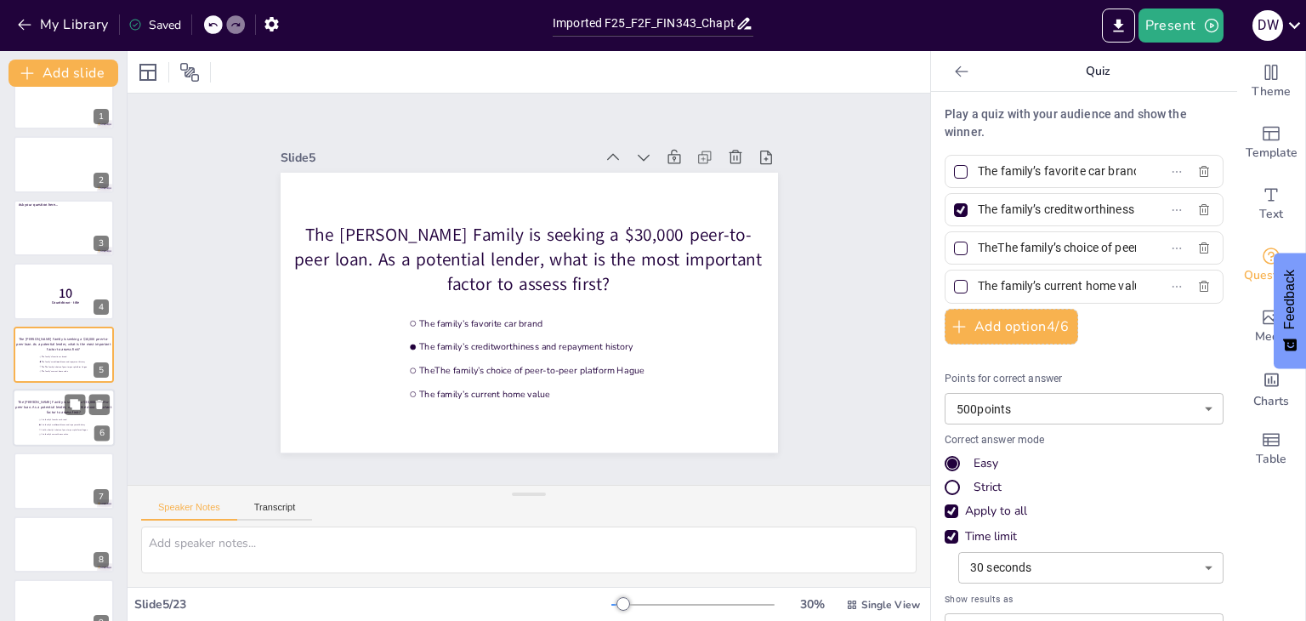
click at [41, 403] on p "The [PERSON_NAME] Family is seeking a $30,000 peer-to-peer loan. As a potential…" at bounding box center [63, 406] width 97 height 15
click at [50, 301] on span "TheThe family’s choice of peer-to-peer platform Hague" at bounding box center [65, 302] width 48 height 3
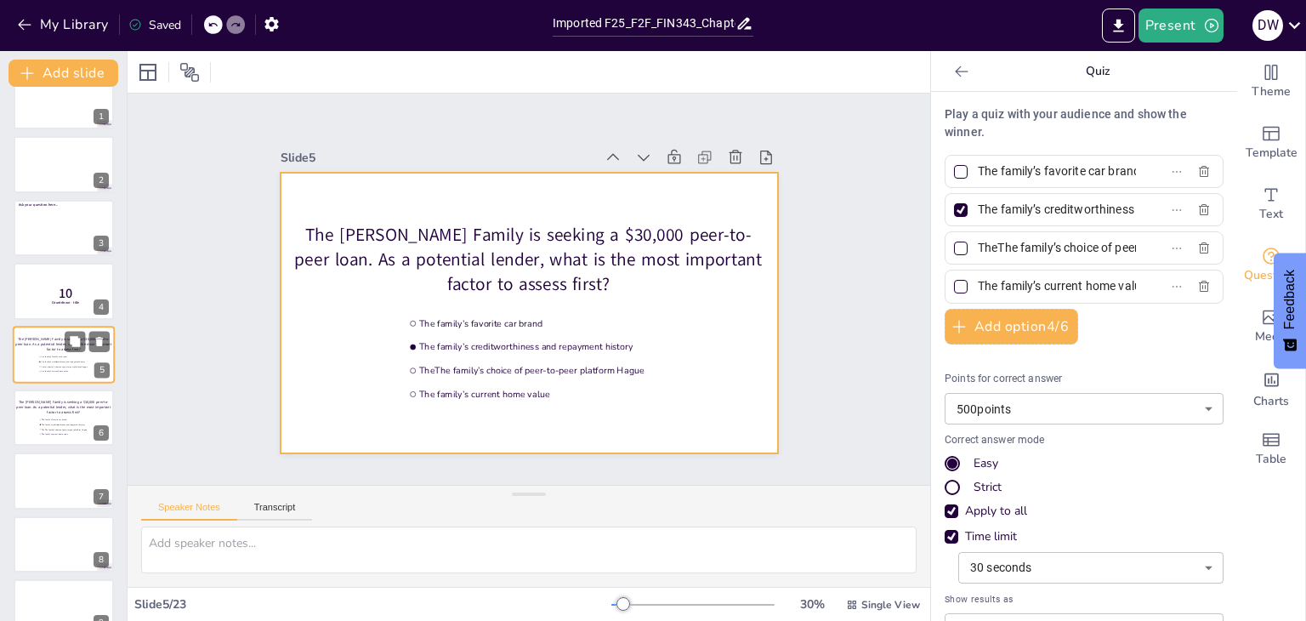
click at [25, 369] on div at bounding box center [64, 355] width 102 height 58
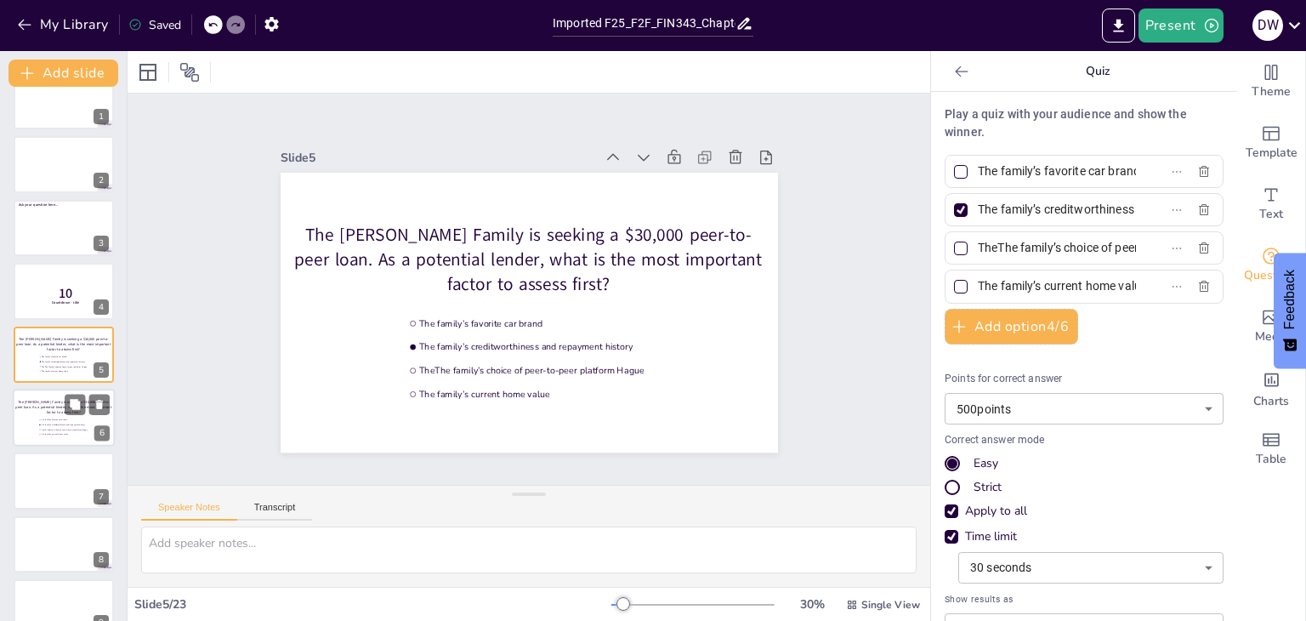
click at [43, 413] on div "The [PERSON_NAME] Family is seeking a $30,000 peer-to-peer loan. As a potential…" at bounding box center [63, 406] width 97 height 31
click at [47, 306] on span "The family’s current home value" at bounding box center [65, 307] width 48 height 3
click at [43, 423] on li "The family’s creditworthiness and repayment history" at bounding box center [64, 425] width 52 height 4
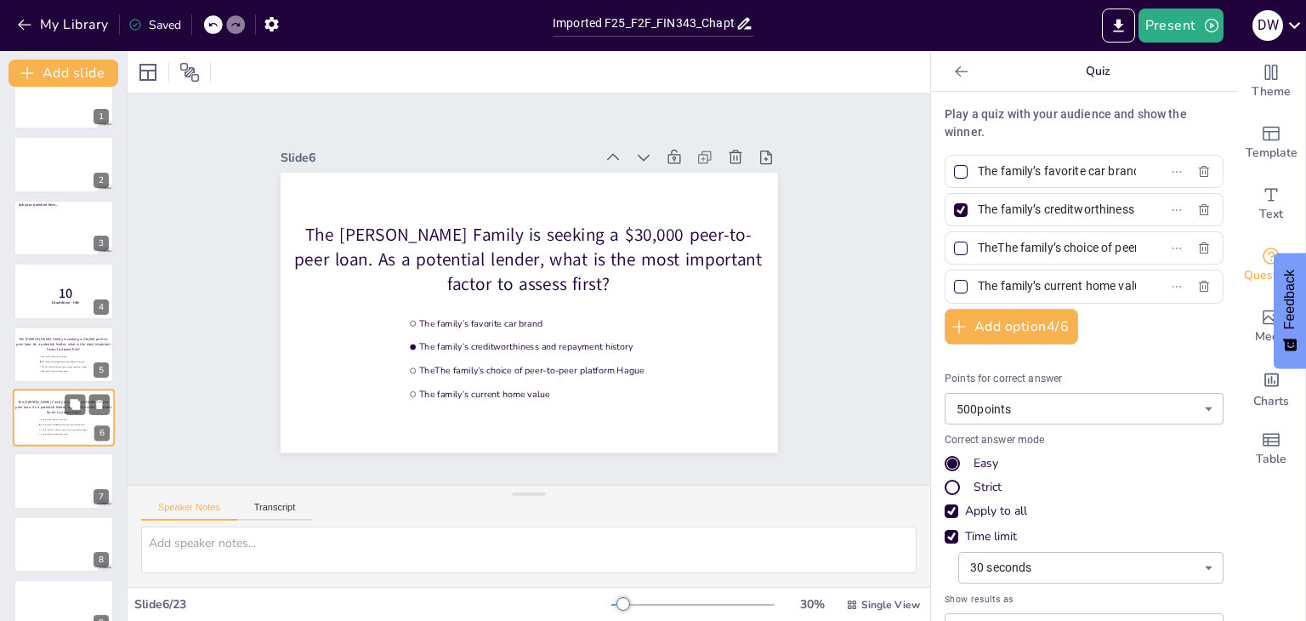
scroll to position [91, 0]
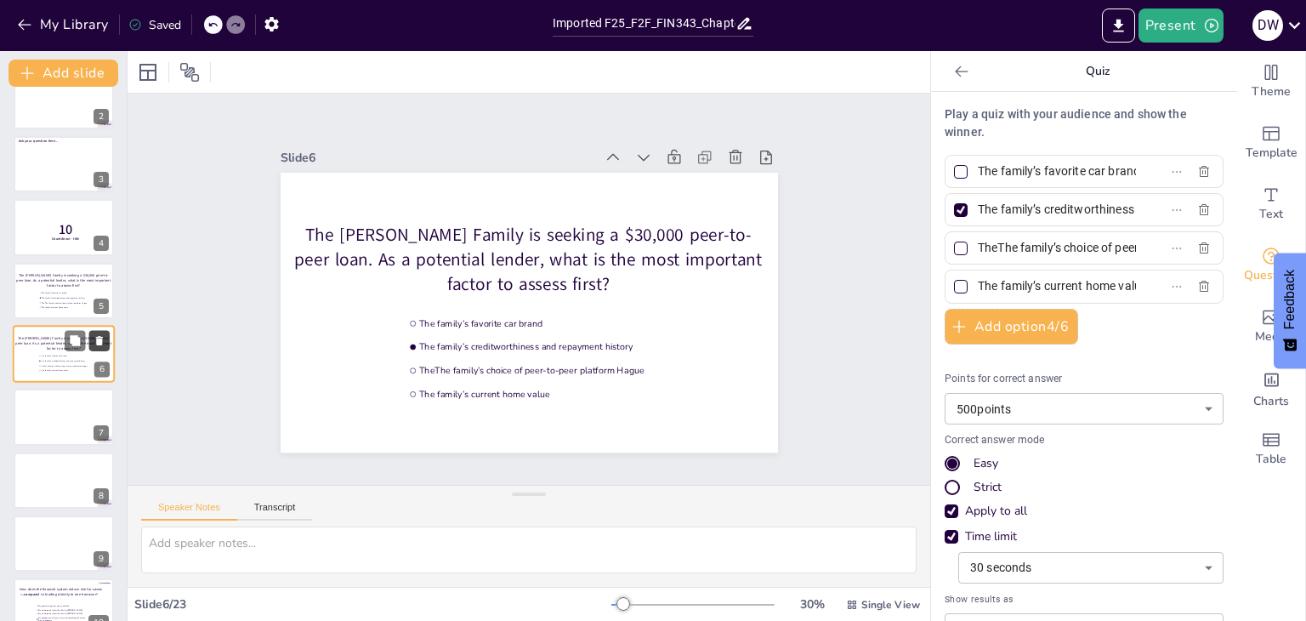
click at [103, 335] on icon at bounding box center [100, 340] width 12 height 12
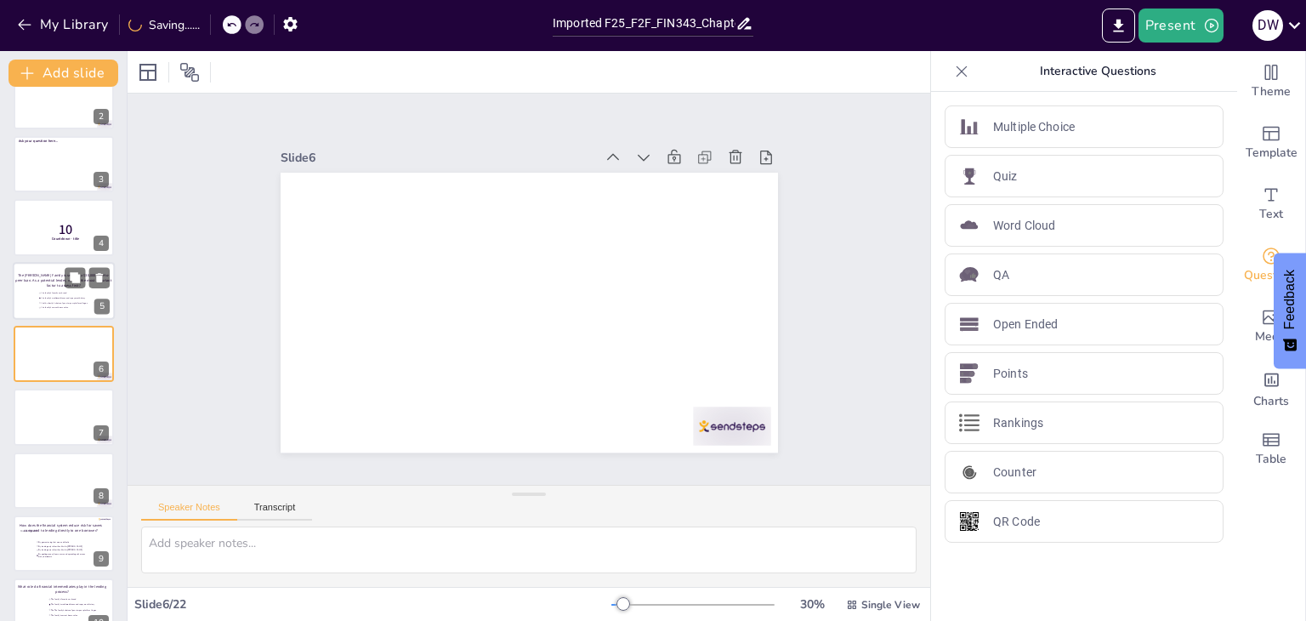
click at [47, 285] on p "The [PERSON_NAME] Family is seeking a $30,000 peer-to-peer loan. As a potential…" at bounding box center [63, 279] width 97 height 15
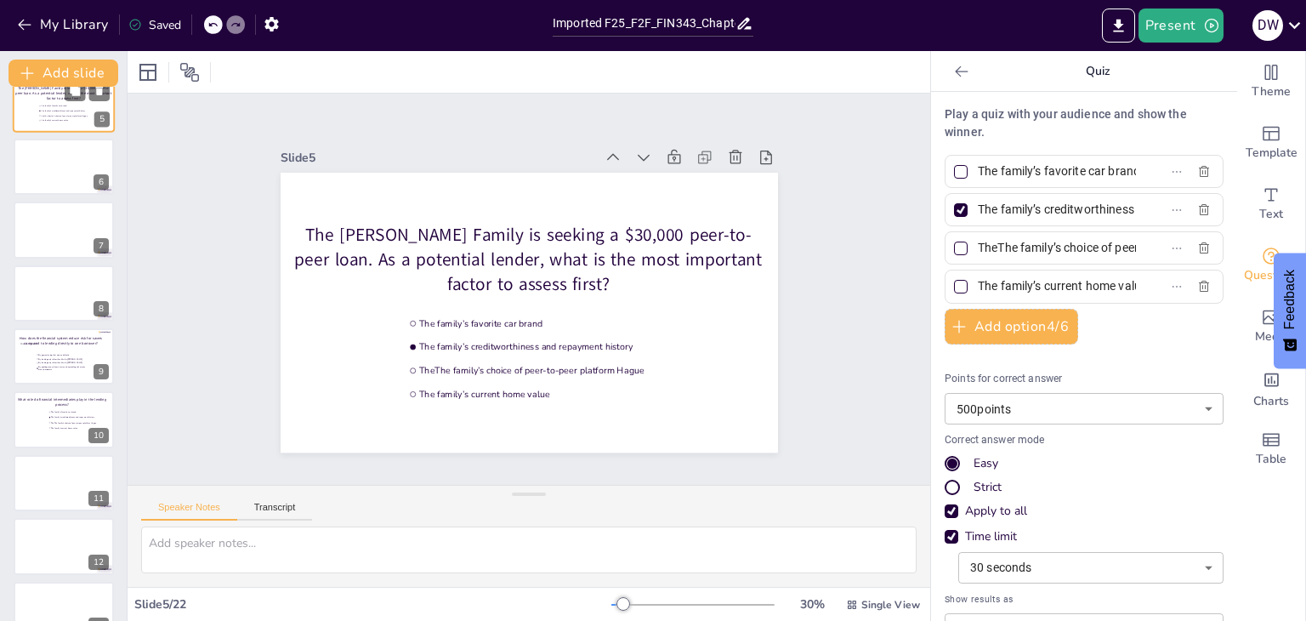
scroll to position [281, 0]
click at [41, 350] on span "By guaranteeing that no one defaults" at bounding box center [62, 351] width 48 height 3
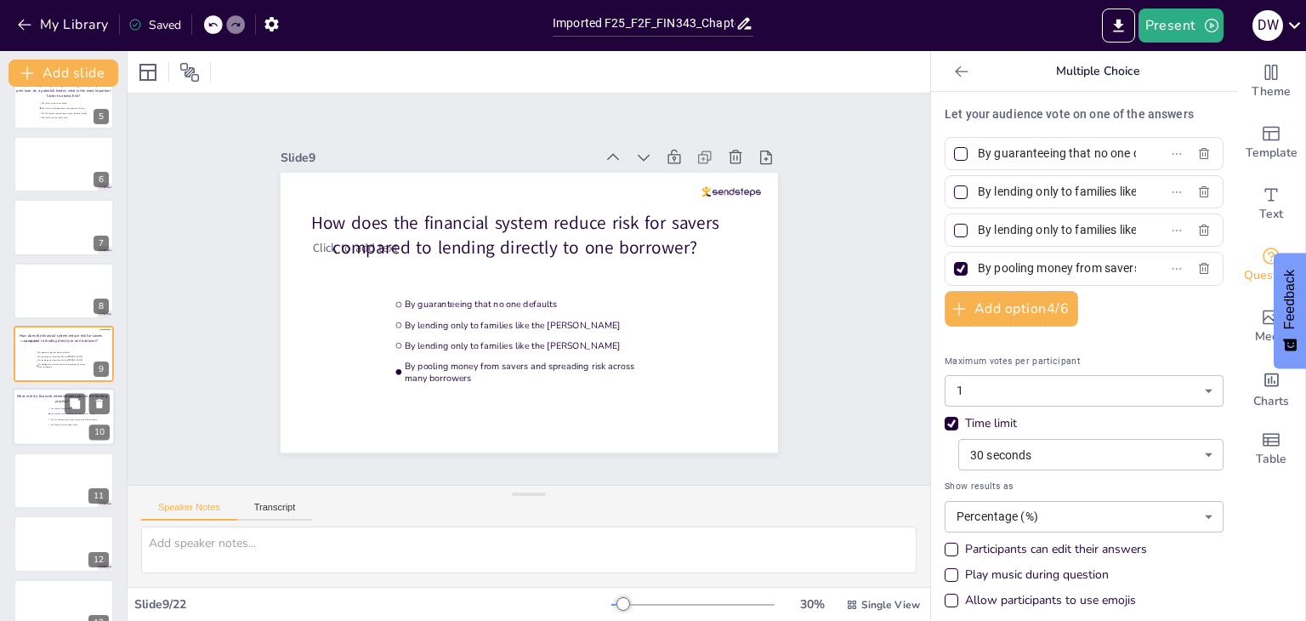
click at [39, 409] on div at bounding box center [64, 418] width 102 height 58
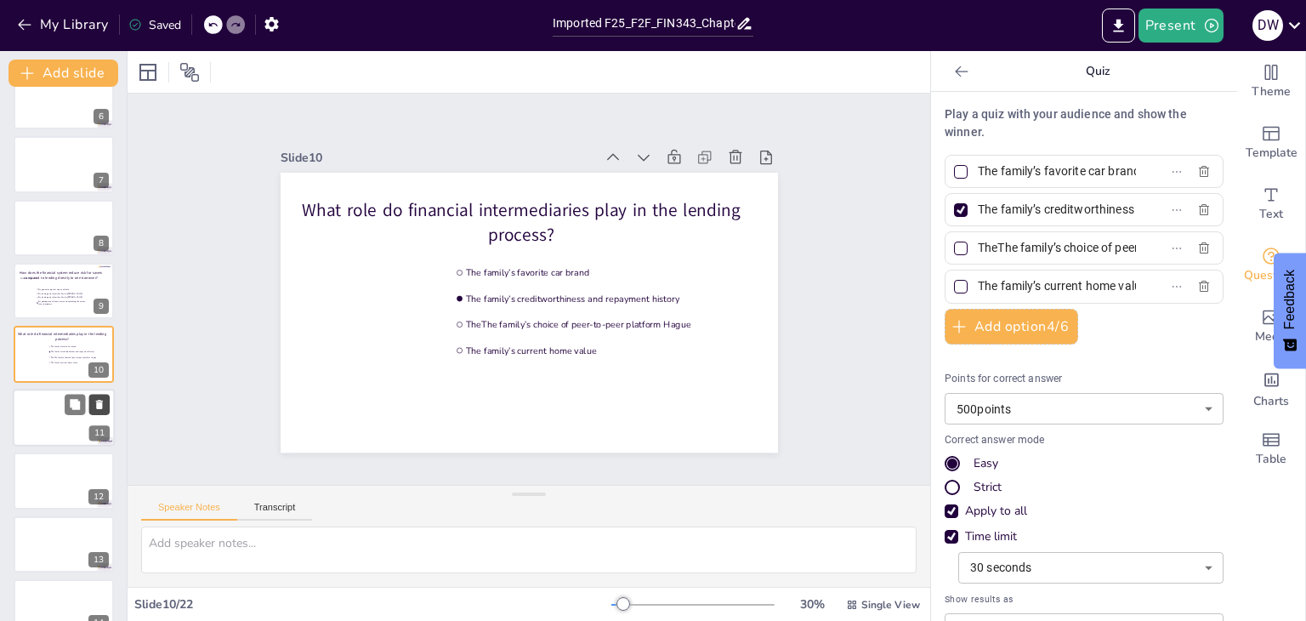
click at [96, 403] on icon at bounding box center [100, 404] width 12 height 12
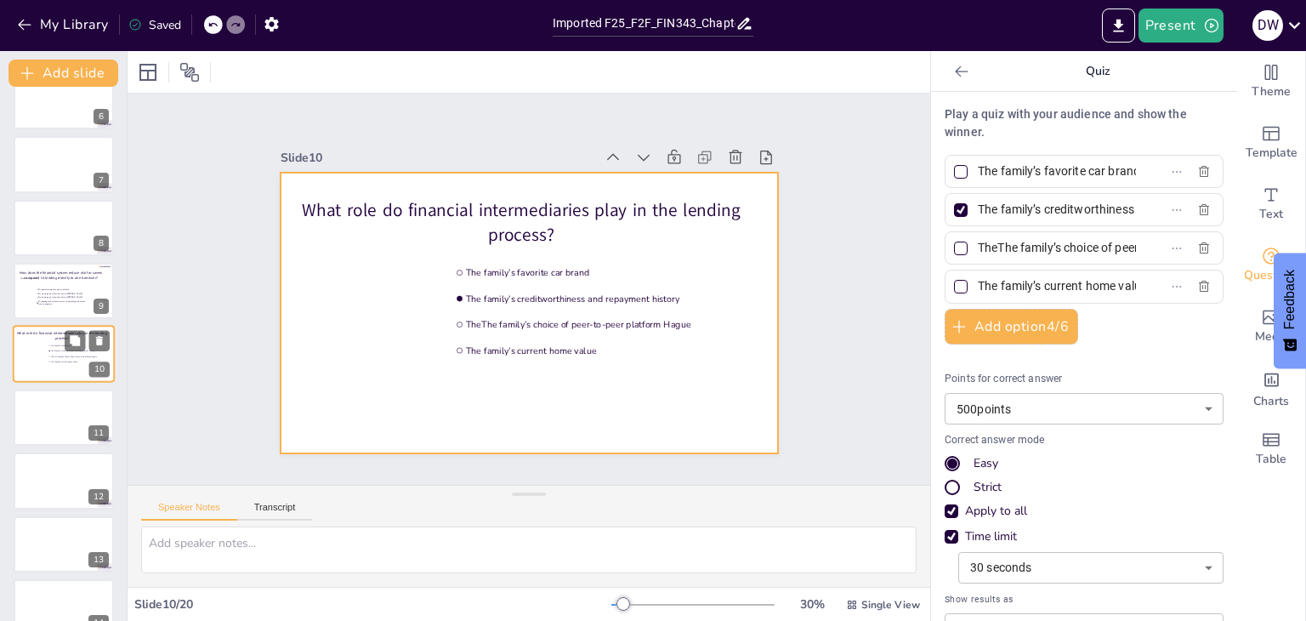
click at [37, 349] on div at bounding box center [64, 355] width 102 height 58
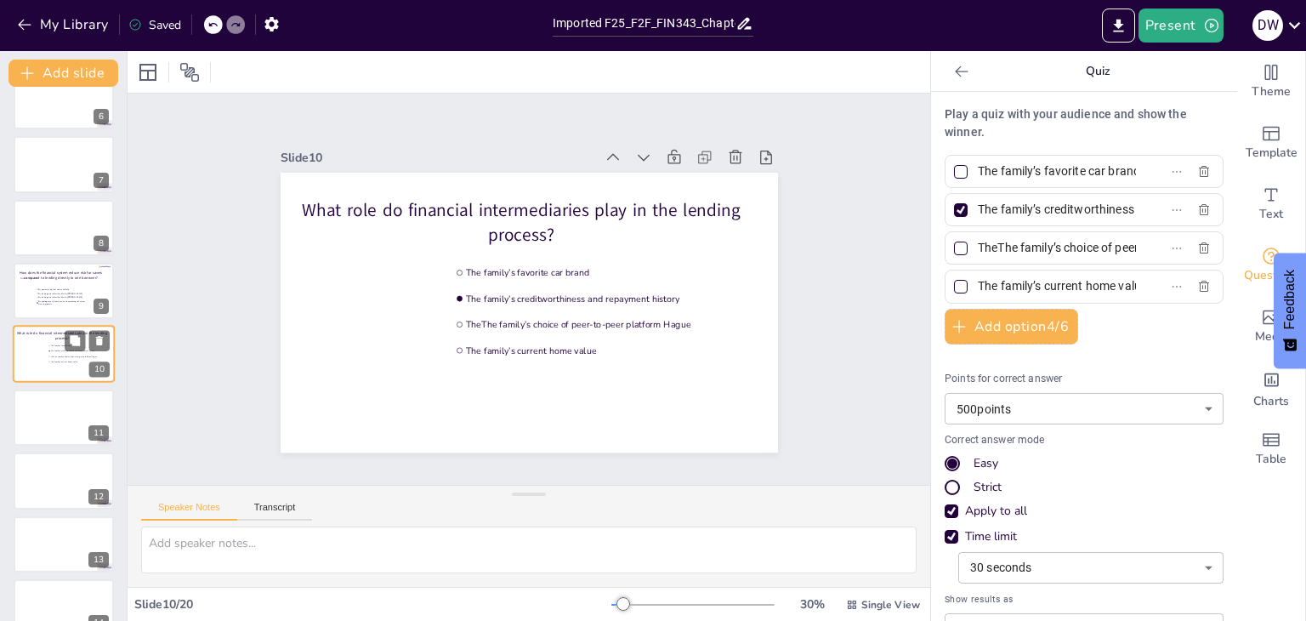
click at [37, 349] on div at bounding box center [64, 355] width 102 height 58
click at [218, 22] on icon at bounding box center [212, 25] width 10 height 10
click at [57, 297] on span "By lending only to families like the [PERSON_NAME]" at bounding box center [62, 298] width 48 height 3
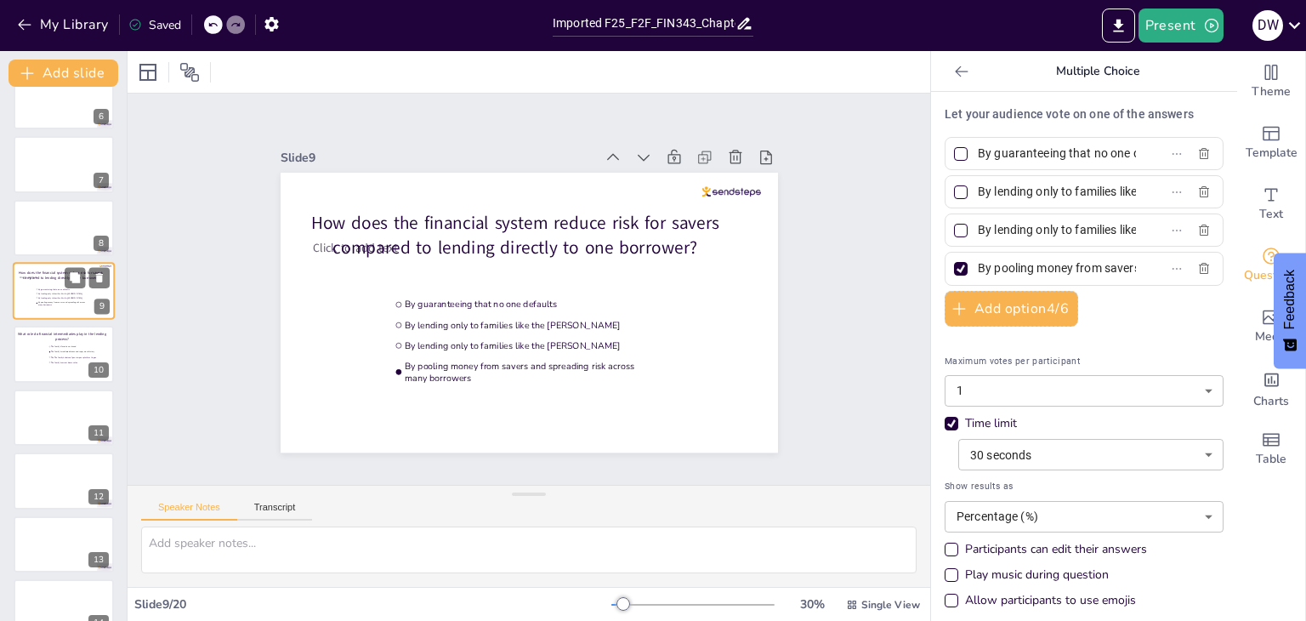
scroll to position [281, 0]
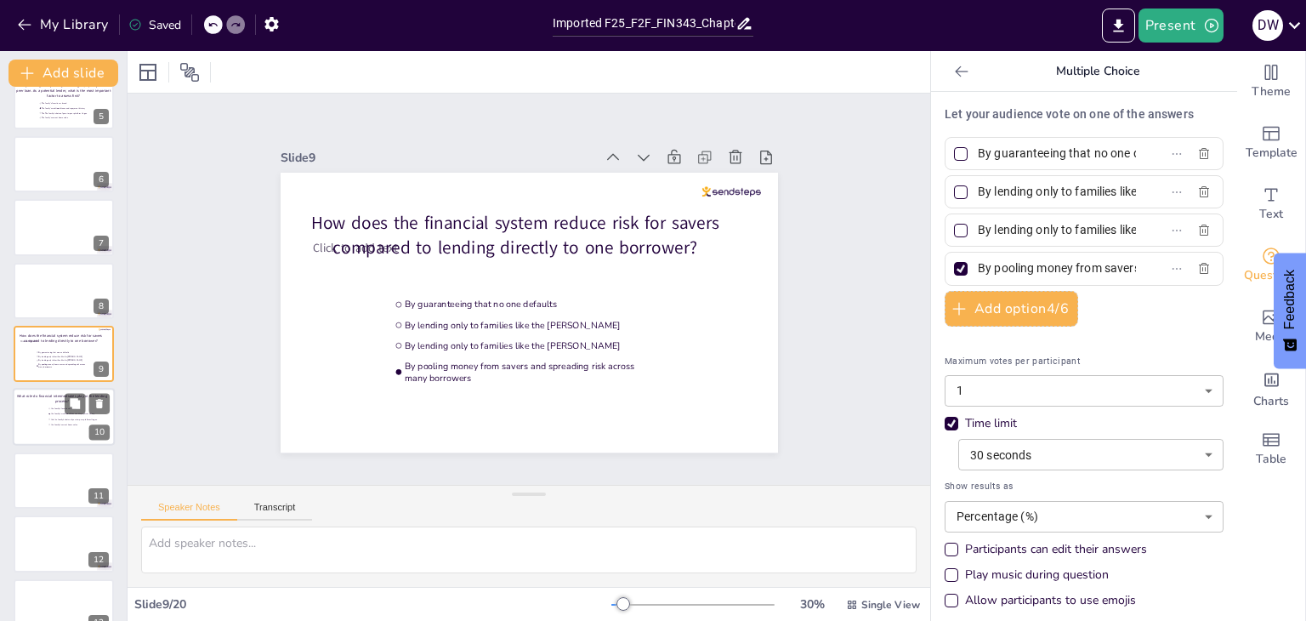
click at [41, 402] on p "What role do financial intermediaries play in the lending process?" at bounding box center [62, 399] width 94 height 10
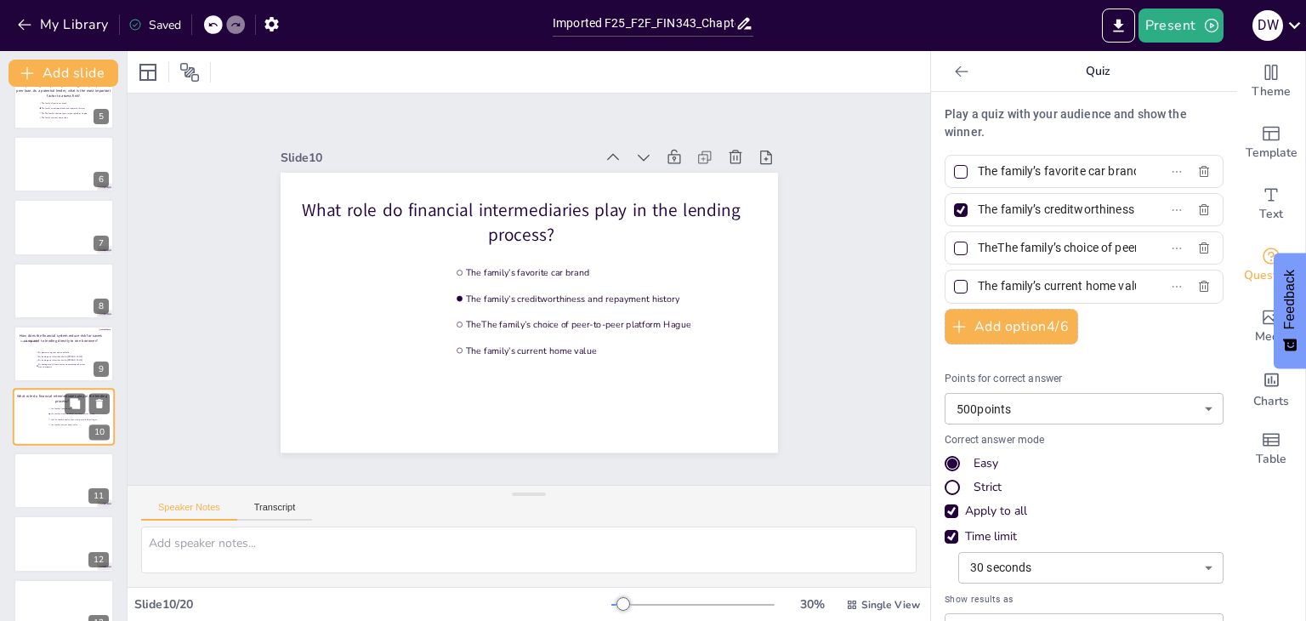
scroll to position [343, 0]
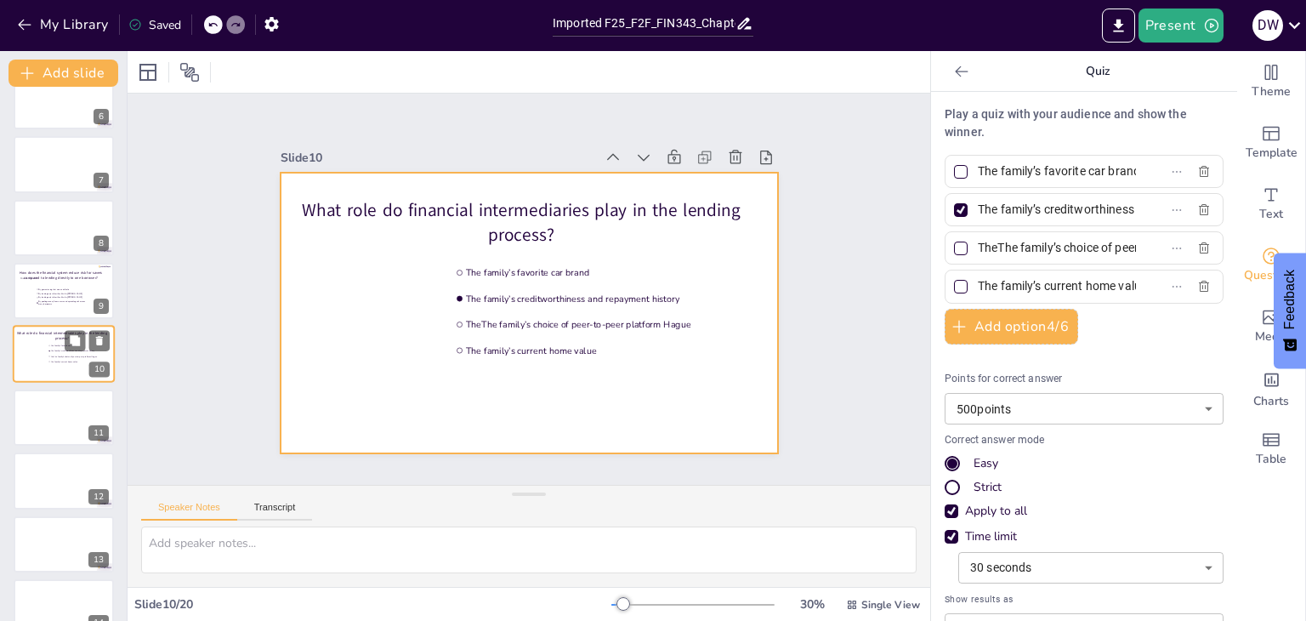
click at [40, 344] on div at bounding box center [64, 355] width 102 height 58
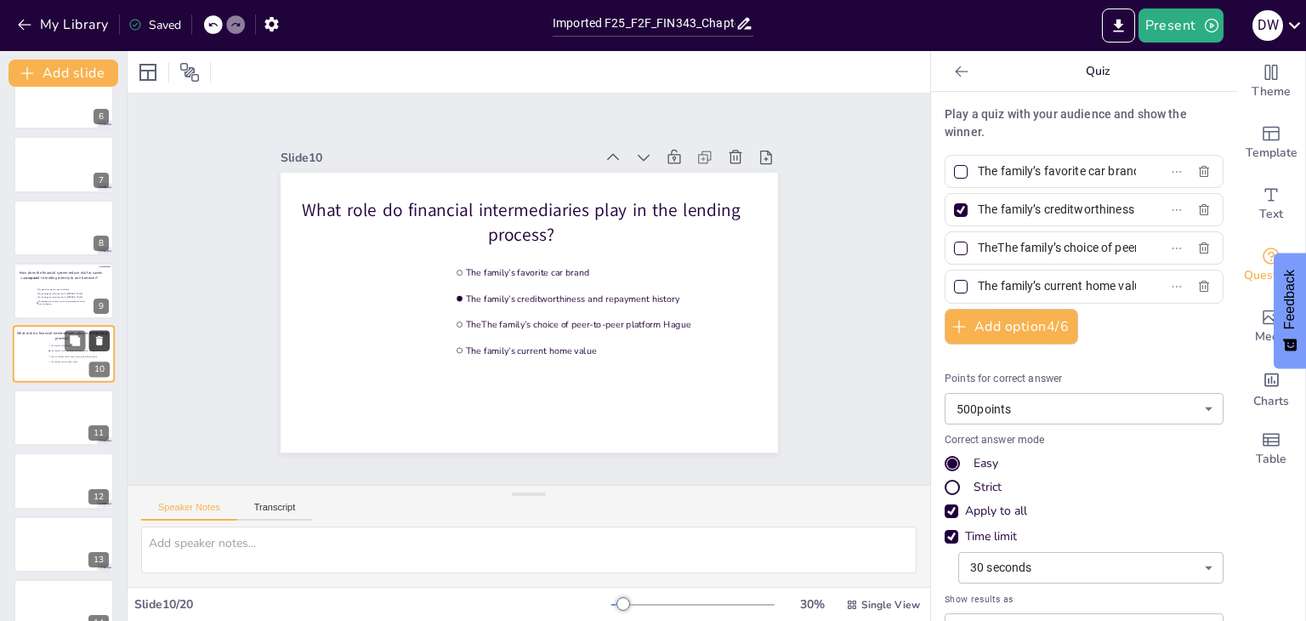
click at [106, 339] on button at bounding box center [99, 341] width 20 height 20
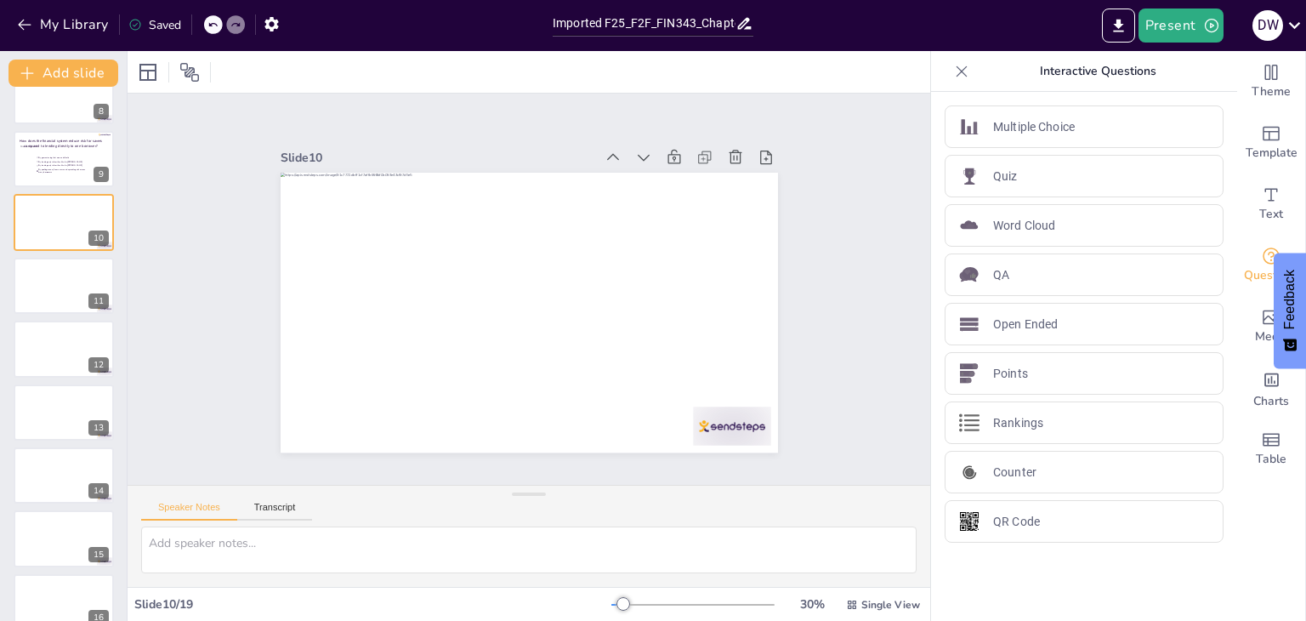
scroll to position [454, 0]
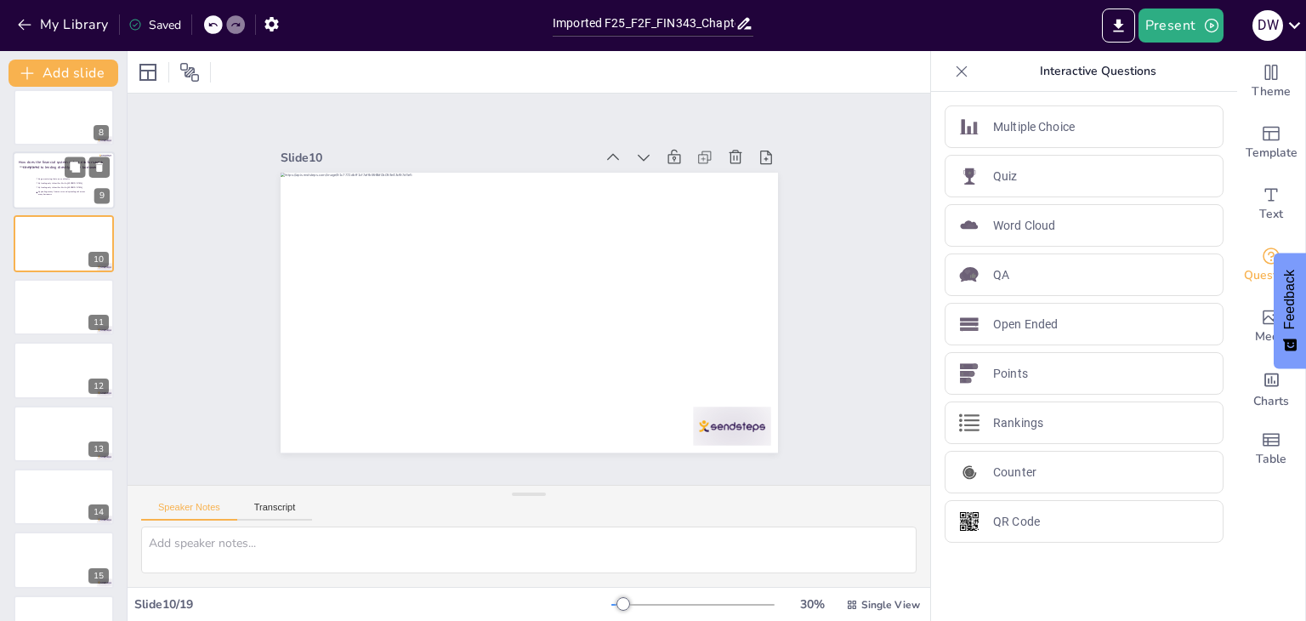
click at [65, 190] on span "By pooling money from savers and spreading risk across many borrowers" at bounding box center [62, 192] width 48 height 5
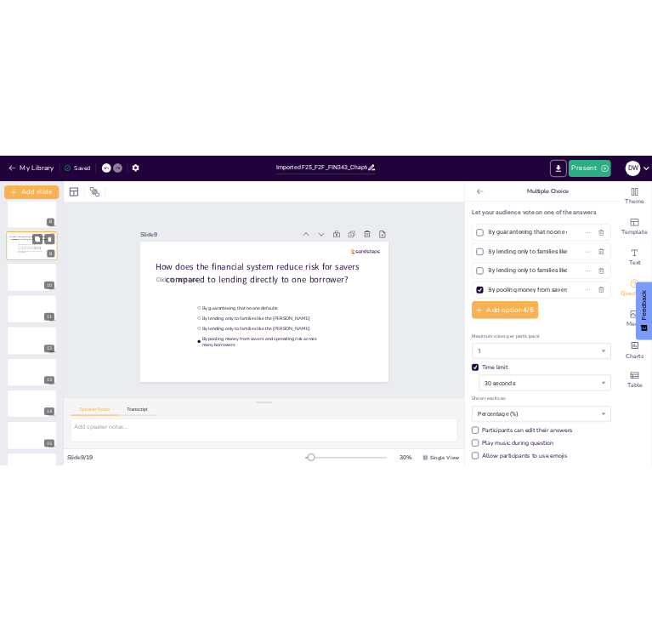
scroll to position [281, 0]
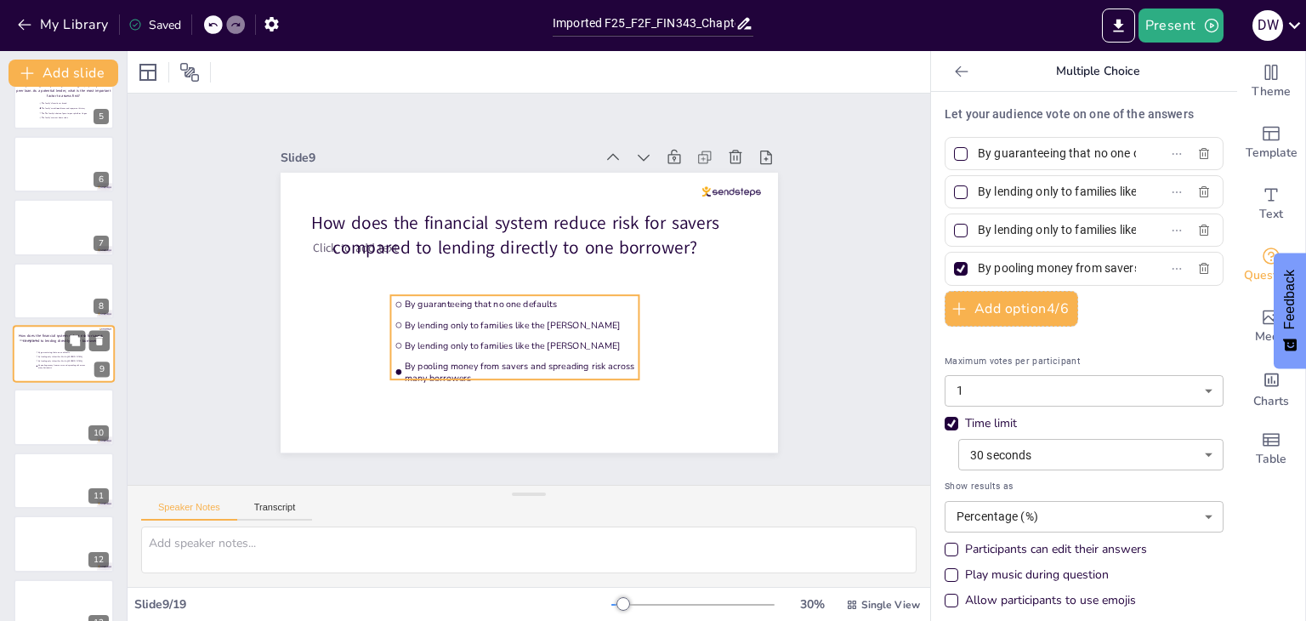
click at [41, 352] on span "By guaranteeing that no one defaults" at bounding box center [62, 352] width 48 height 3
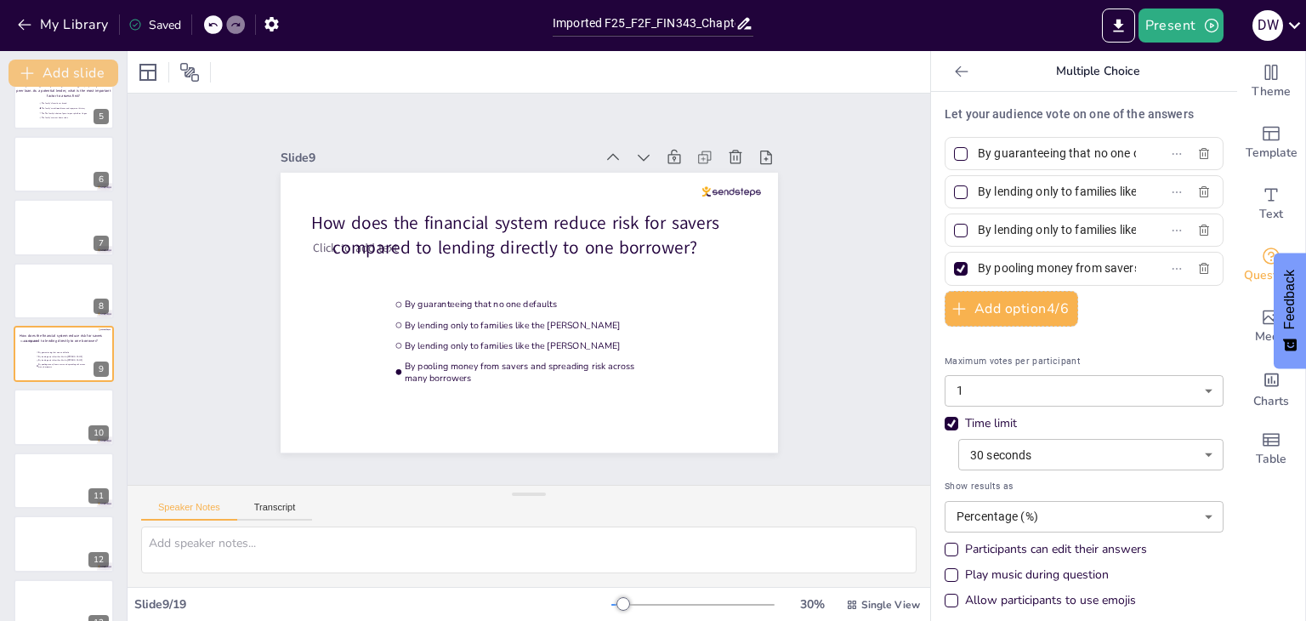
click at [71, 77] on button "Add slide" at bounding box center [64, 73] width 110 height 27
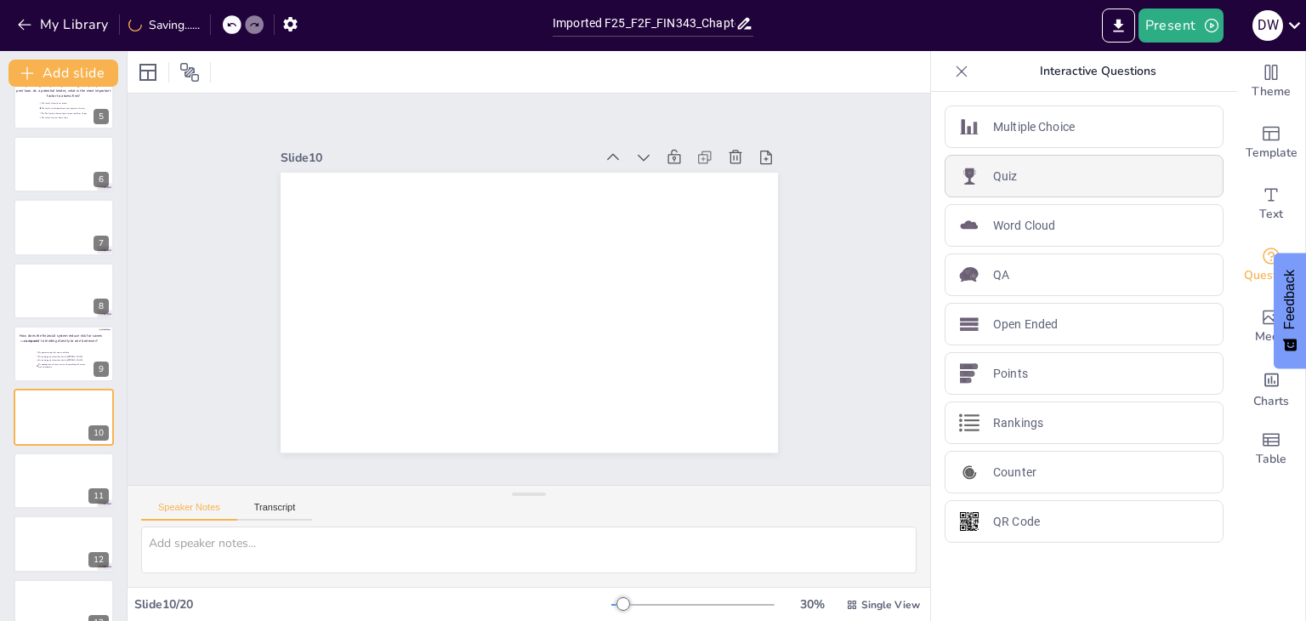
click at [1035, 185] on div "Quiz" at bounding box center [1084, 176] width 279 height 43
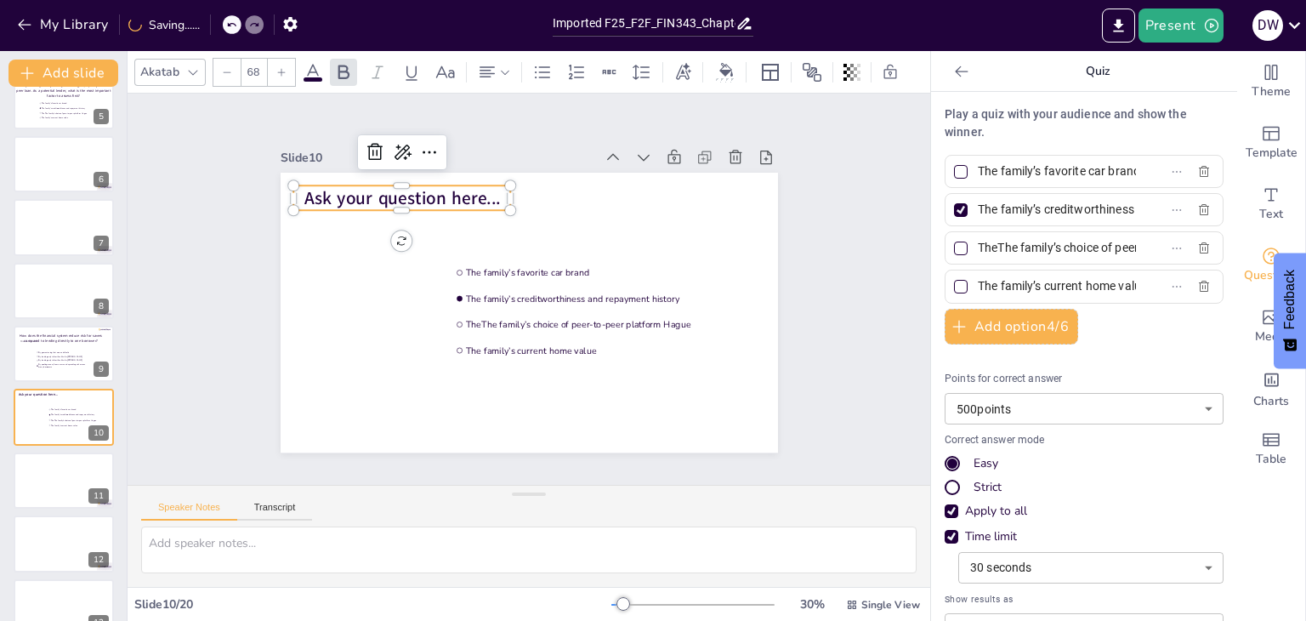
click at [456, 193] on span "Ask your question here..." at bounding box center [402, 198] width 196 height 24
click at [473, 196] on span "Ask your question here..." at bounding box center [402, 198] width 196 height 24
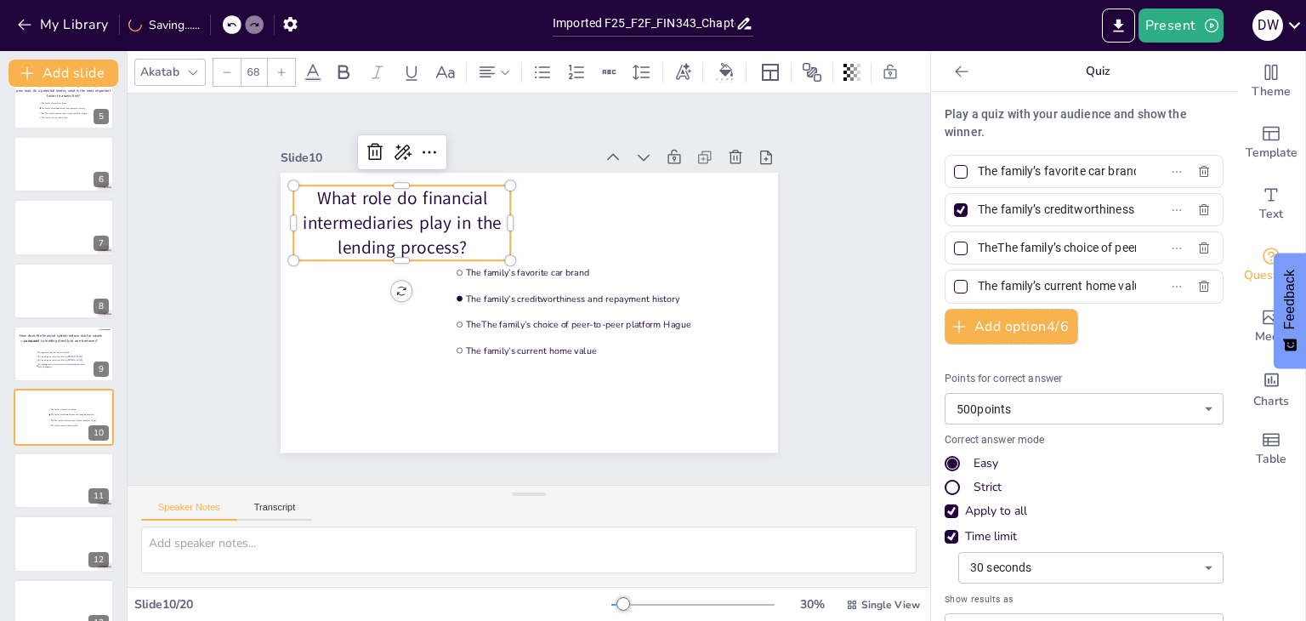
click at [473, 196] on p "What role do financial intermediaries play in the lending process?" at bounding box center [410, 210] width 224 height 96
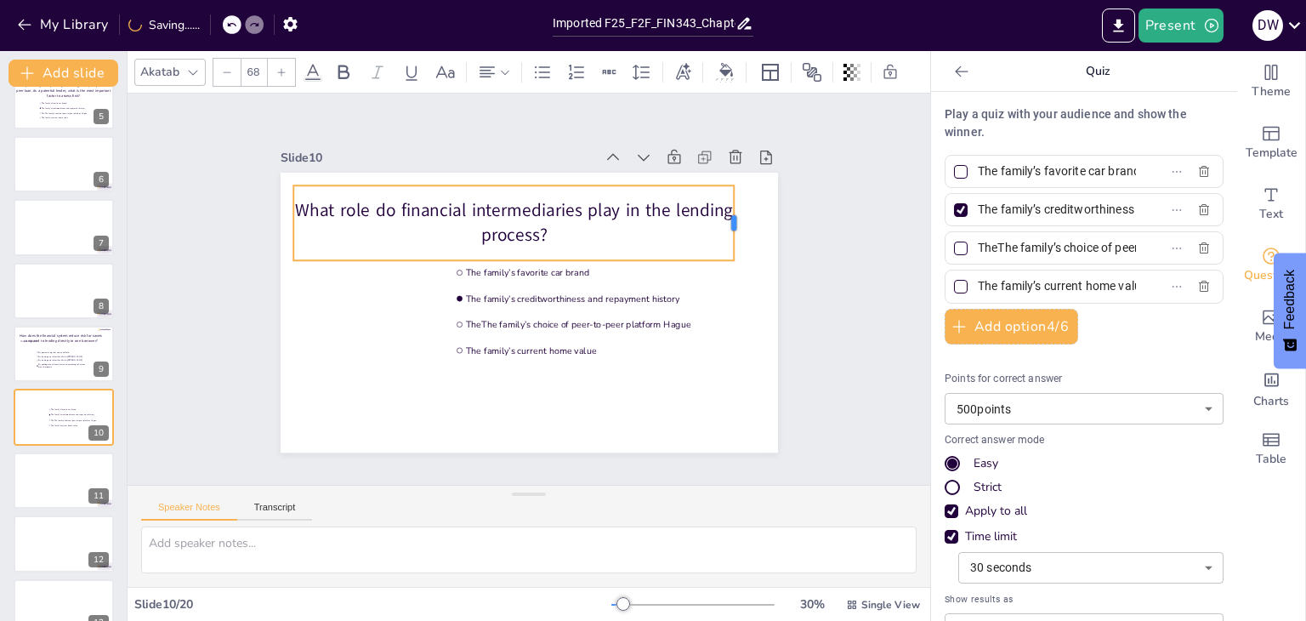
drag, startPoint x: 500, startPoint y: 212, endPoint x: 724, endPoint y: 208, distance: 223.6
click at [724, 372] on div at bounding box center [720, 402] width 64 height 60
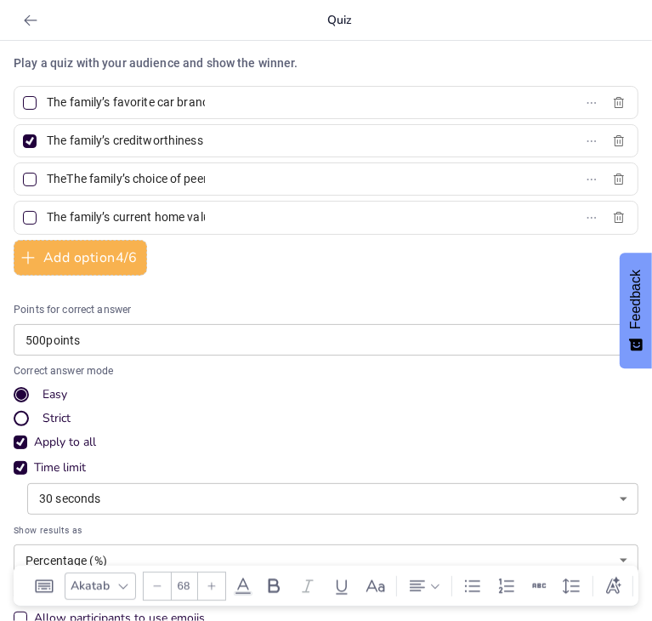
click at [116, 105] on input "The family’s favorite car brand" at bounding box center [126, 102] width 158 height 25
paste input "y connect savers and borrowers, assess risk, and set interest rates"
click at [116, 105] on input "They connect savers and borrowers, assess risk, and set interest rates" at bounding box center [126, 102] width 158 height 25
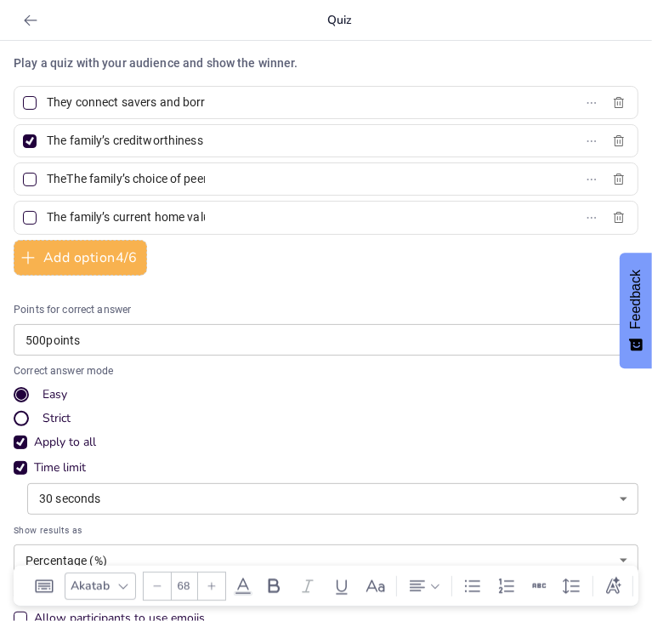
scroll to position [0, 231]
click at [116, 105] on input "They connect savers and borrowers, assess risk, and set interest rates" at bounding box center [126, 102] width 158 height 25
type input "They connect savers and borrowers, assess risk, and set interest rates"
click at [35, 99] on div at bounding box center [30, 103] width 14 height 14
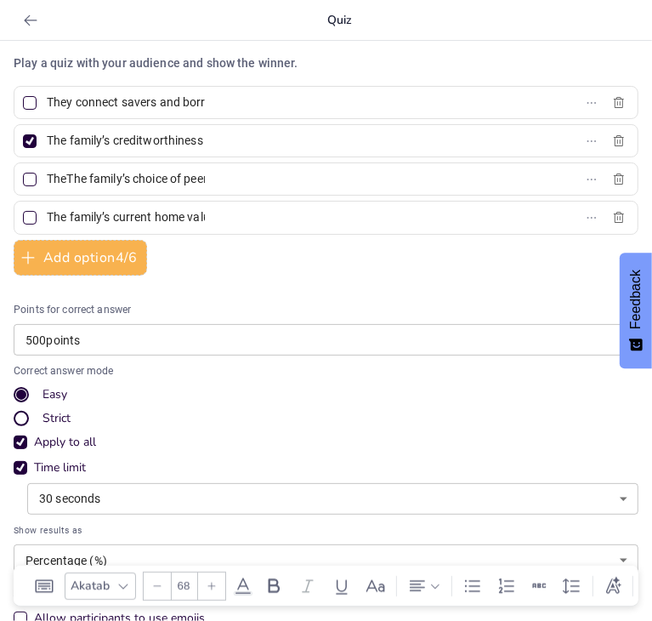
click at [47, 99] on input "They connect savers and borrowers, assess risk, and set interest rates" at bounding box center [126, 102] width 158 height 25
checkbox input "true"
click at [28, 136] on div at bounding box center [30, 141] width 14 height 14
click at [47, 136] on input "The family’s creditworthiness and repayment history" at bounding box center [126, 140] width 158 height 25
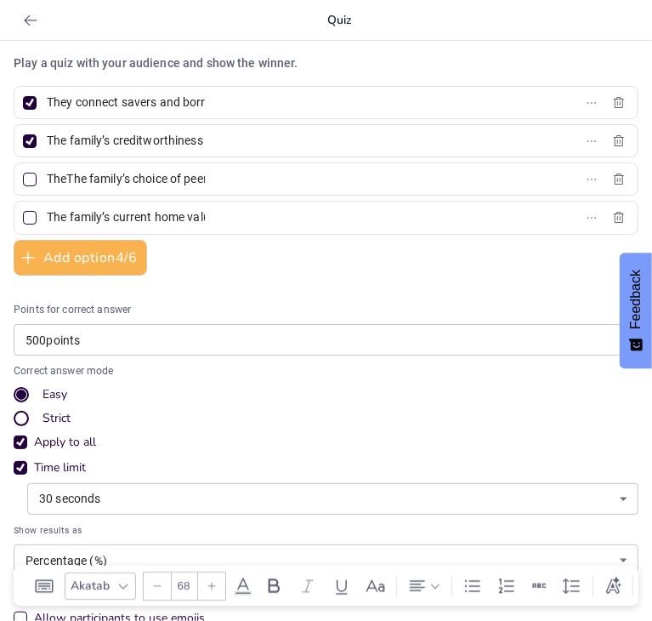
checkbox input "false"
click at [68, 140] on input "The family’s creditworthiness and repayment history" at bounding box center [126, 140] width 158 height 25
paste input "y discourage saving by lowering returns"
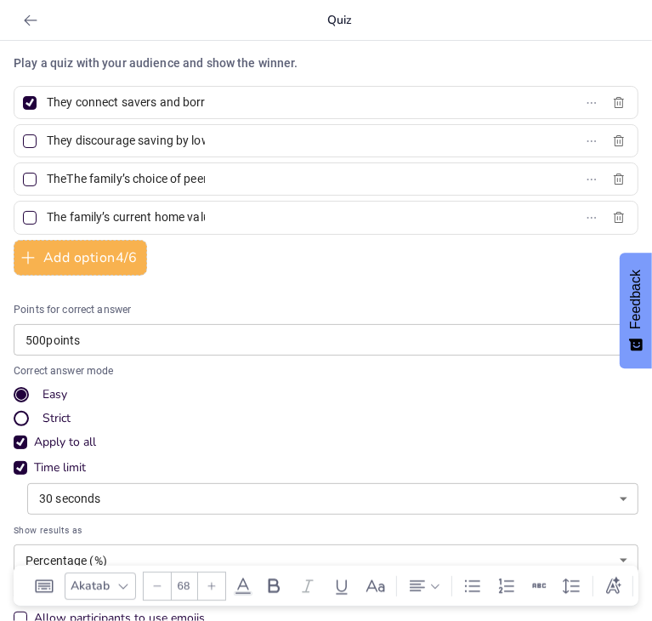
scroll to position [0, 87]
type input "They discourage saving by lowering returns"
click at [77, 218] on input "The family’s current home value" at bounding box center [126, 217] width 158 height 25
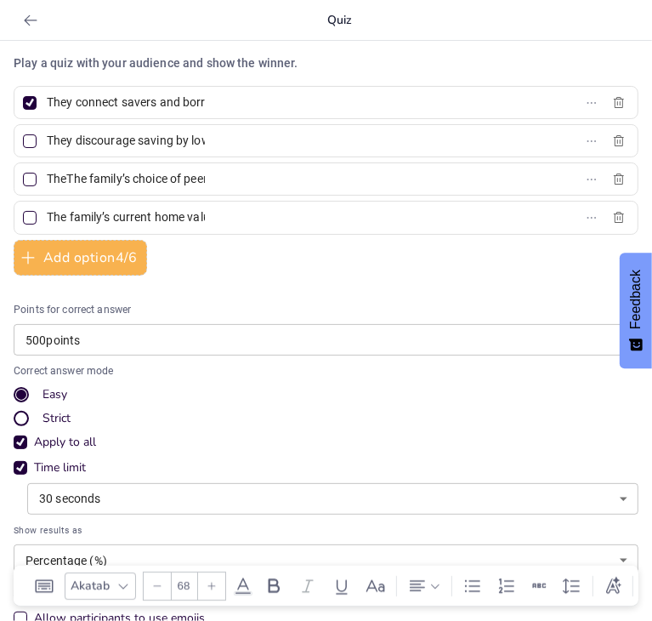
click at [77, 218] on input "The family’s current home value" at bounding box center [126, 217] width 158 height 25
paste input "y eliminate the need for structured repayment plans."
click at [77, 218] on input "They eliminate the need for structured repayment plans." at bounding box center [126, 217] width 158 height 25
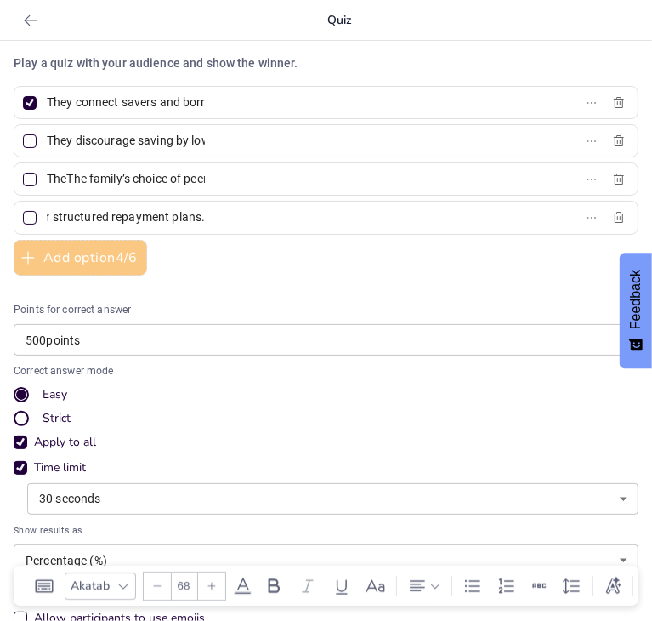
type input "They eliminate the need for structured repayment plans."
click at [60, 262] on button "Add option 4 / 6" at bounding box center [80, 258] width 133 height 36
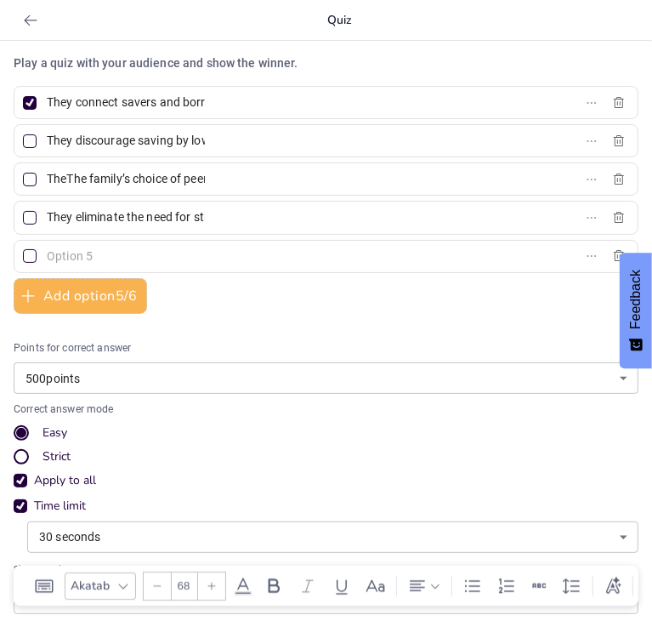
click at [65, 251] on input "text" at bounding box center [126, 256] width 158 height 25
paste input "They invest only in government securities."
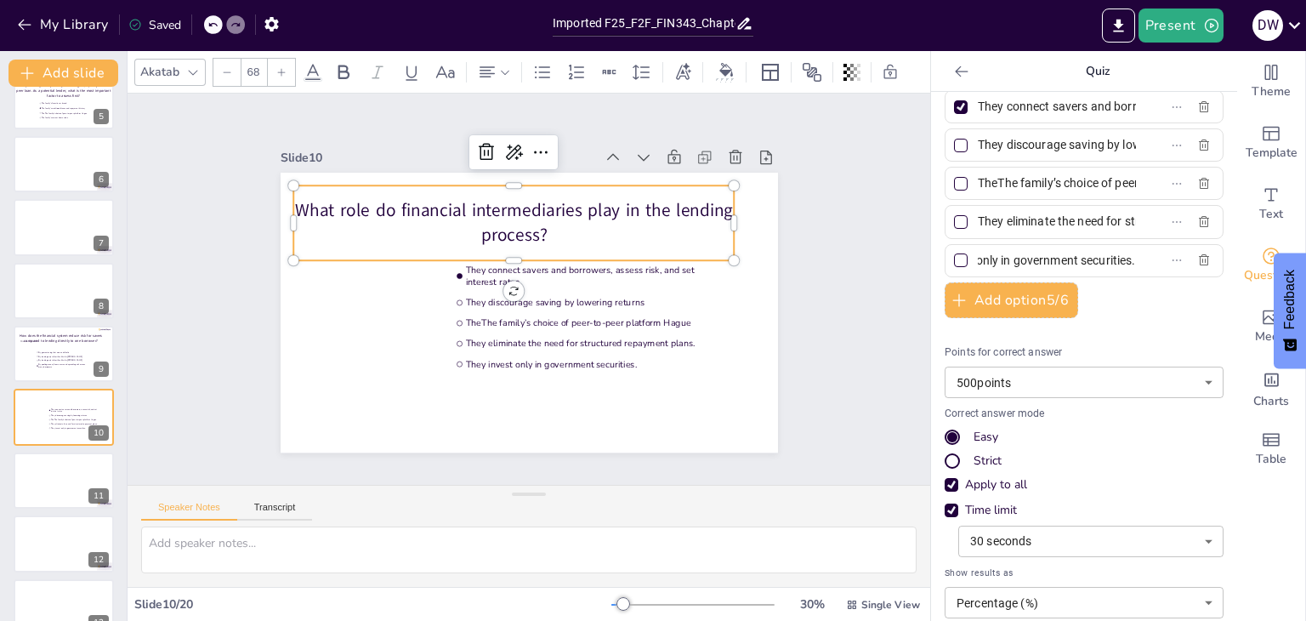
scroll to position [82, 0]
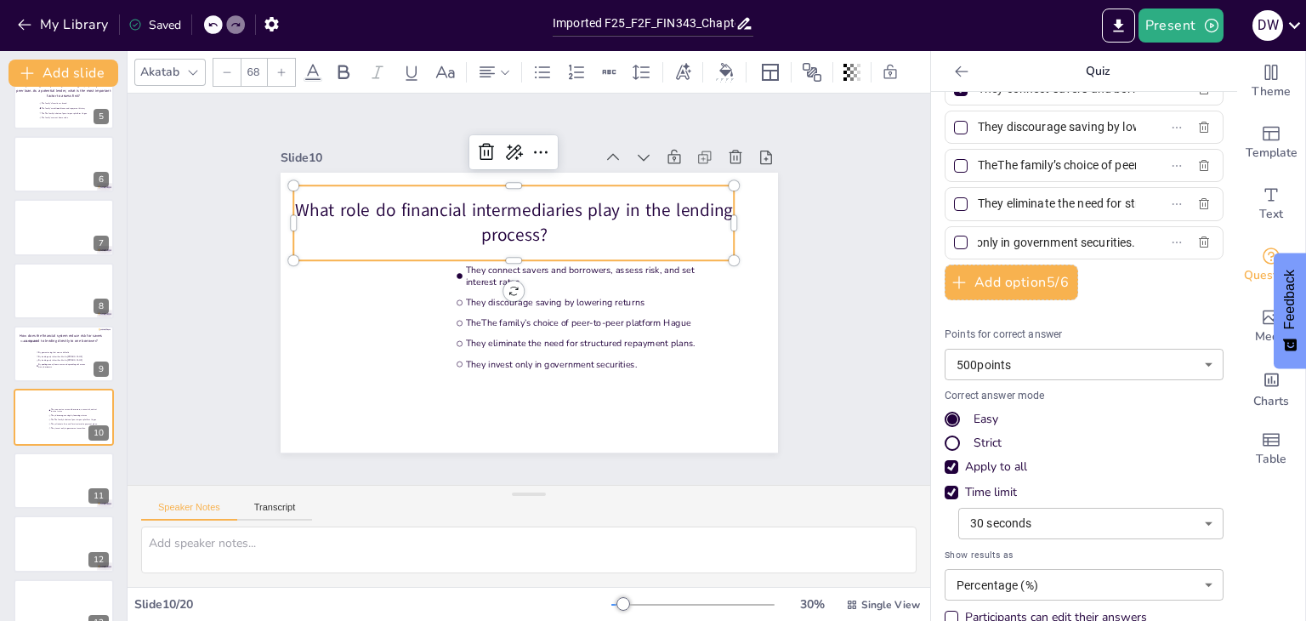
type input "They invest only in government securities."
click at [854, 269] on div "Slide 1 Slide 2 Slide 3 Ask your question here... Slide 4 10 Countdown - title …" at bounding box center [529, 289] width 803 height 391
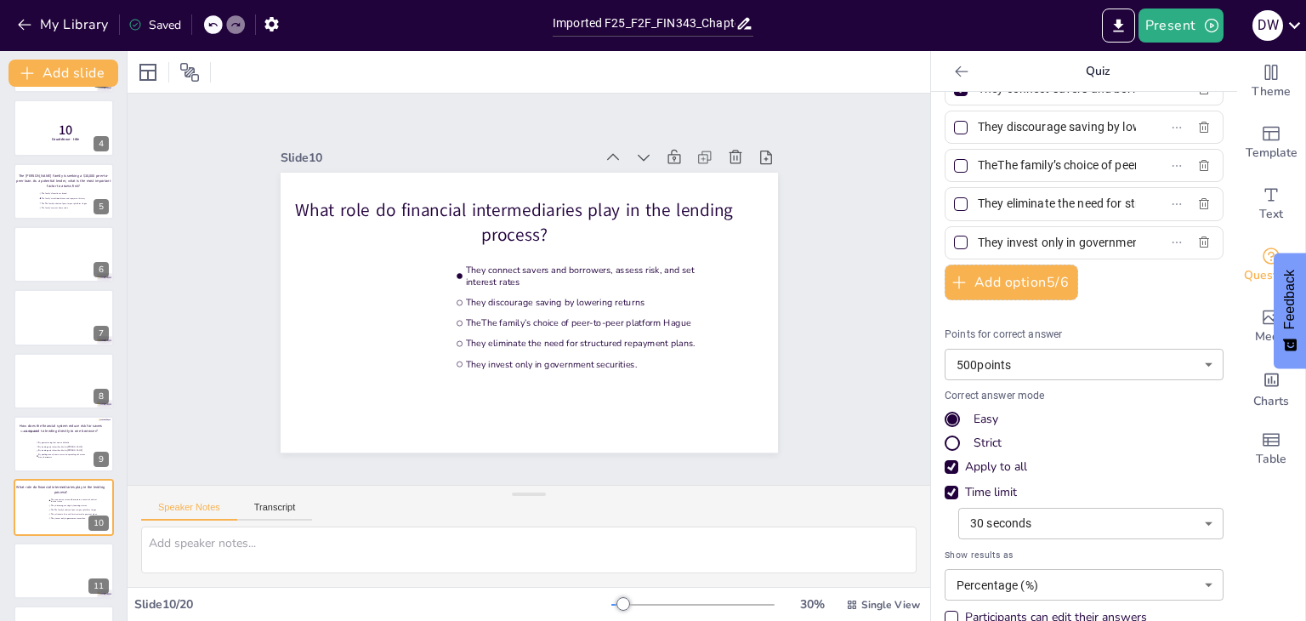
scroll to position [145, 0]
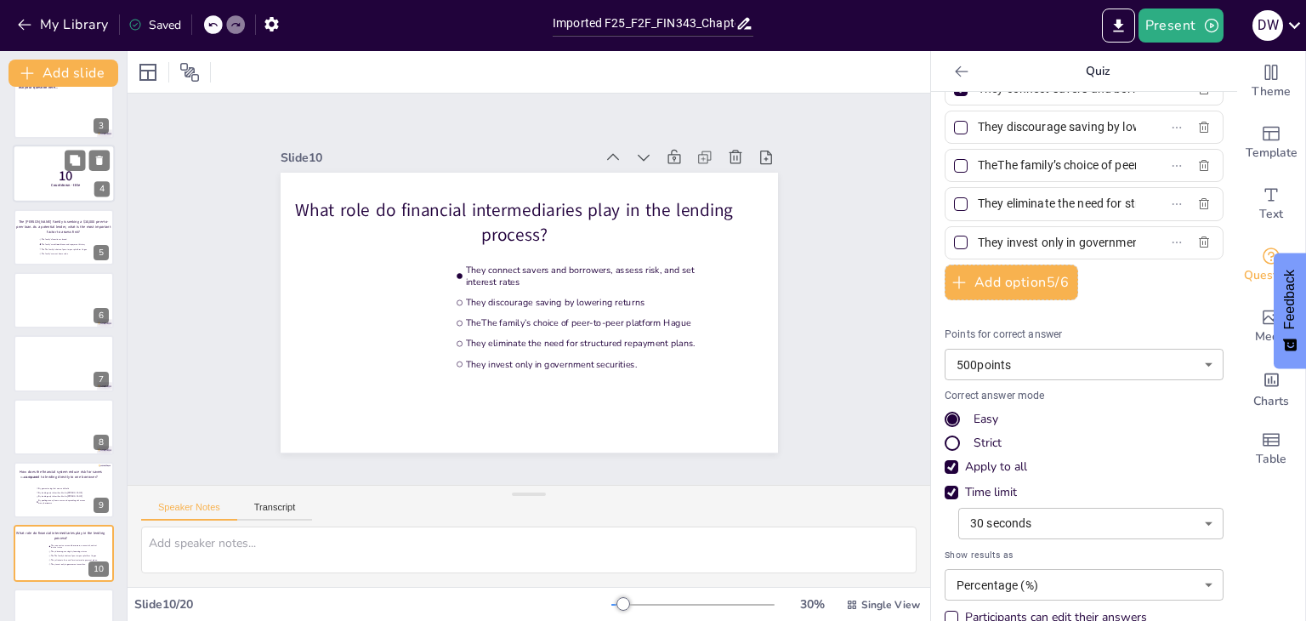
click at [46, 183] on p "Countdown - title" at bounding box center [65, 185] width 45 height 5
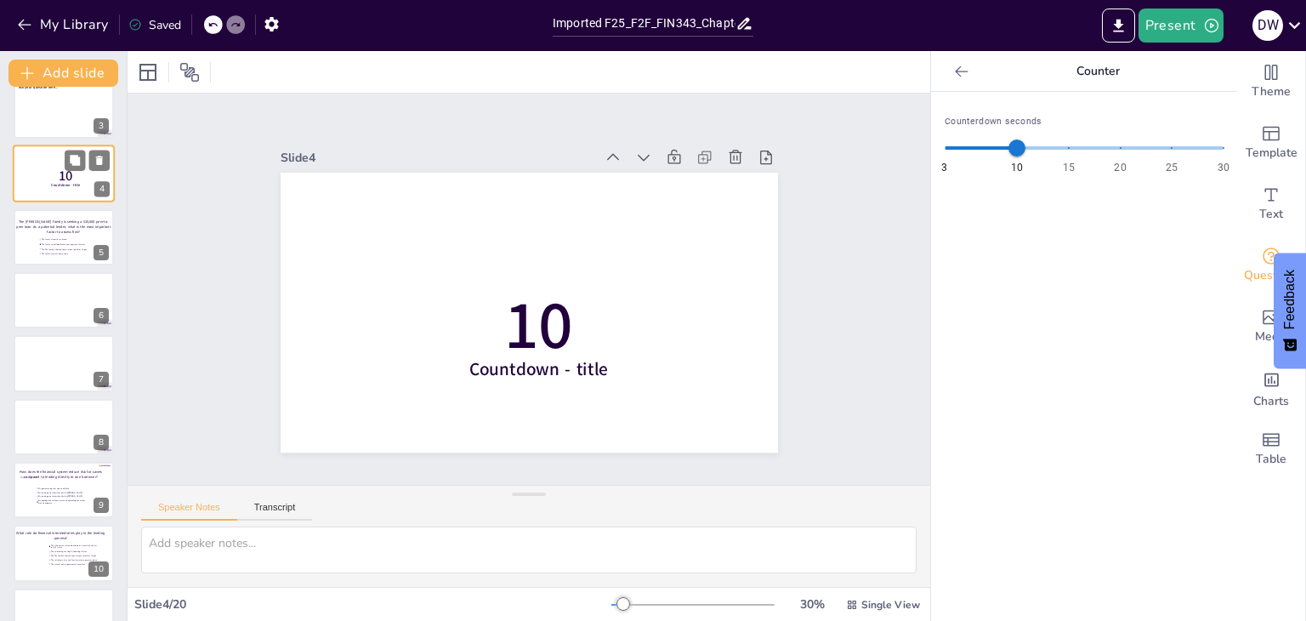
scroll to position [0, 0]
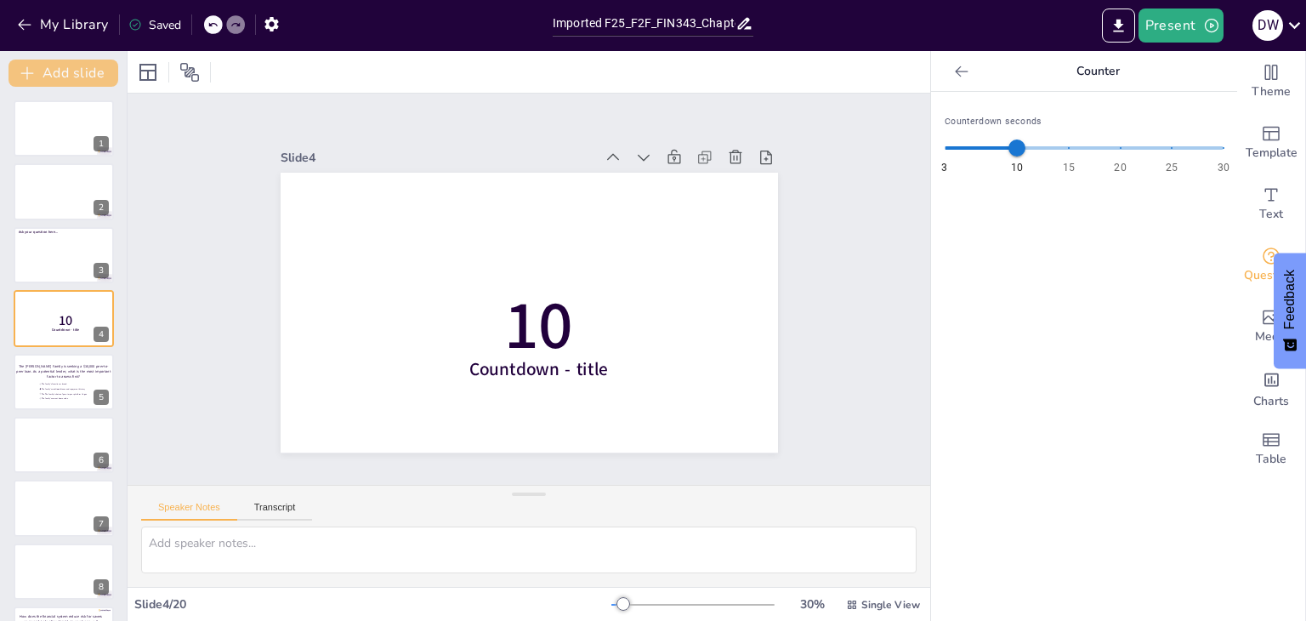
click at [73, 72] on button "Add slide" at bounding box center [64, 73] width 110 height 27
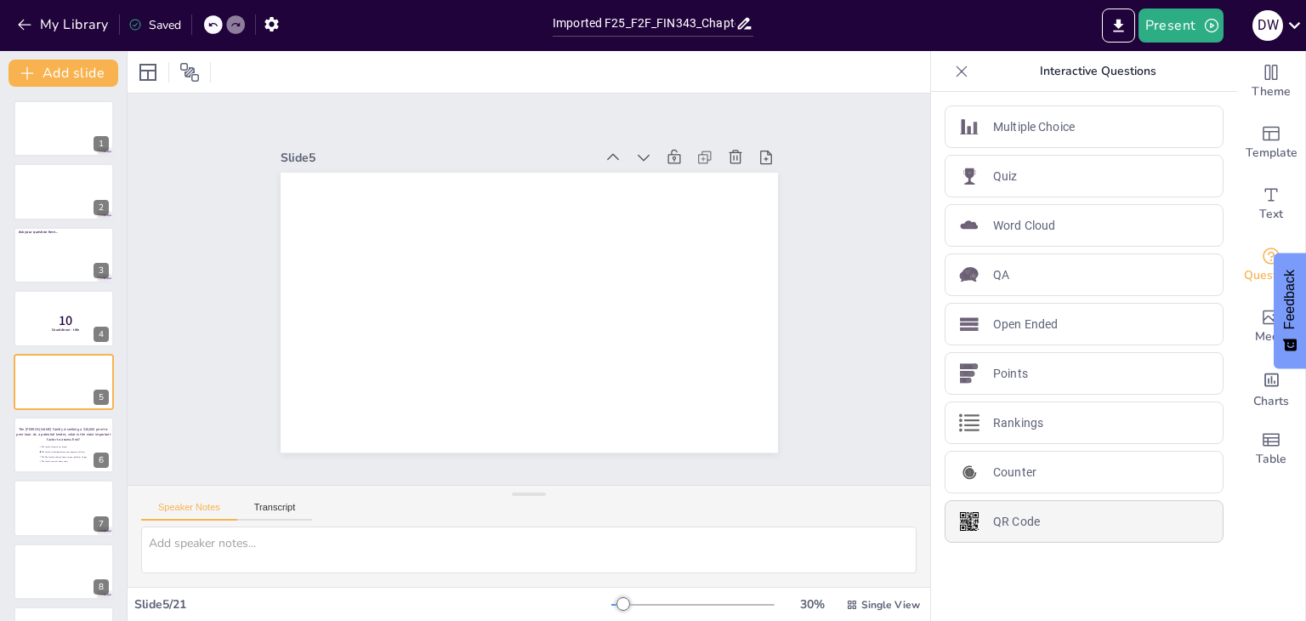
click at [1004, 513] on p "QR Code" at bounding box center [1016, 522] width 47 height 18
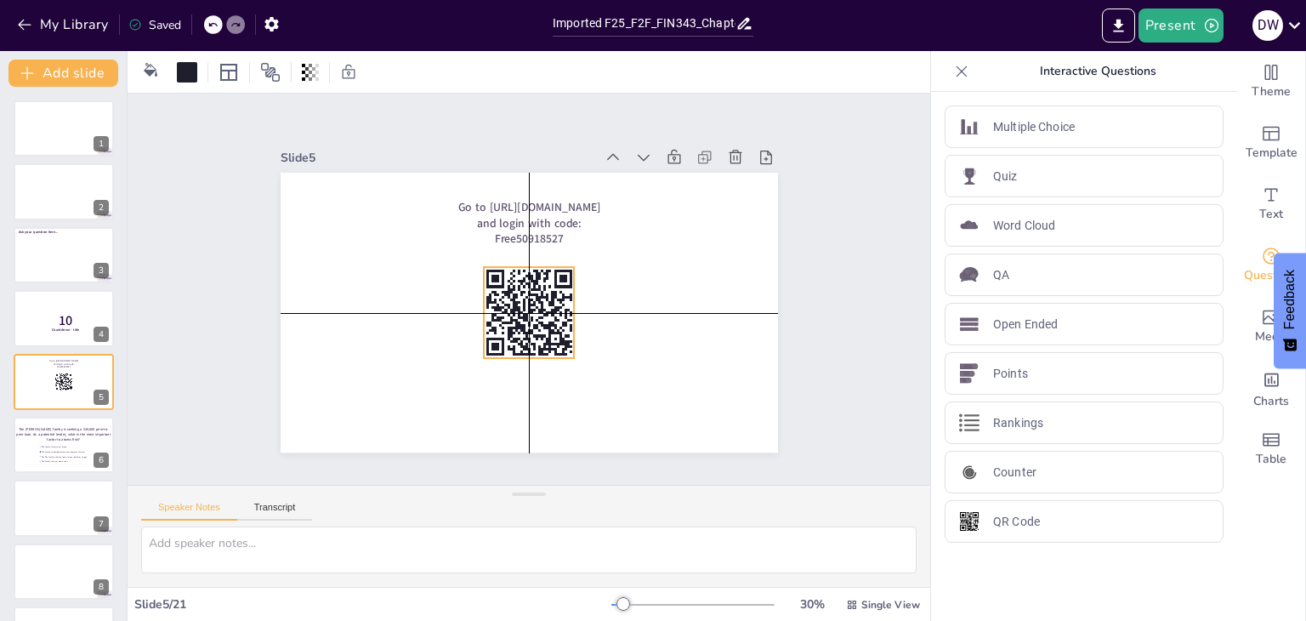
drag, startPoint x: 332, startPoint y: 275, endPoint x: 531, endPoint y: 341, distance: 208.9
click at [531, 341] on icon at bounding box center [529, 313] width 91 height 91
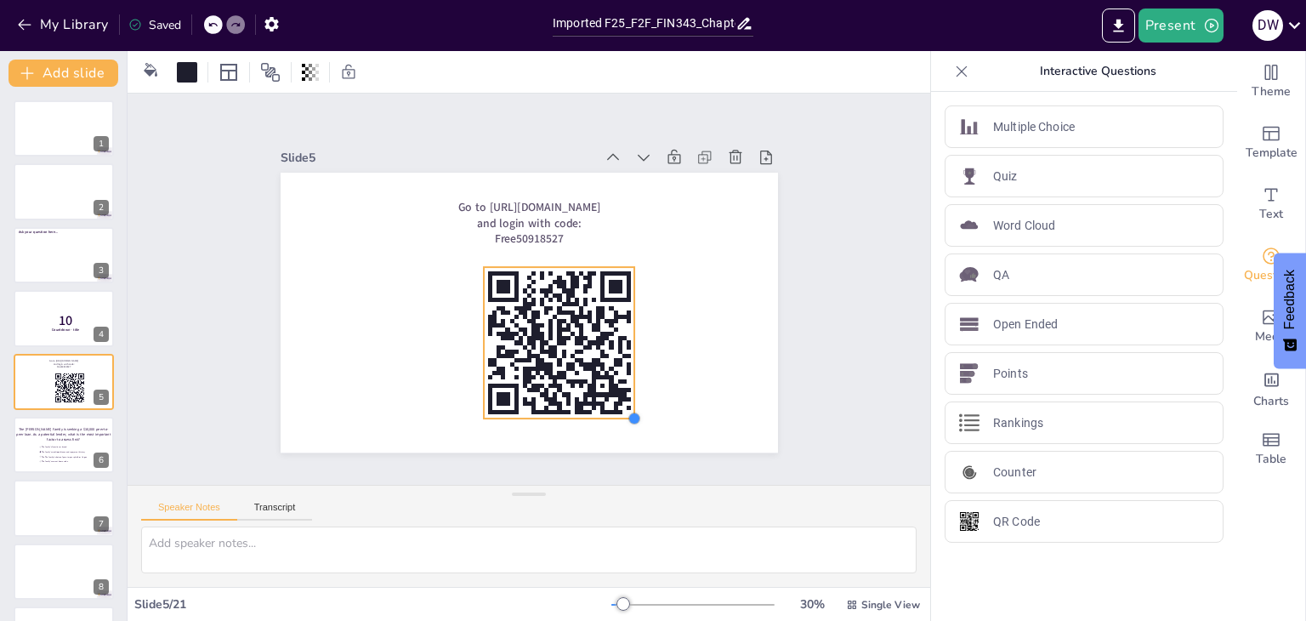
drag, startPoint x: 561, startPoint y: 355, endPoint x: 621, endPoint y: 406, distance: 79.0
click at [627, 411] on div at bounding box center [634, 418] width 14 height 14
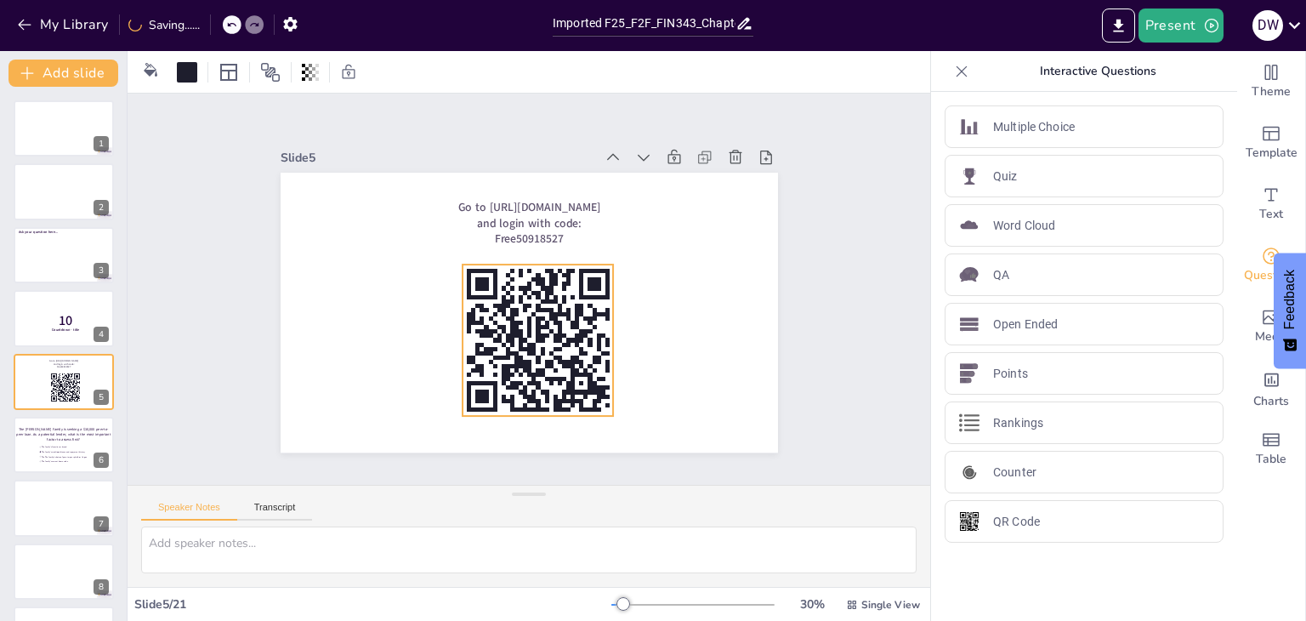
drag, startPoint x: 561, startPoint y: 349, endPoint x: 540, endPoint y: 346, distance: 21.4
click at [540, 346] on rect at bounding box center [537, 340] width 151 height 151
click at [212, 381] on div "Slide 1 Slide 2 Slide 3 Ask your question here... Slide 4 10 Countdown - title …" at bounding box center [529, 289] width 803 height 391
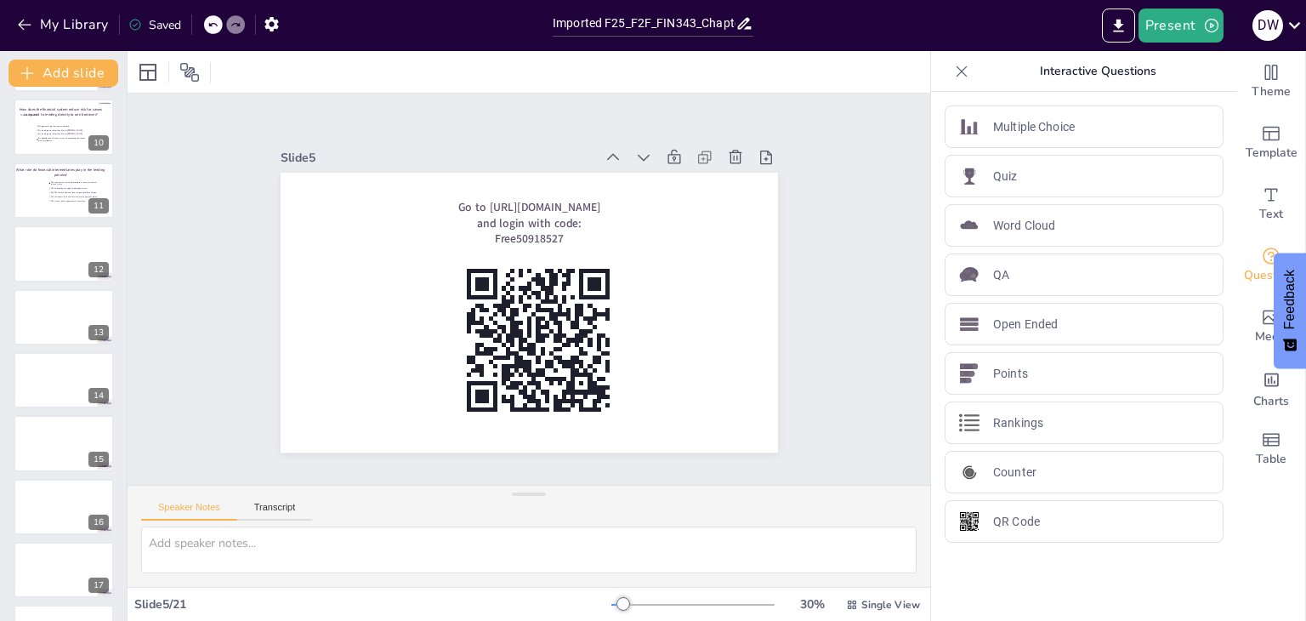
scroll to position [415, 0]
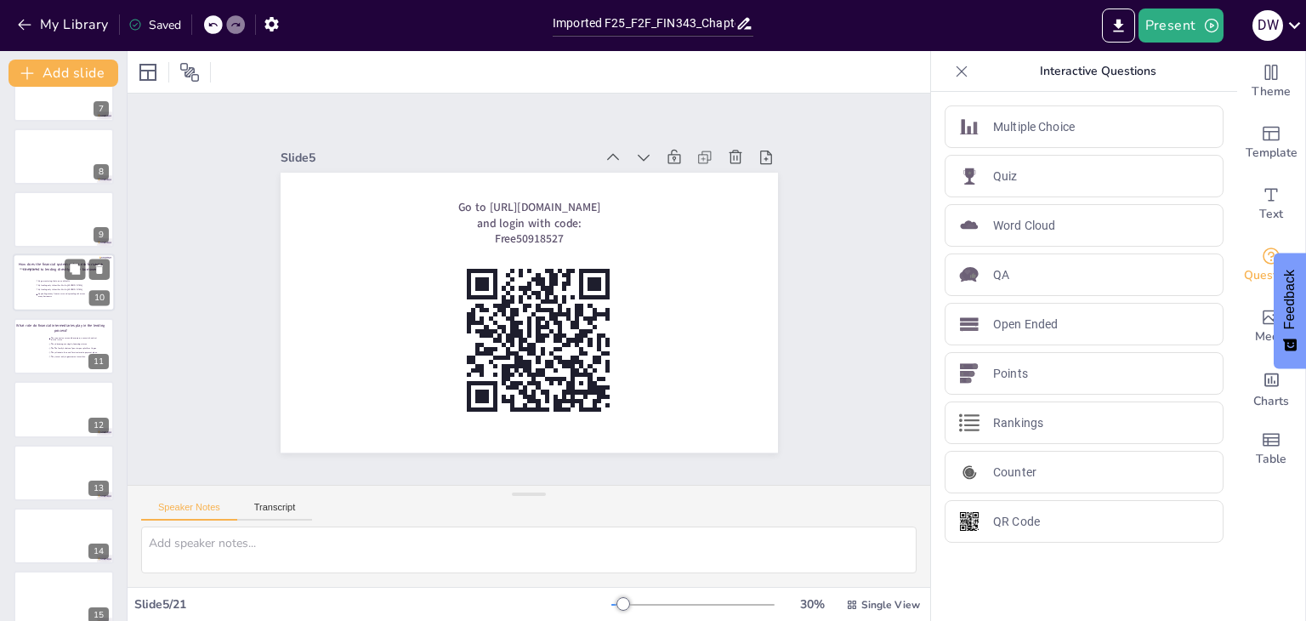
click at [29, 254] on div "Click to add text How does the financial system reduce risk for savers compared…" at bounding box center [64, 283] width 102 height 58
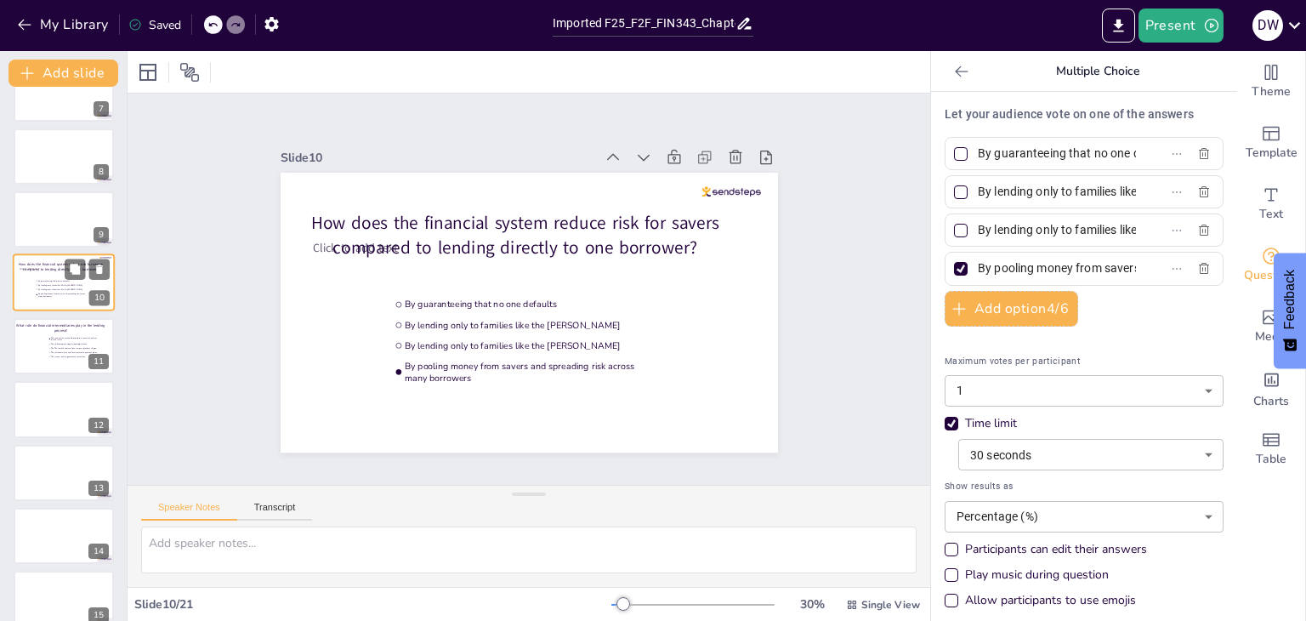
scroll to position [343, 0]
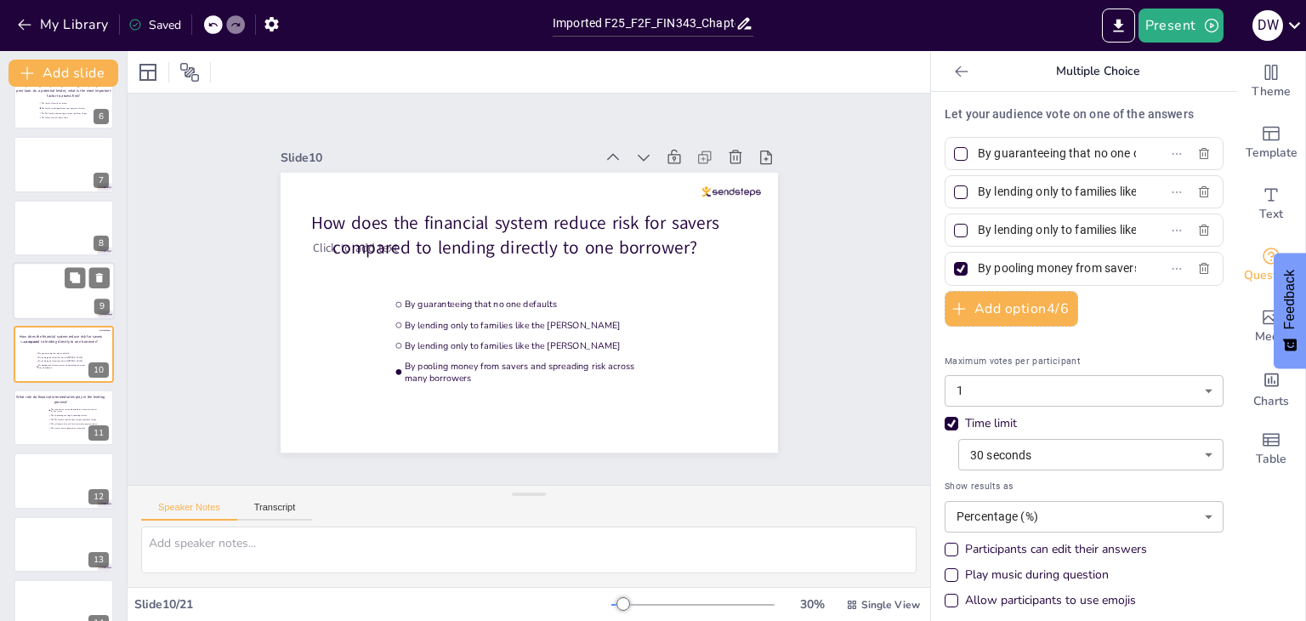
click at [43, 287] on div at bounding box center [64, 291] width 102 height 58
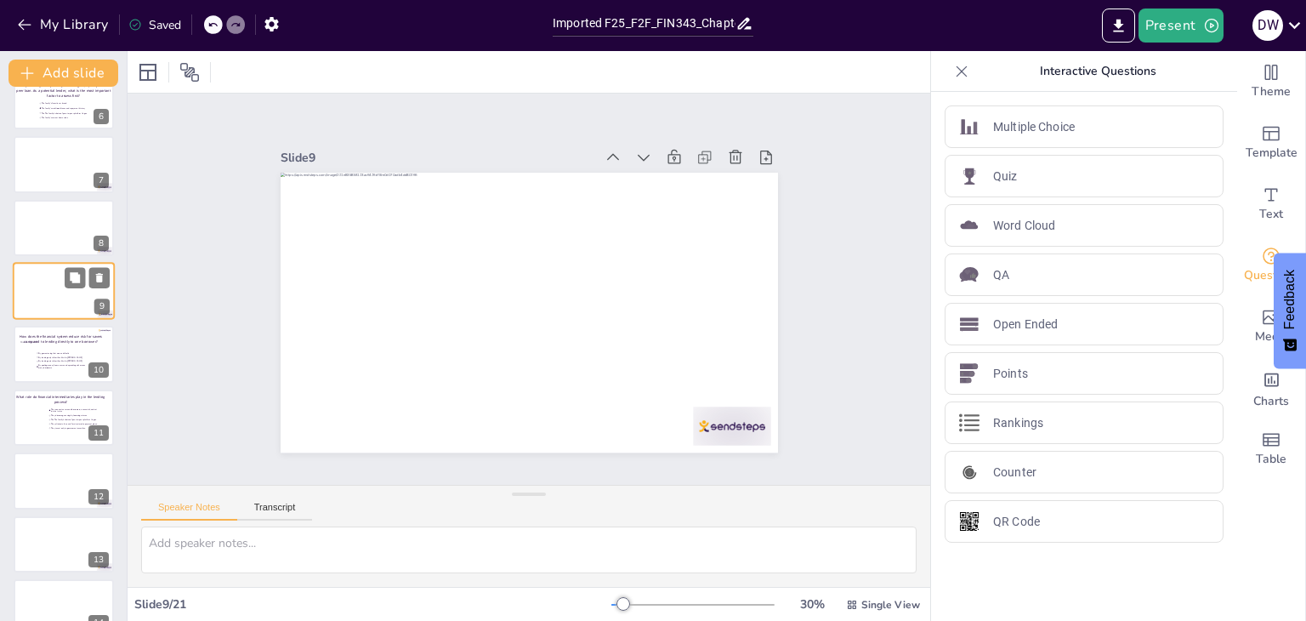
scroll to position [281, 0]
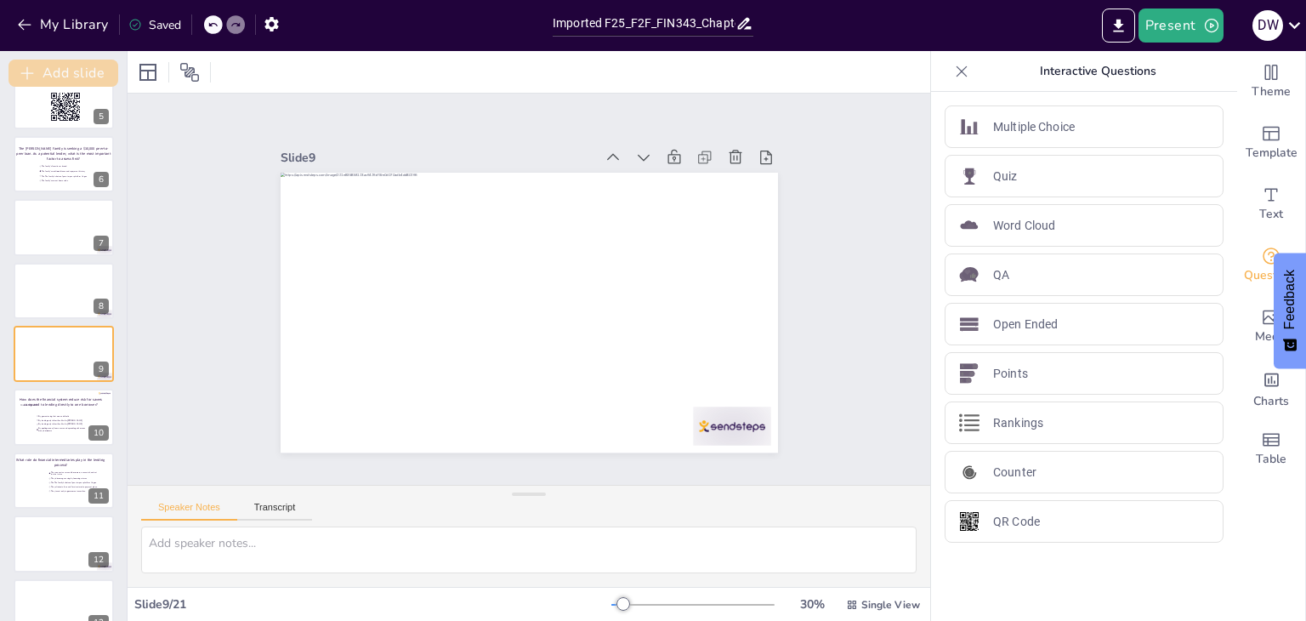
click at [61, 67] on button "Add slide" at bounding box center [64, 73] width 110 height 27
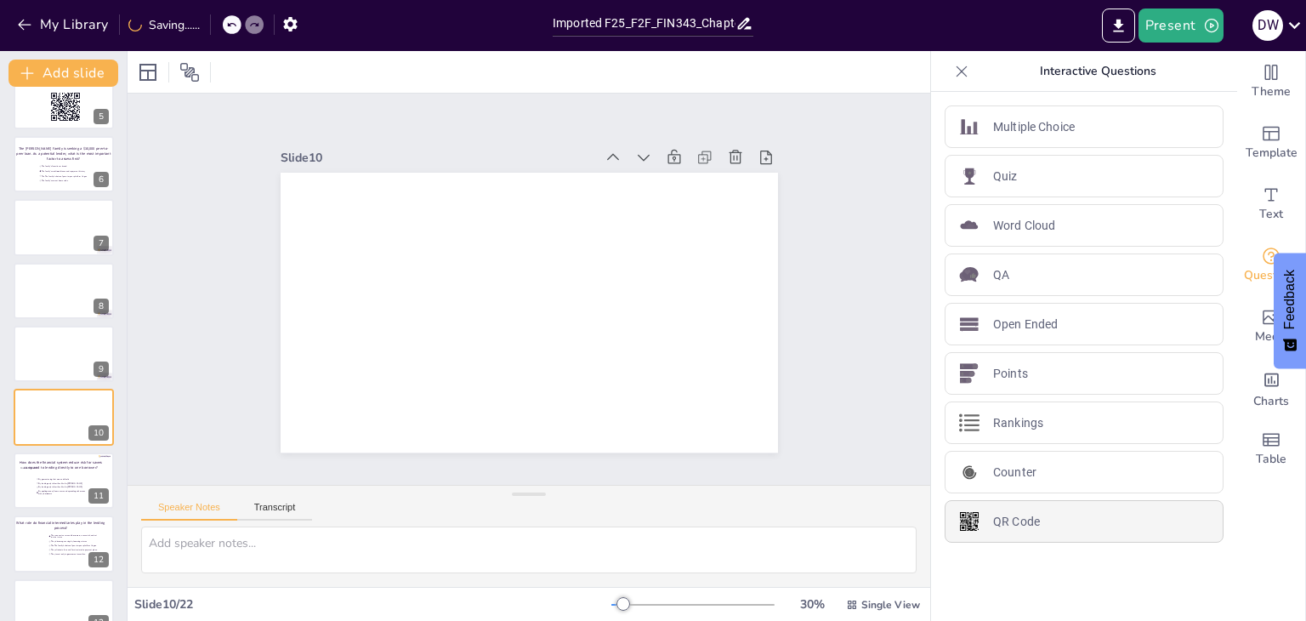
click at [999, 515] on p "QR Code" at bounding box center [1016, 522] width 47 height 18
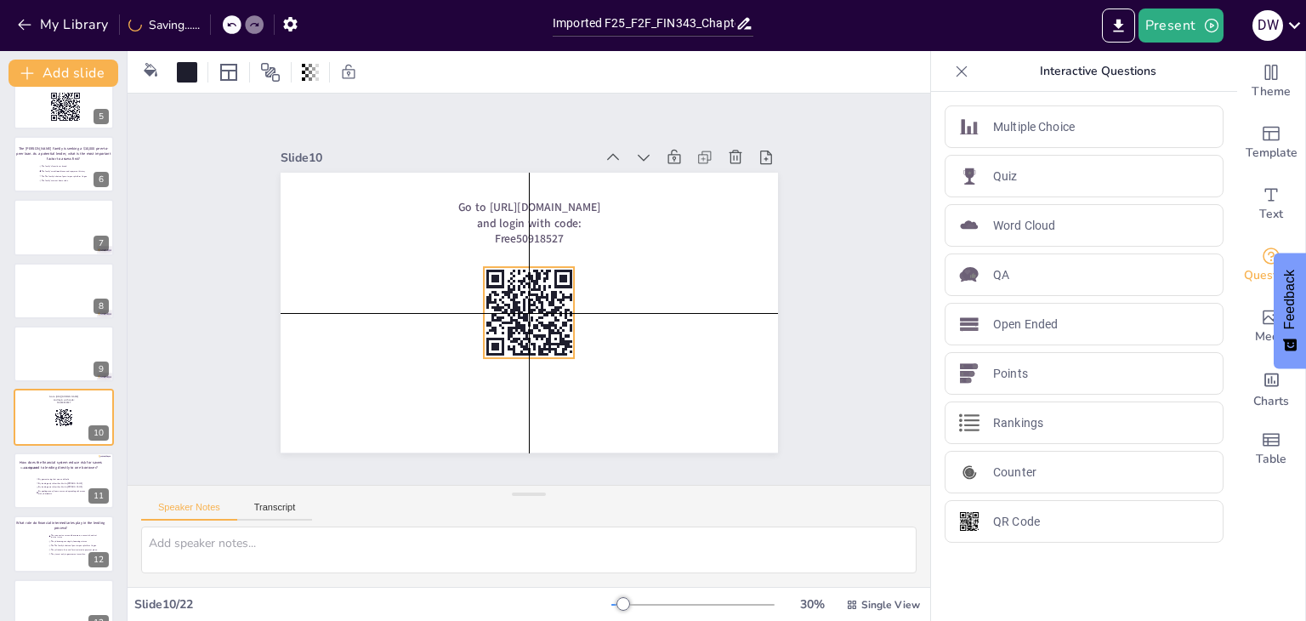
drag, startPoint x: 333, startPoint y: 238, endPoint x: 527, endPoint y: 306, distance: 205.4
click at [527, 306] on icon at bounding box center [529, 313] width 91 height 91
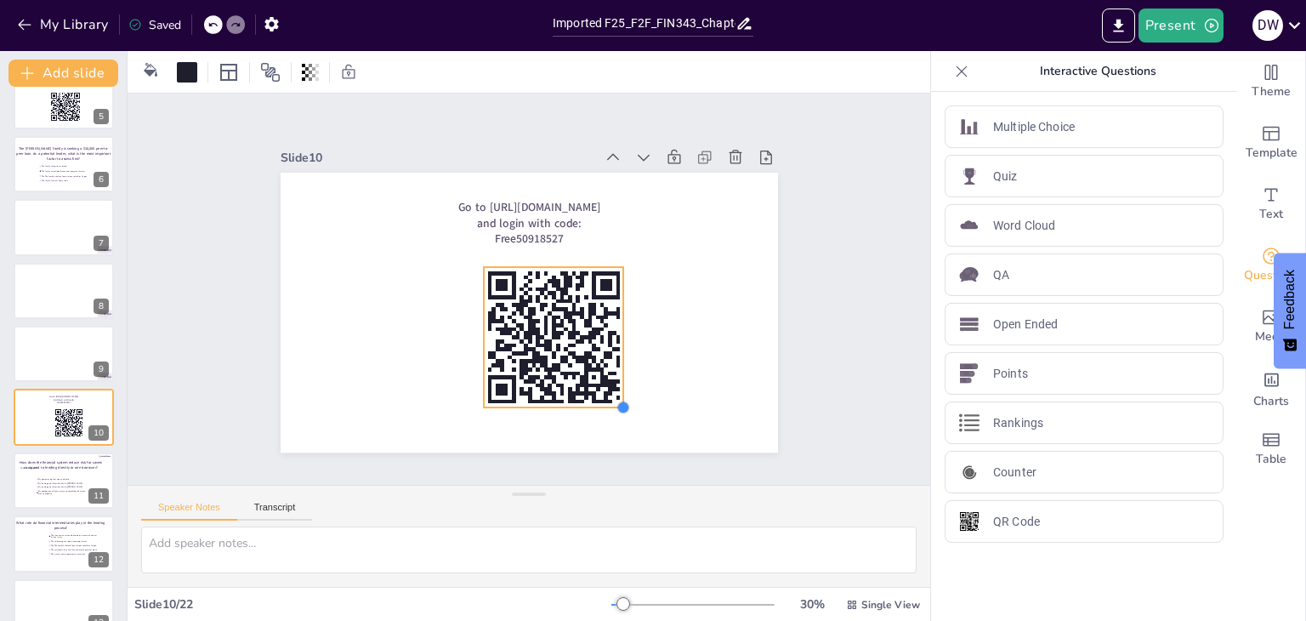
drag, startPoint x: 561, startPoint y: 348, endPoint x: 612, endPoint y: 398, distance: 71.5
click at [616, 400] on div at bounding box center [623, 407] width 14 height 14
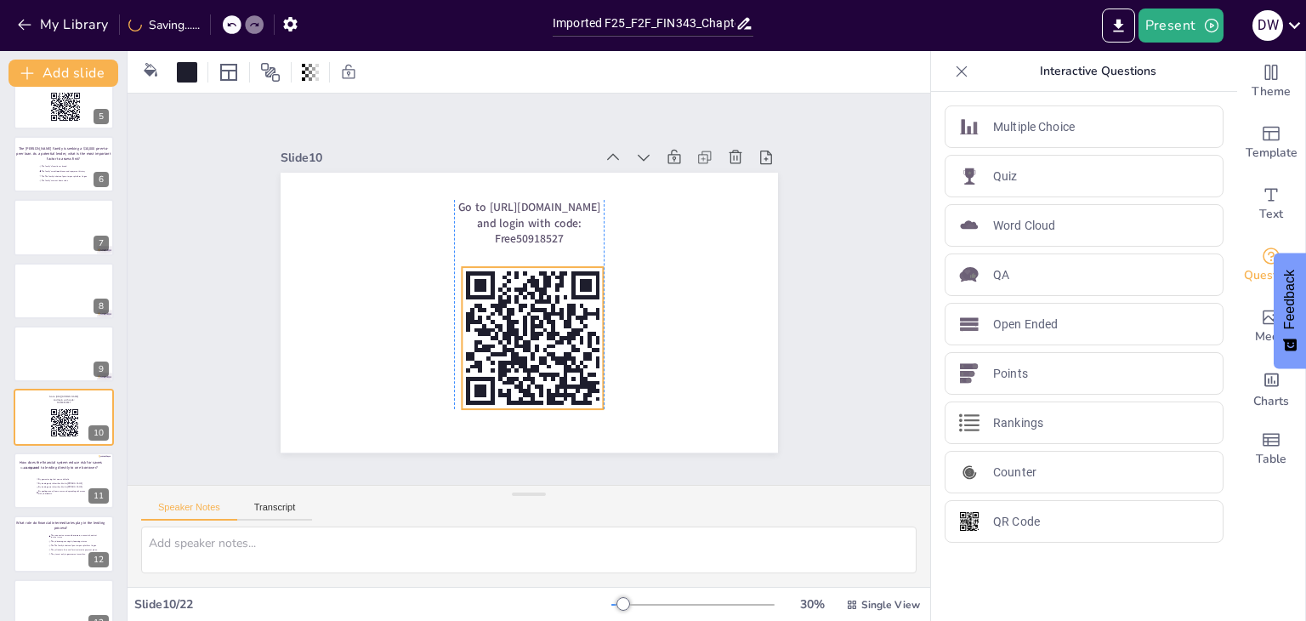
drag, startPoint x: 553, startPoint y: 327, endPoint x: 527, endPoint y: 327, distance: 25.5
click at [527, 327] on icon at bounding box center [517, 336] width 179 height 179
click at [1172, 20] on button "Present" at bounding box center [1180, 26] width 85 height 34
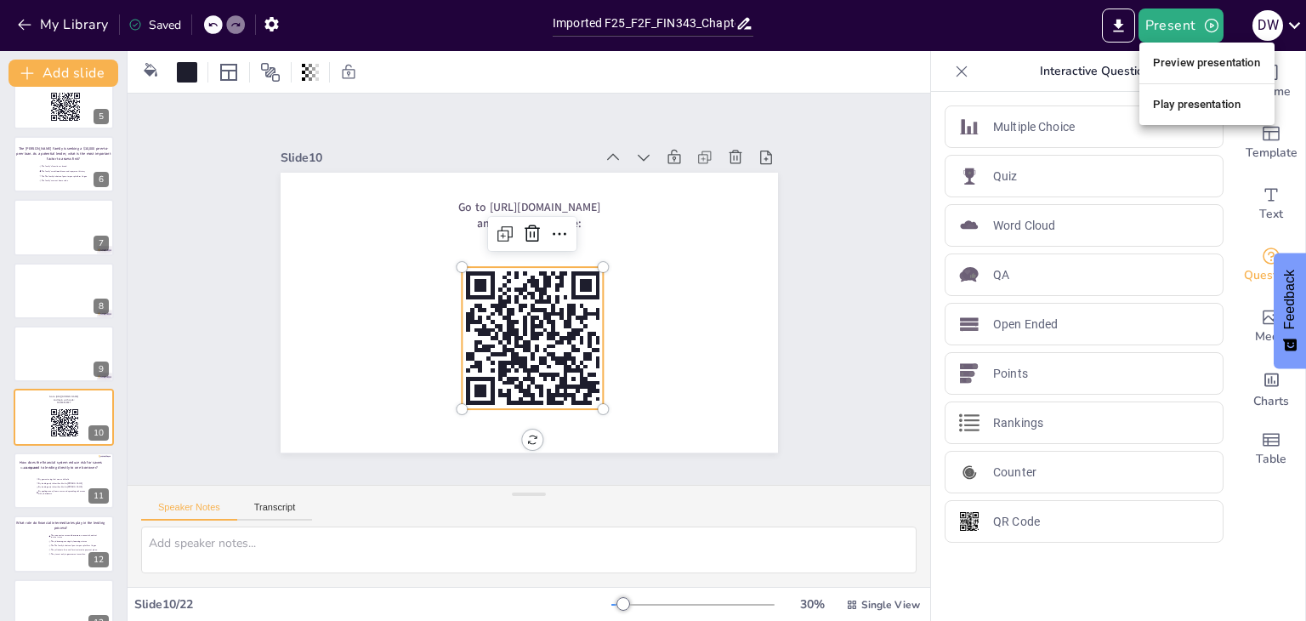
click at [1172, 62] on li "Preview presentation" at bounding box center [1206, 62] width 135 height 27
click at [1172, 62] on p "Interactive Questions" at bounding box center [1097, 71] width 245 height 41
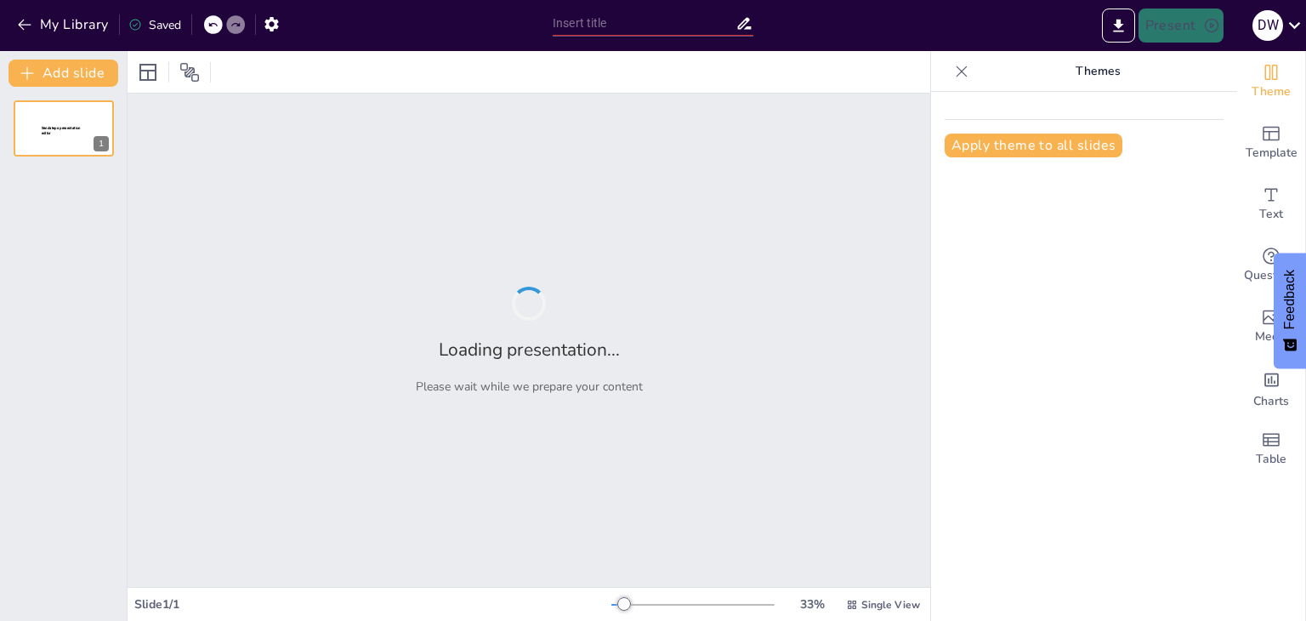
type input "Imported F25_F2F_FIN343_Chapter 2.pptx"
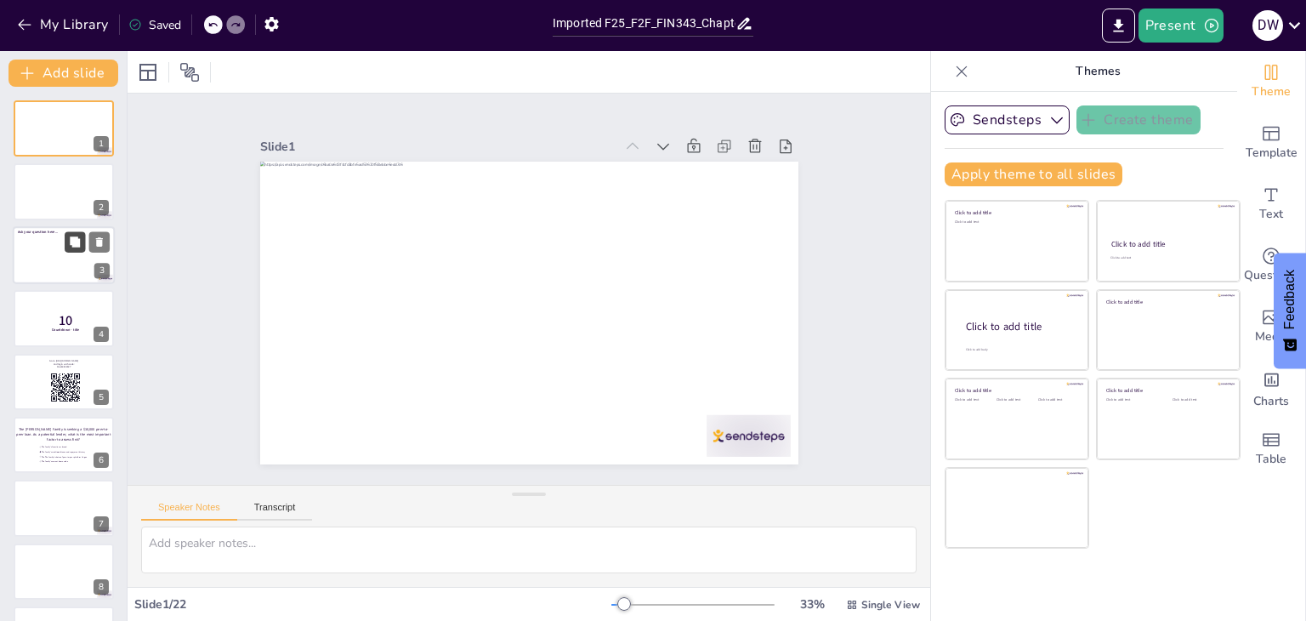
click at [77, 241] on icon at bounding box center [75, 241] width 10 height 10
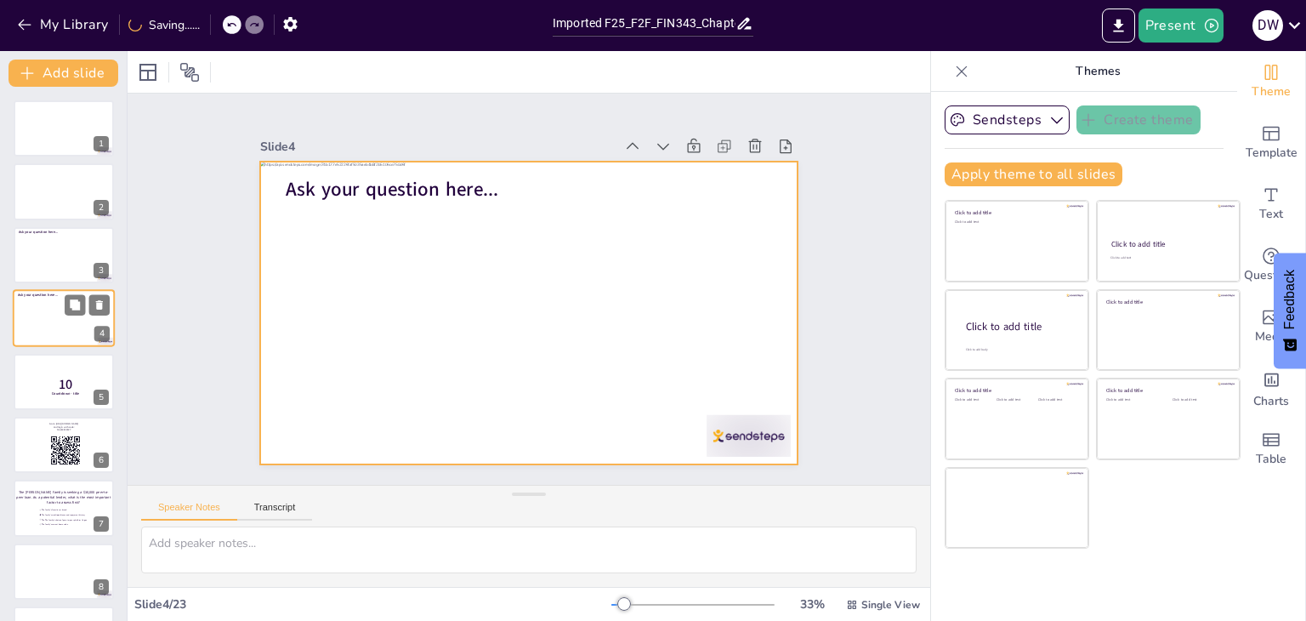
click at [51, 310] on div at bounding box center [64, 318] width 102 height 58
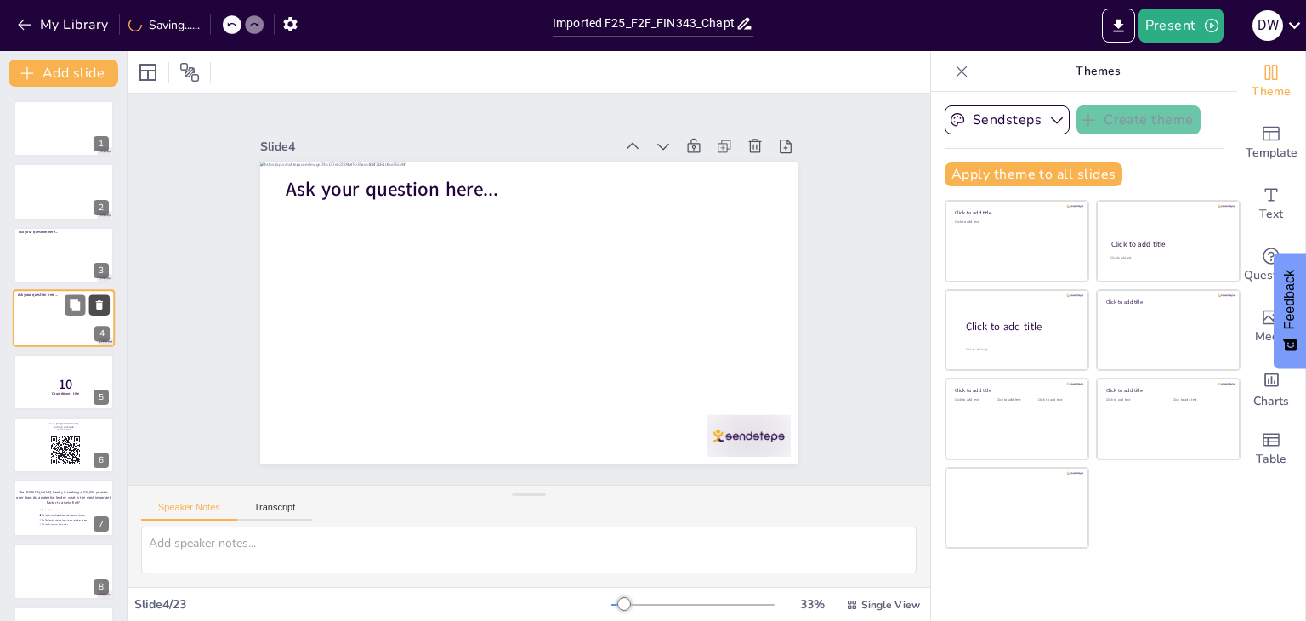
click at [99, 297] on button at bounding box center [99, 305] width 20 height 20
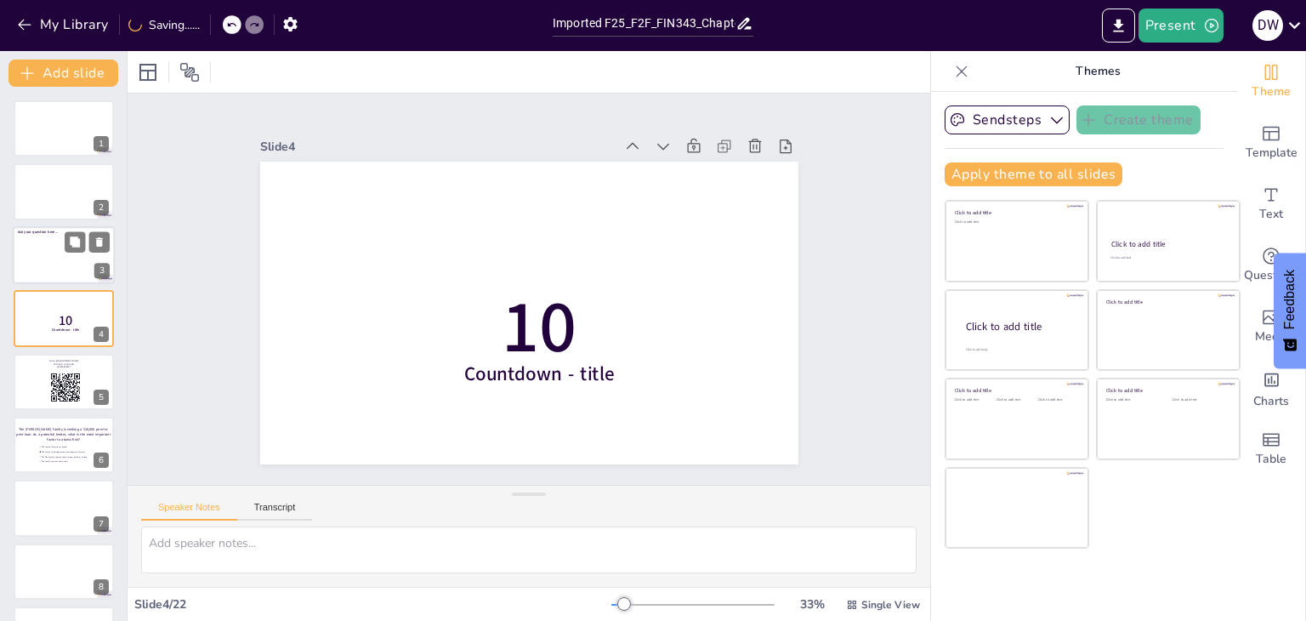
click at [37, 254] on div at bounding box center [64, 255] width 102 height 58
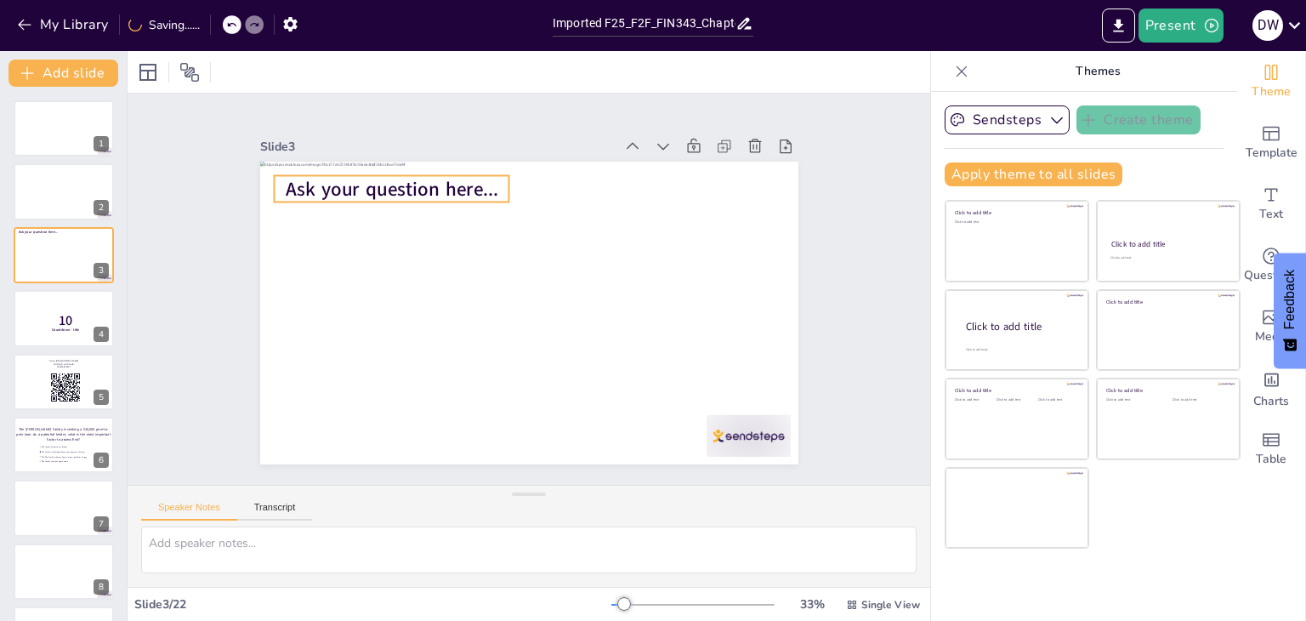
click at [327, 177] on span "Ask your question here..." at bounding box center [415, 163] width 213 height 70
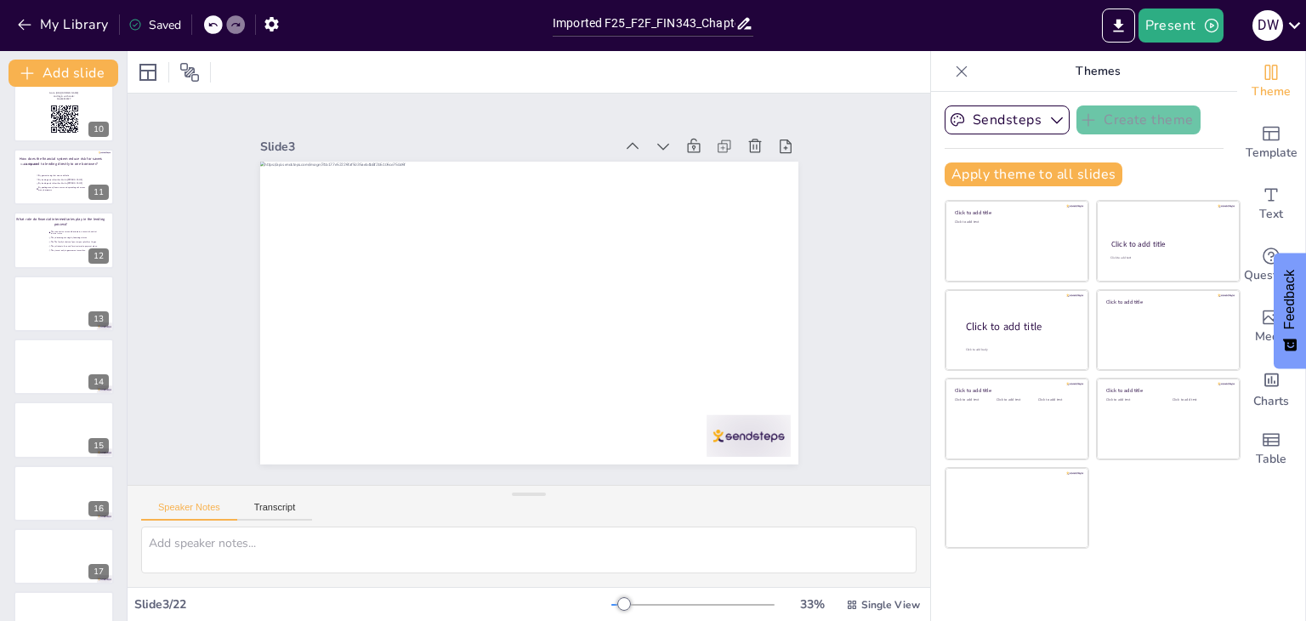
scroll to position [519, 0]
click at [26, 318] on div at bounding box center [64, 304] width 102 height 58
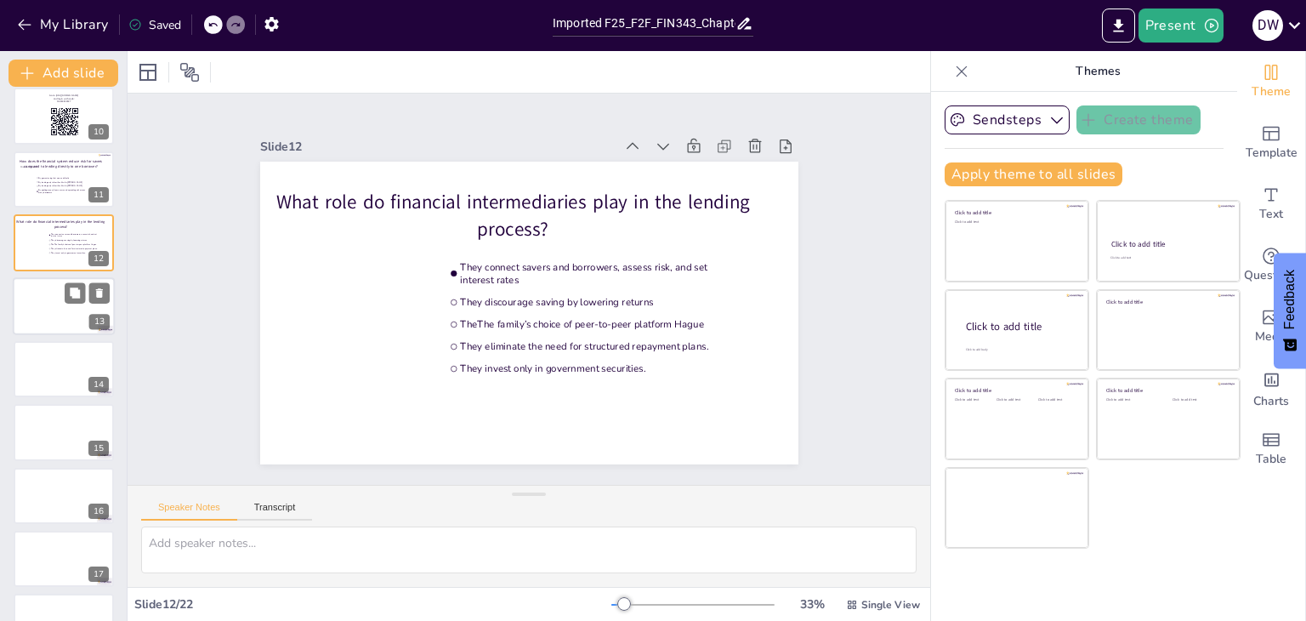
scroll to position [548, 0]
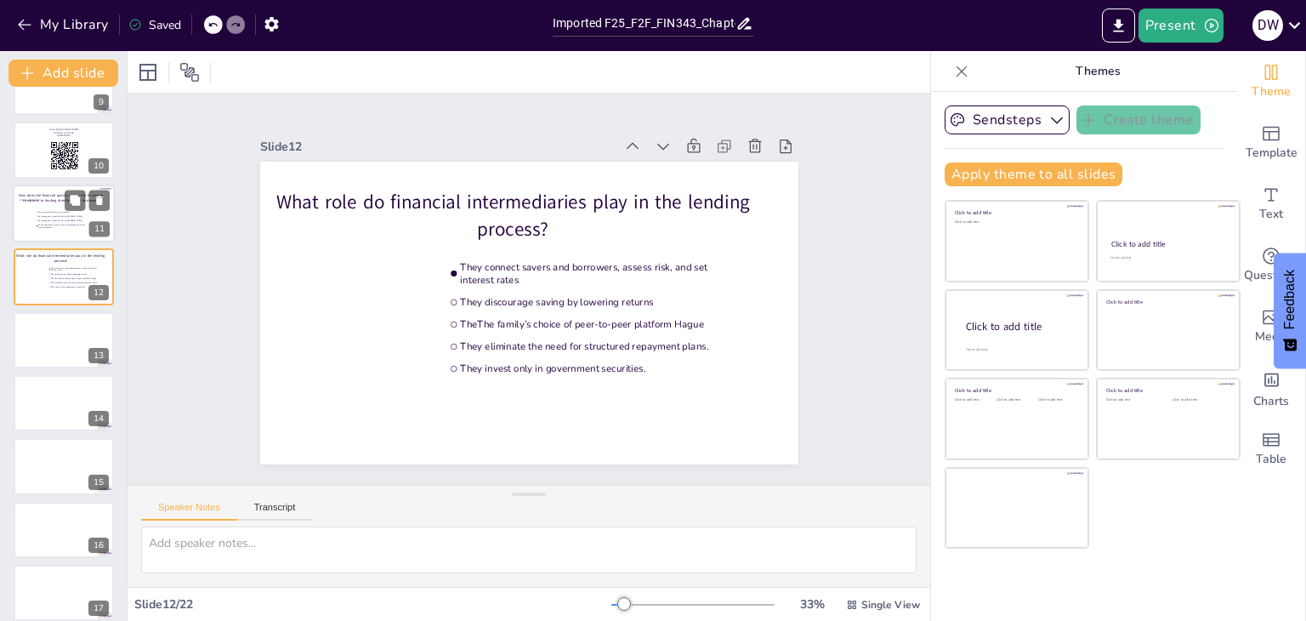
click at [25, 224] on div at bounding box center [64, 213] width 102 height 58
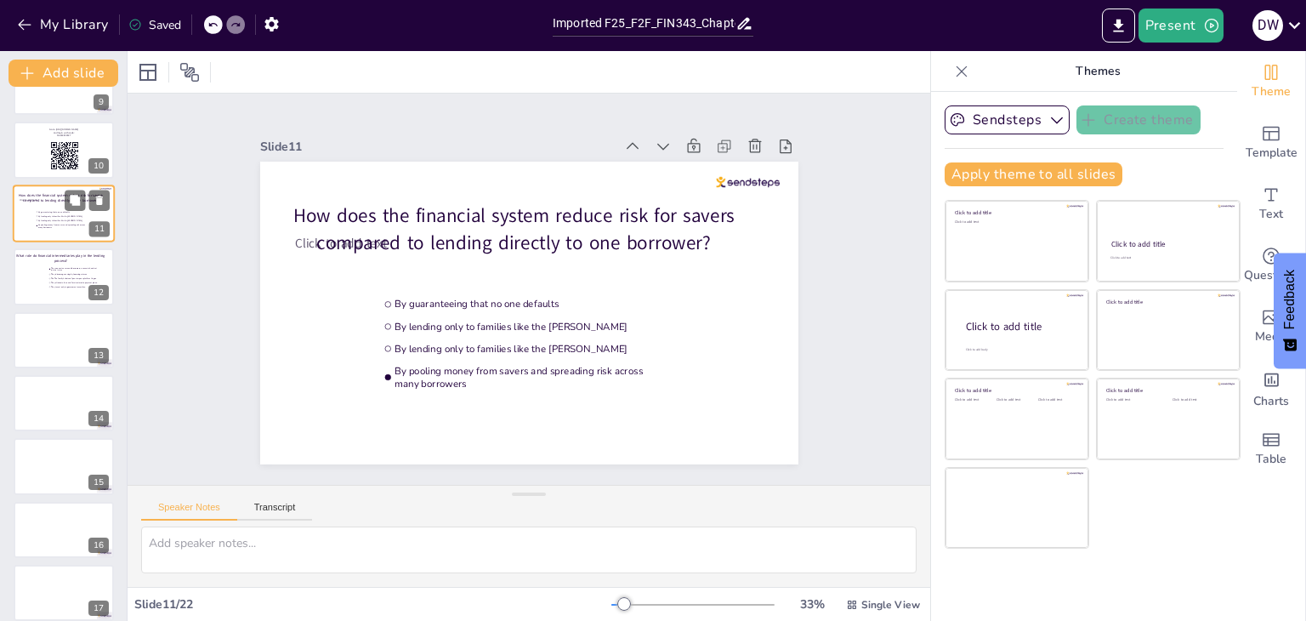
scroll to position [407, 0]
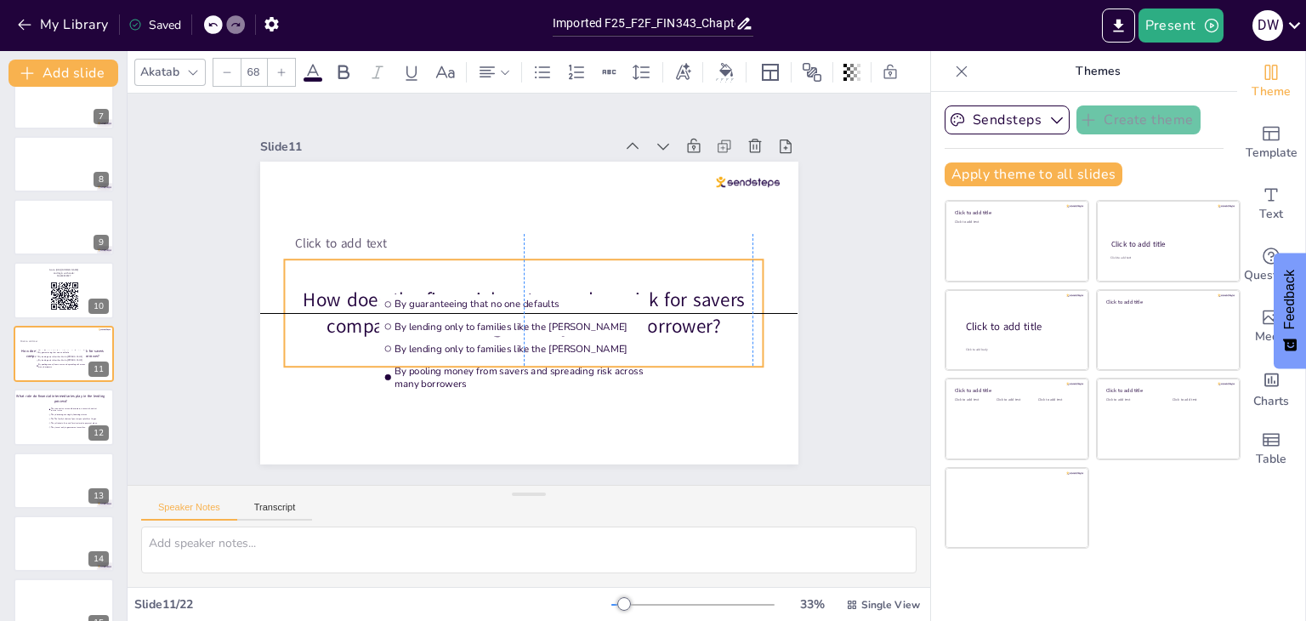
drag, startPoint x: 281, startPoint y: 238, endPoint x: 286, endPoint y: 323, distance: 85.2
click at [301, 323] on p "How does the financial system reduce risk for savers compared to lending direct…" at bounding box center [510, 305] width 419 height 325
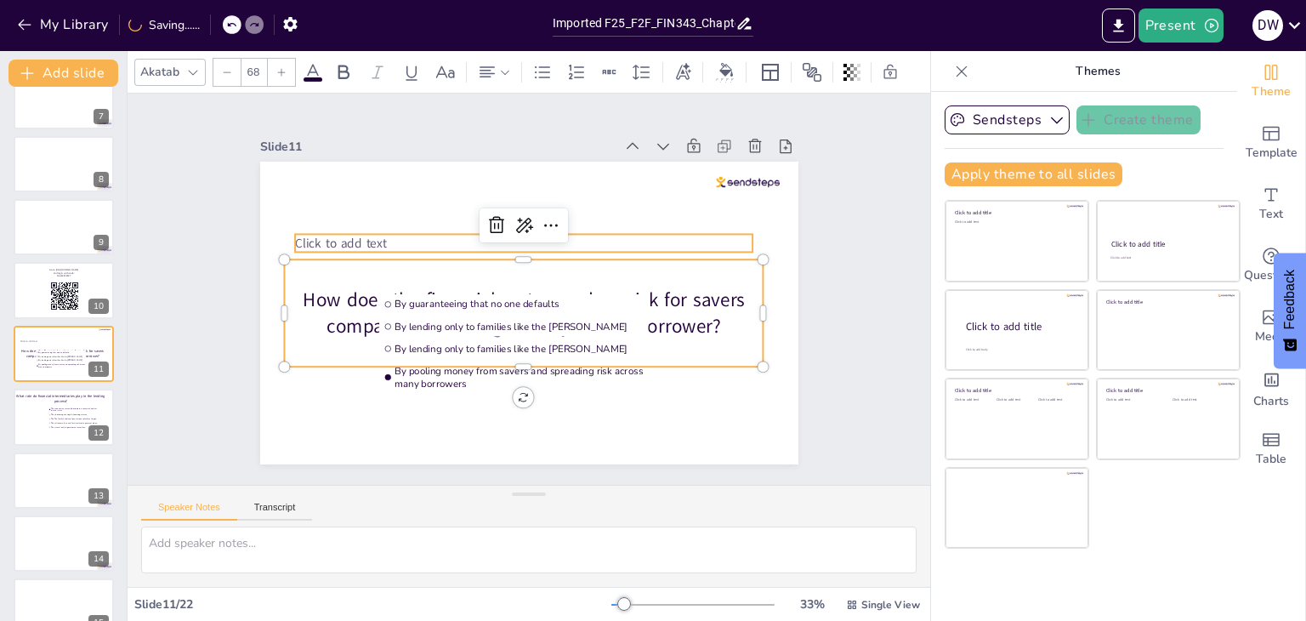
click at [308, 222] on span "Click to add text" at bounding box center [354, 204] width 93 height 36
type input "45"
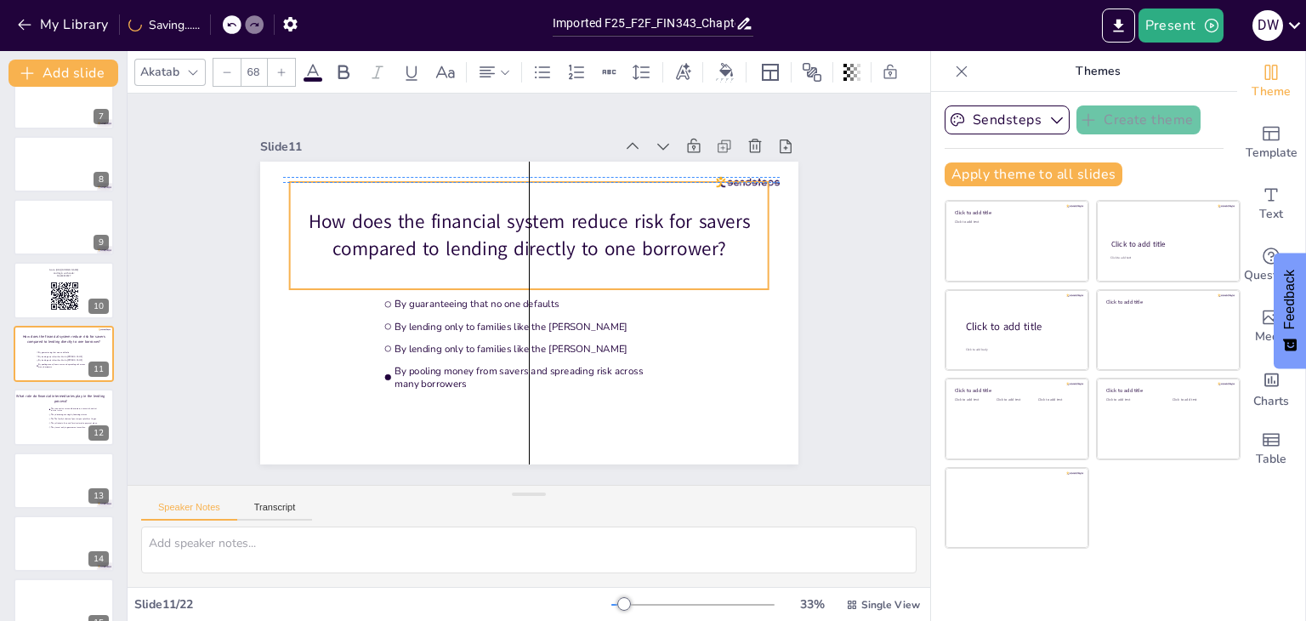
drag, startPoint x: 300, startPoint y: 315, endPoint x: 299, endPoint y: 233, distance: 81.6
click at [300, 233] on p "How does the financial system reduce risk for savers compared to lending direct…" at bounding box center [540, 237] width 480 height 152
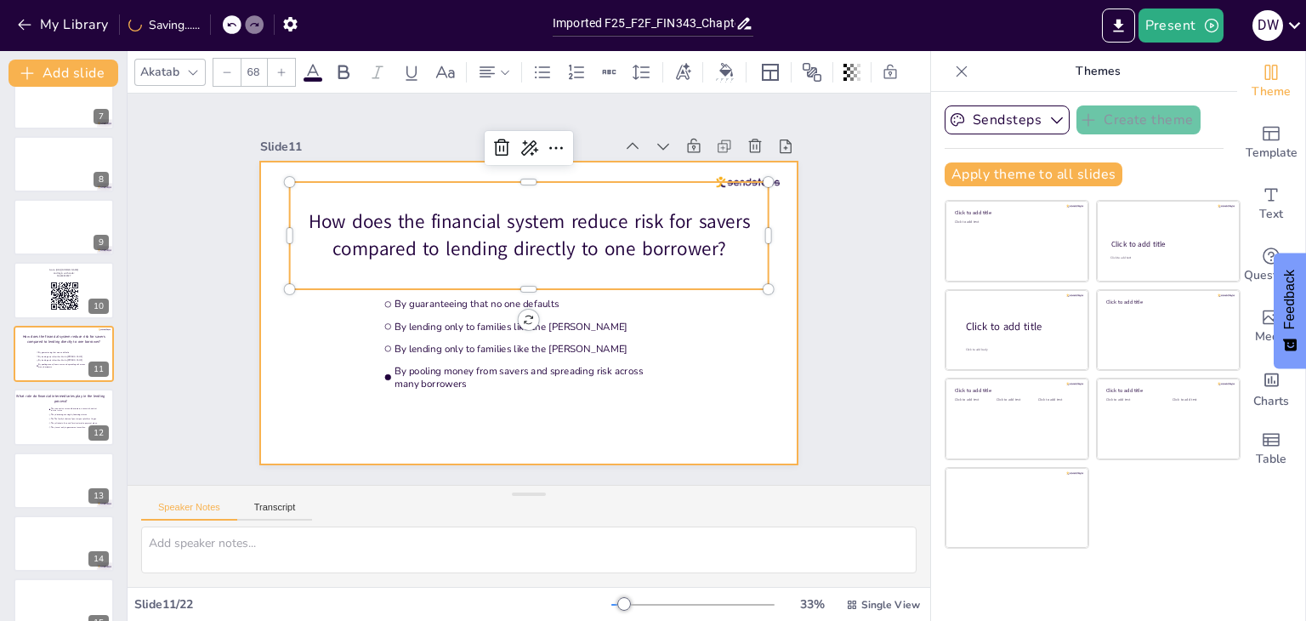
click at [261, 339] on div at bounding box center [519, 311] width 615 height 496
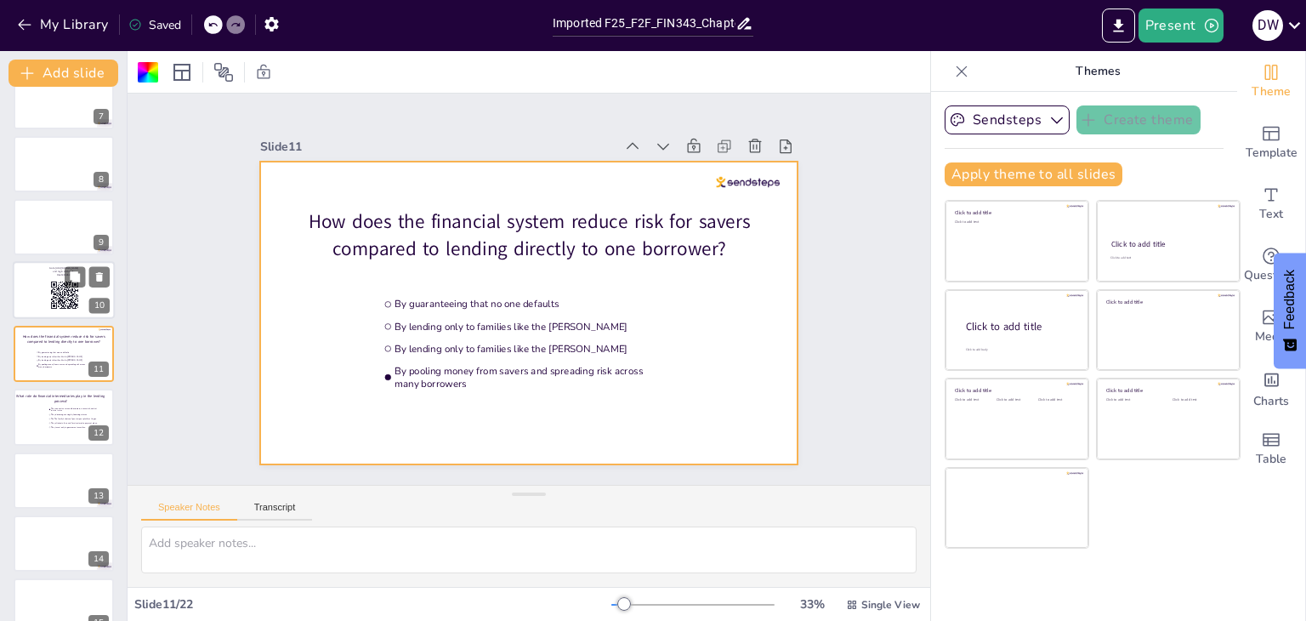
scroll to position [0, 0]
